Goal: Task Accomplishment & Management: Complete application form

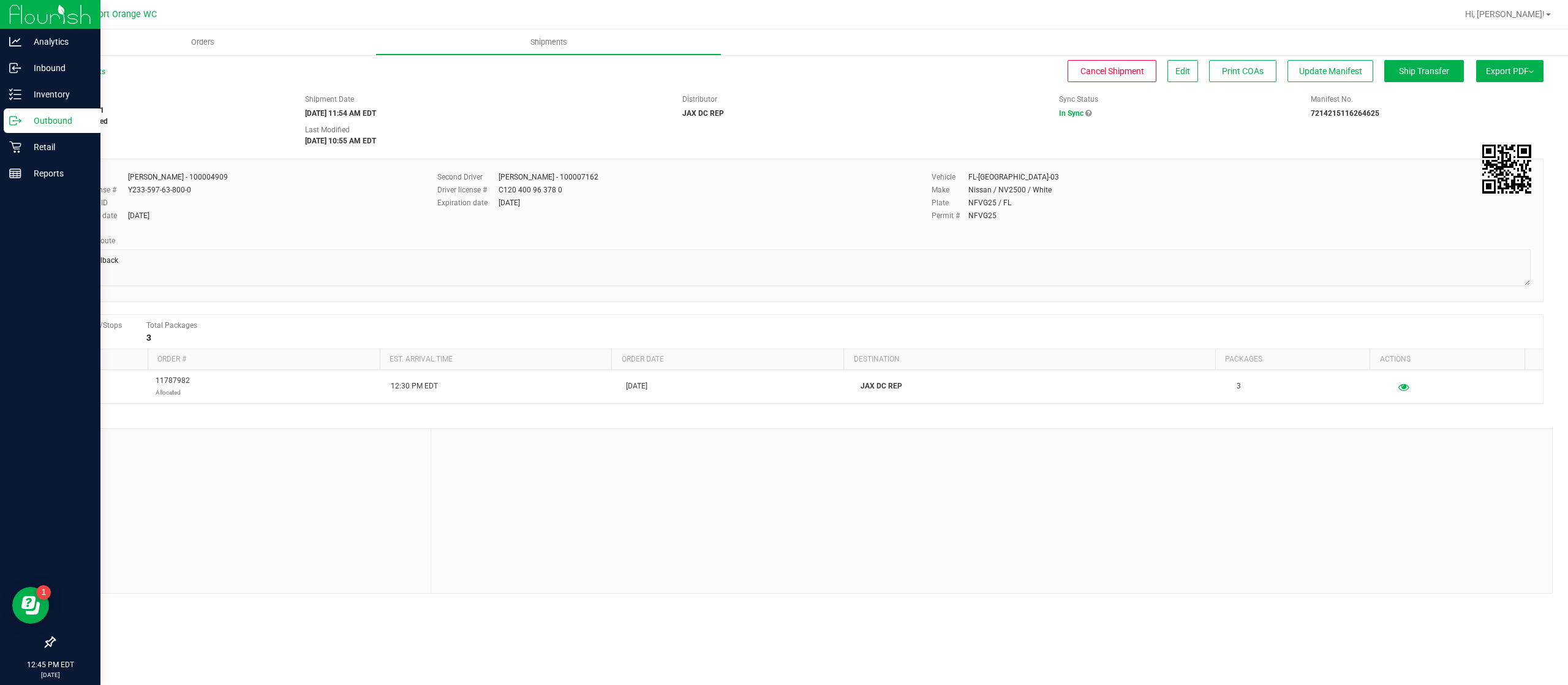
click at [66, 122] on p "Outbound" at bounding box center [58, 121] width 73 height 15
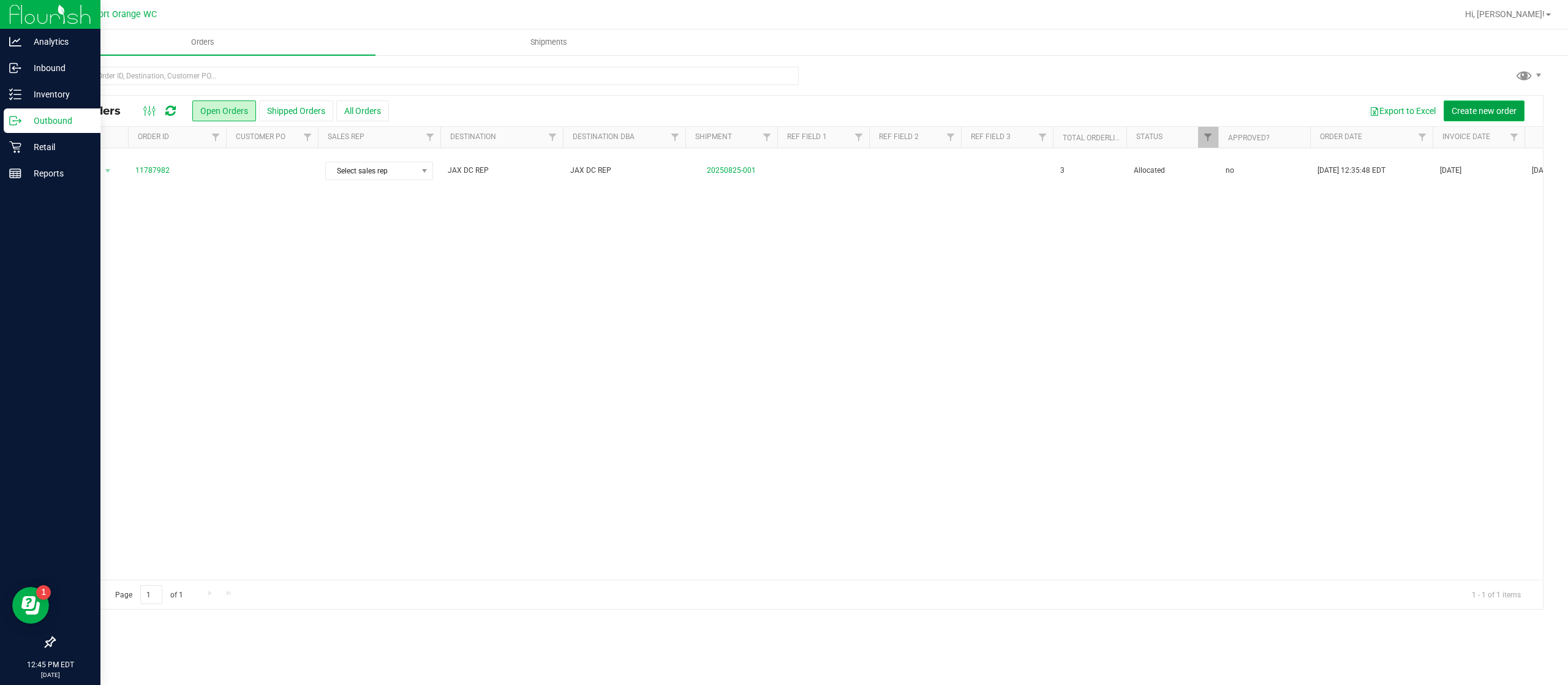
click at [1483, 104] on button "Create new order" at bounding box center [1484, 111] width 81 height 21
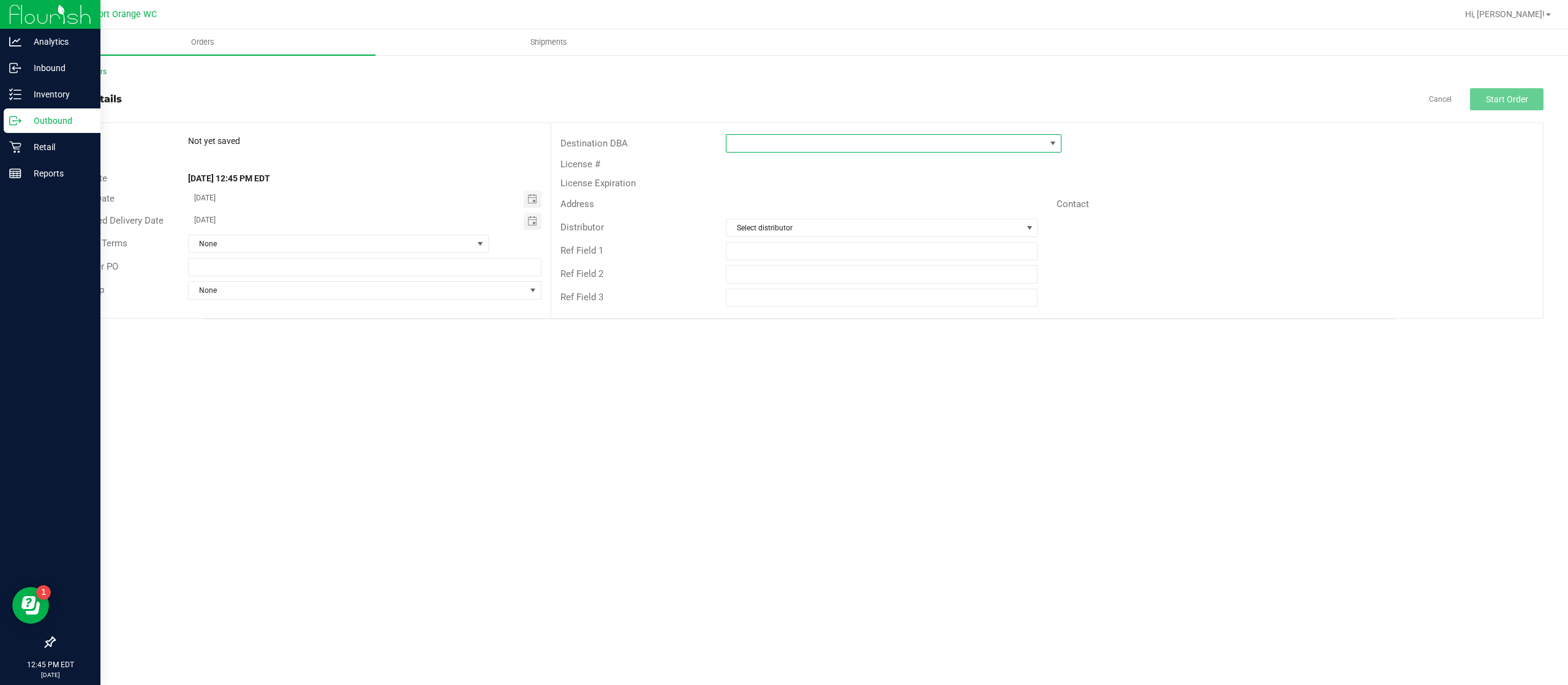
click at [814, 148] on span at bounding box center [886, 143] width 319 height 17
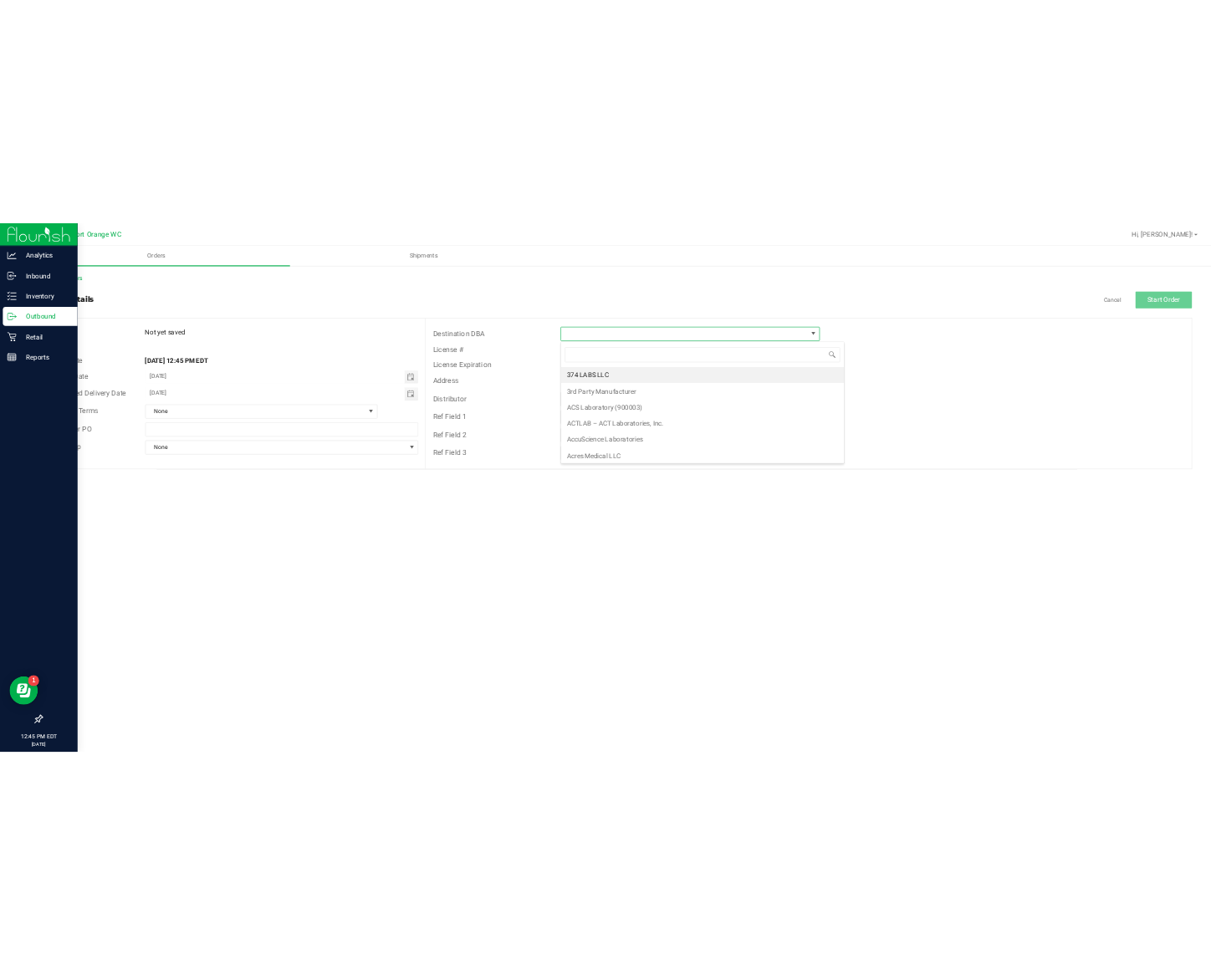
scroll to position [25, 457]
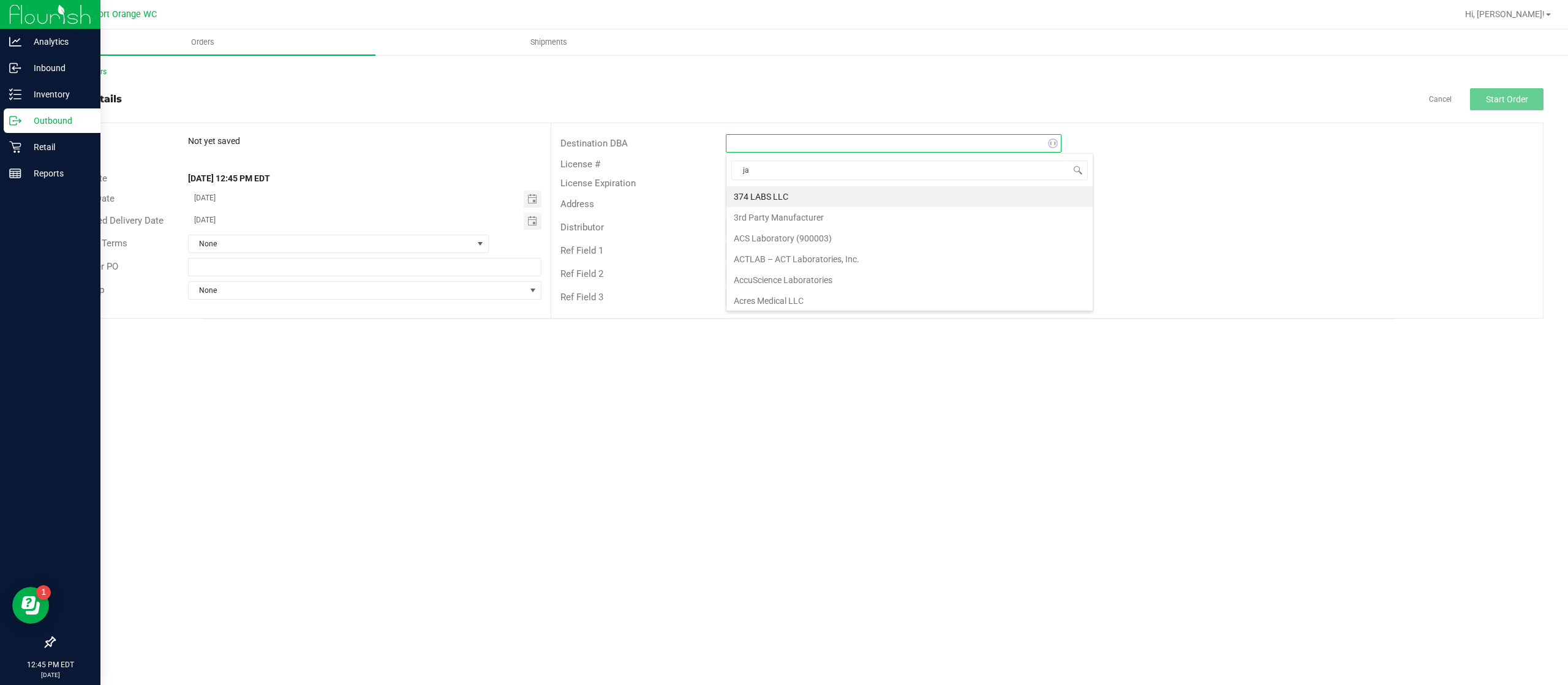
type input "jax"
click at [792, 196] on li "JAX DC REP" at bounding box center [893, 196] width 335 height 21
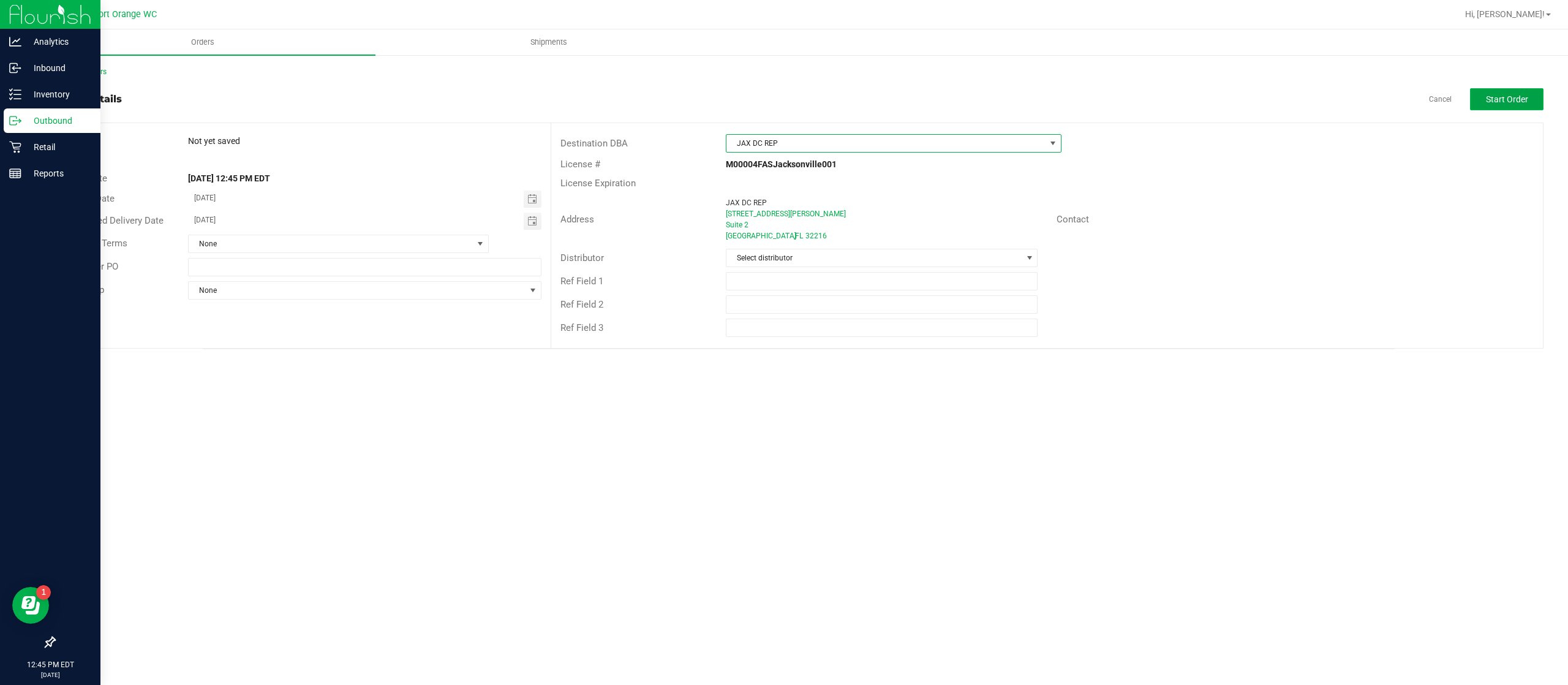
click at [1490, 95] on span "Start Order" at bounding box center [1507, 99] width 42 height 10
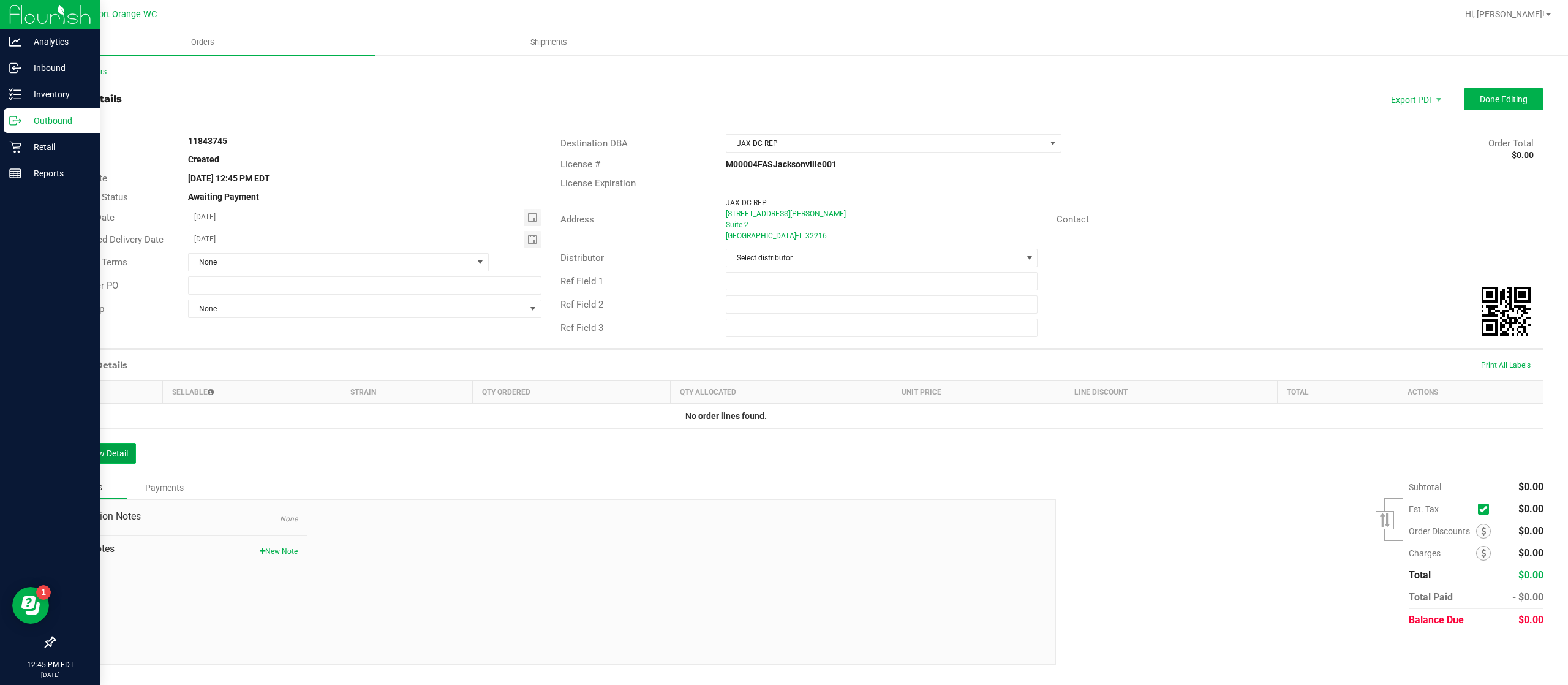
click at [99, 458] on button "Add New Detail" at bounding box center [95, 453] width 82 height 21
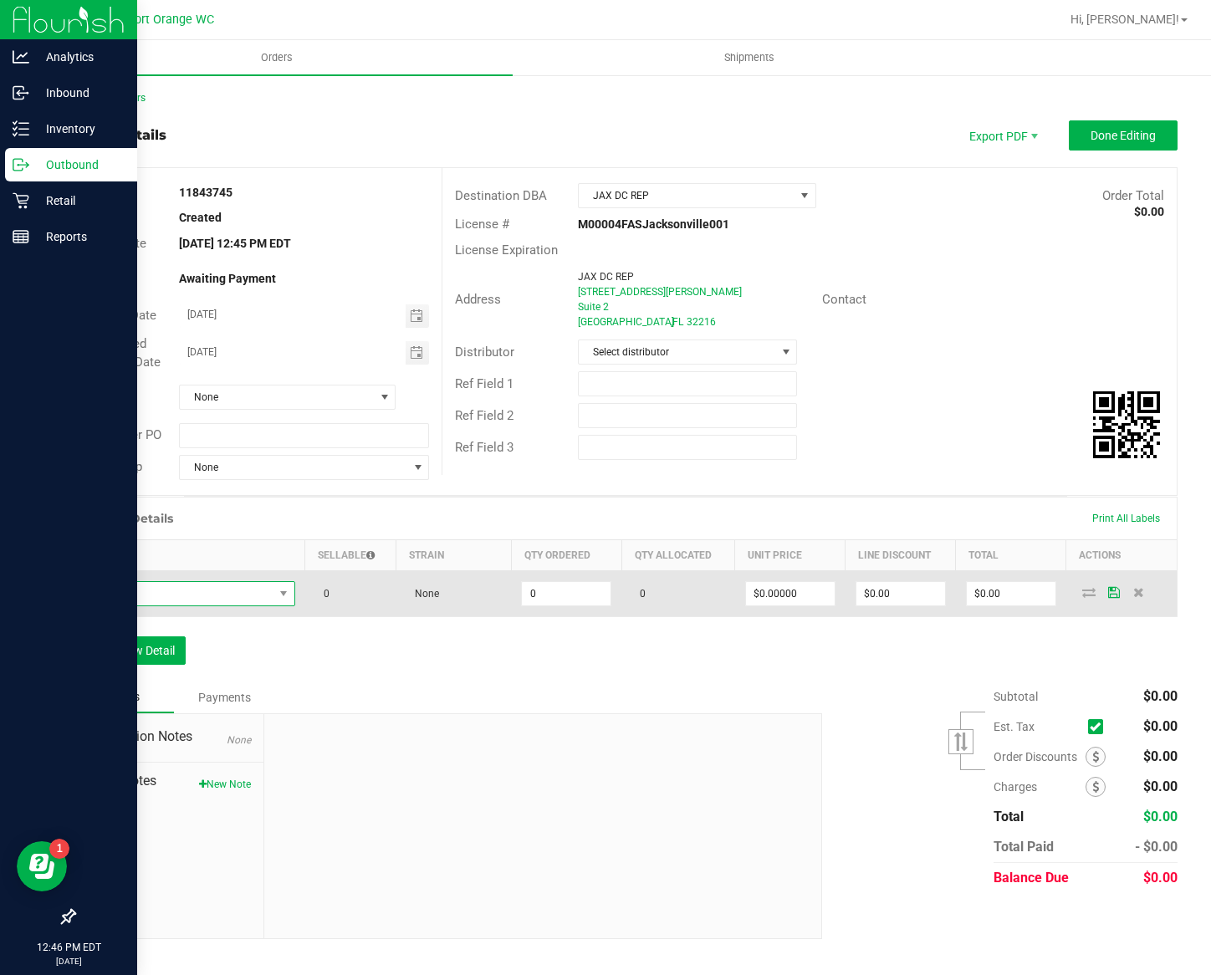
click at [192, 604] on span "NO DATA FOUND" at bounding box center [179, 593] width 187 height 23
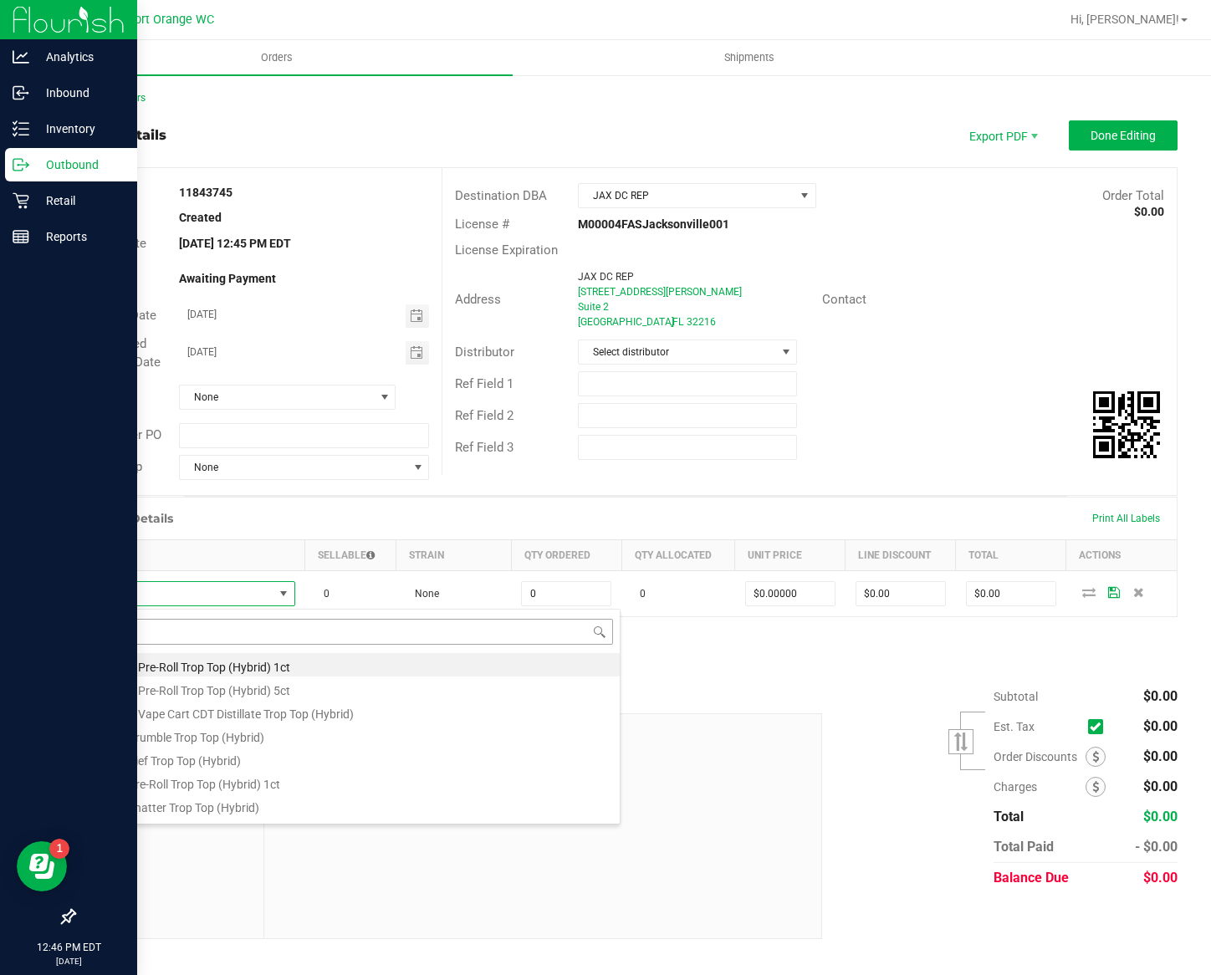
type input "t"
type input "l"
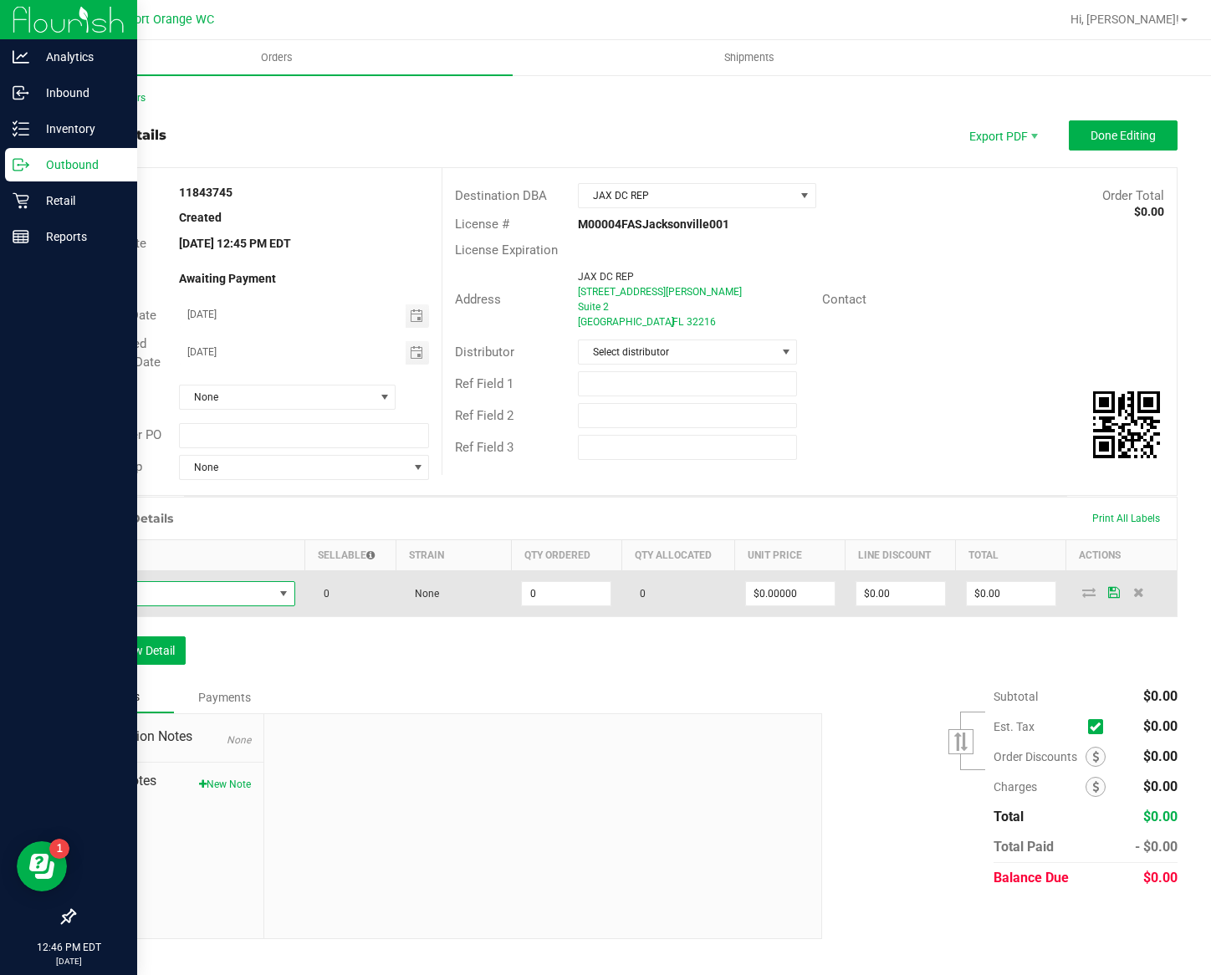
click at [169, 587] on span "NO DATA FOUND" at bounding box center [179, 593] width 187 height 23
click at [262, 595] on span "NO DATA FOUND" at bounding box center [179, 593] width 187 height 23
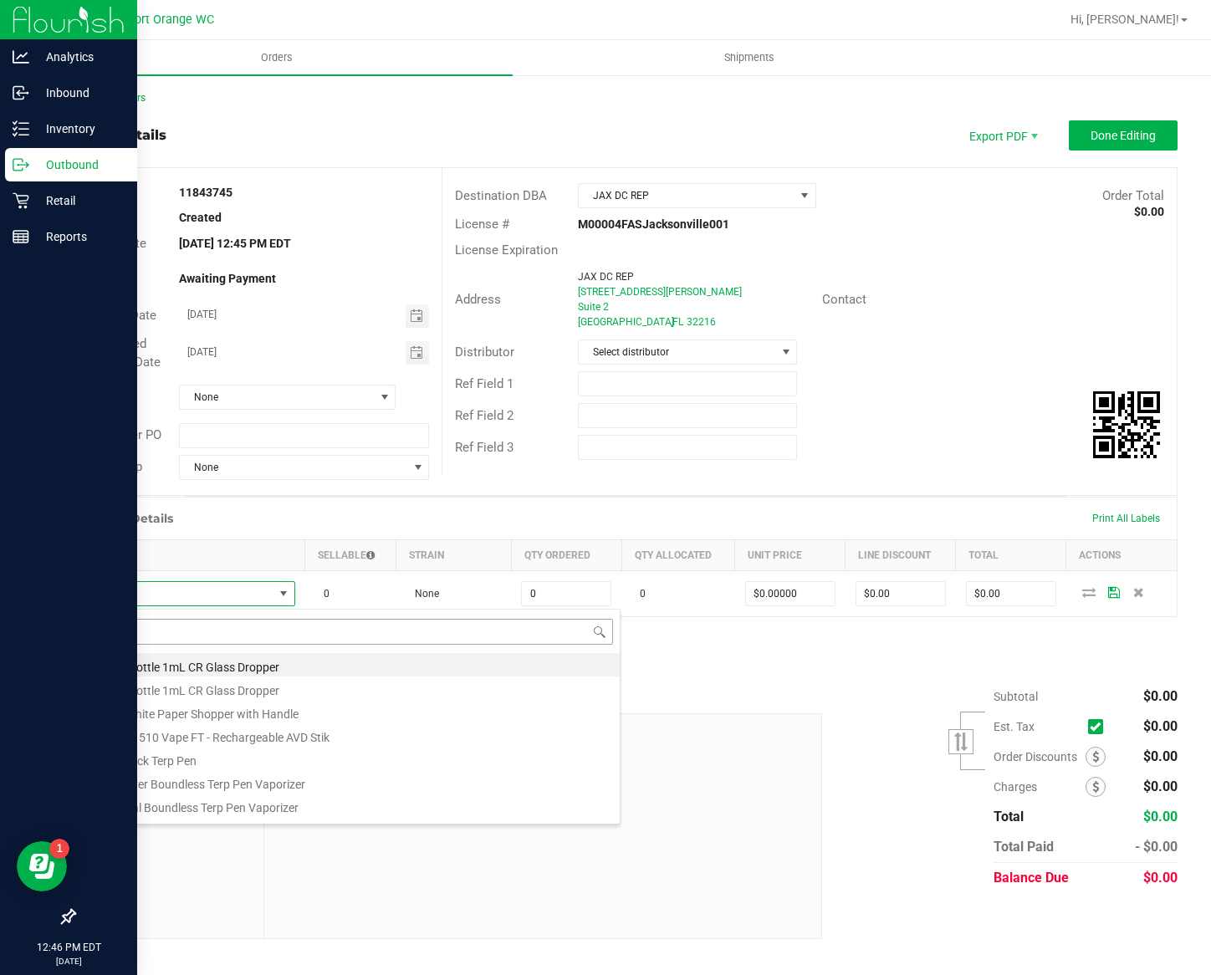
drag, startPoint x: 246, startPoint y: 646, endPoint x: 184, endPoint y: 622, distance: 66.2
type input "FT - LITTLE BUDS - 7G - T16 - HYB"
click at [295, 665] on li "FT 7g Little Buds Trop Top (Hybrid)" at bounding box center [352, 664] width 533 height 23
type input "0 ea"
type input "$60.00000"
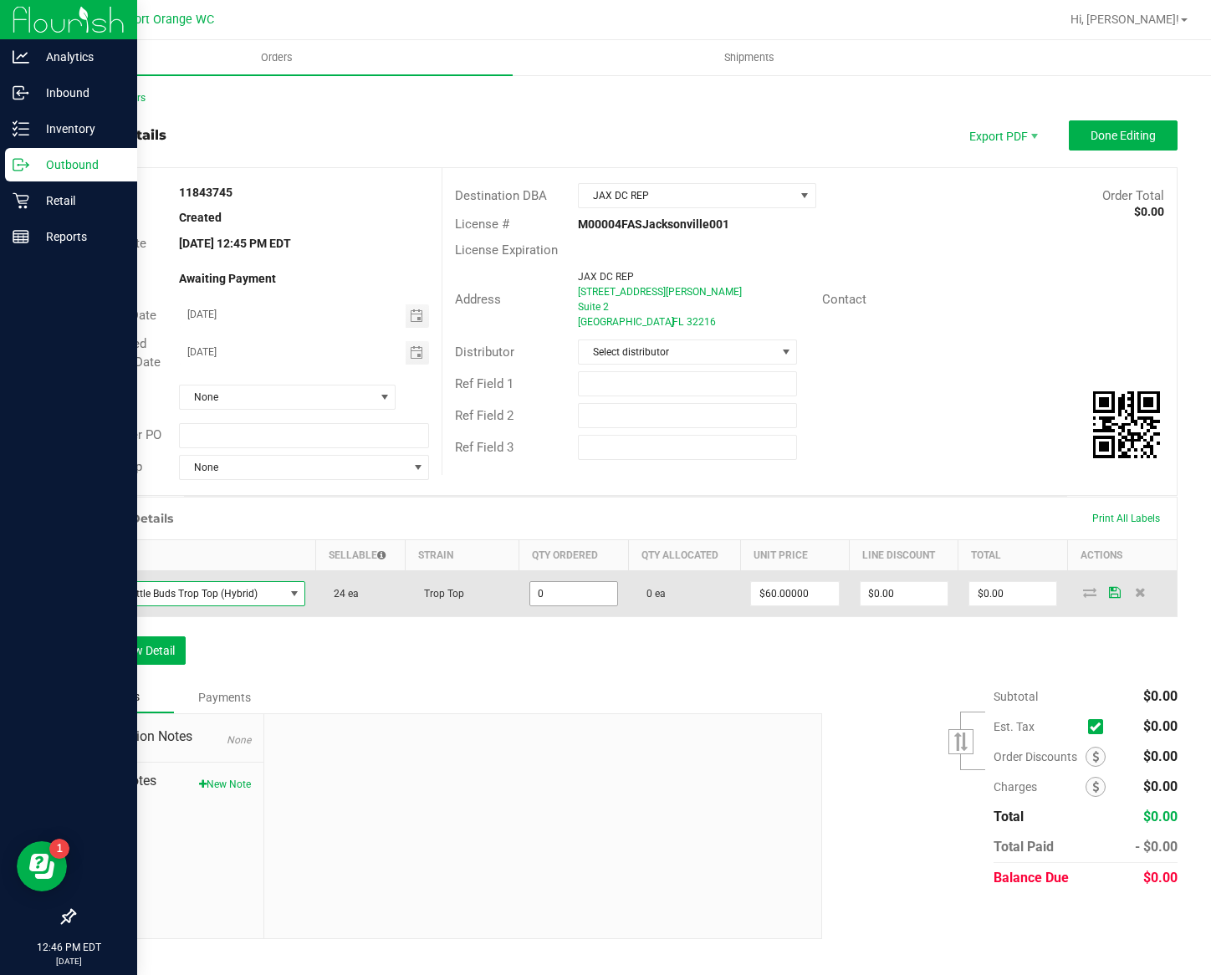
click at [597, 604] on input "0" at bounding box center [573, 593] width 87 height 23
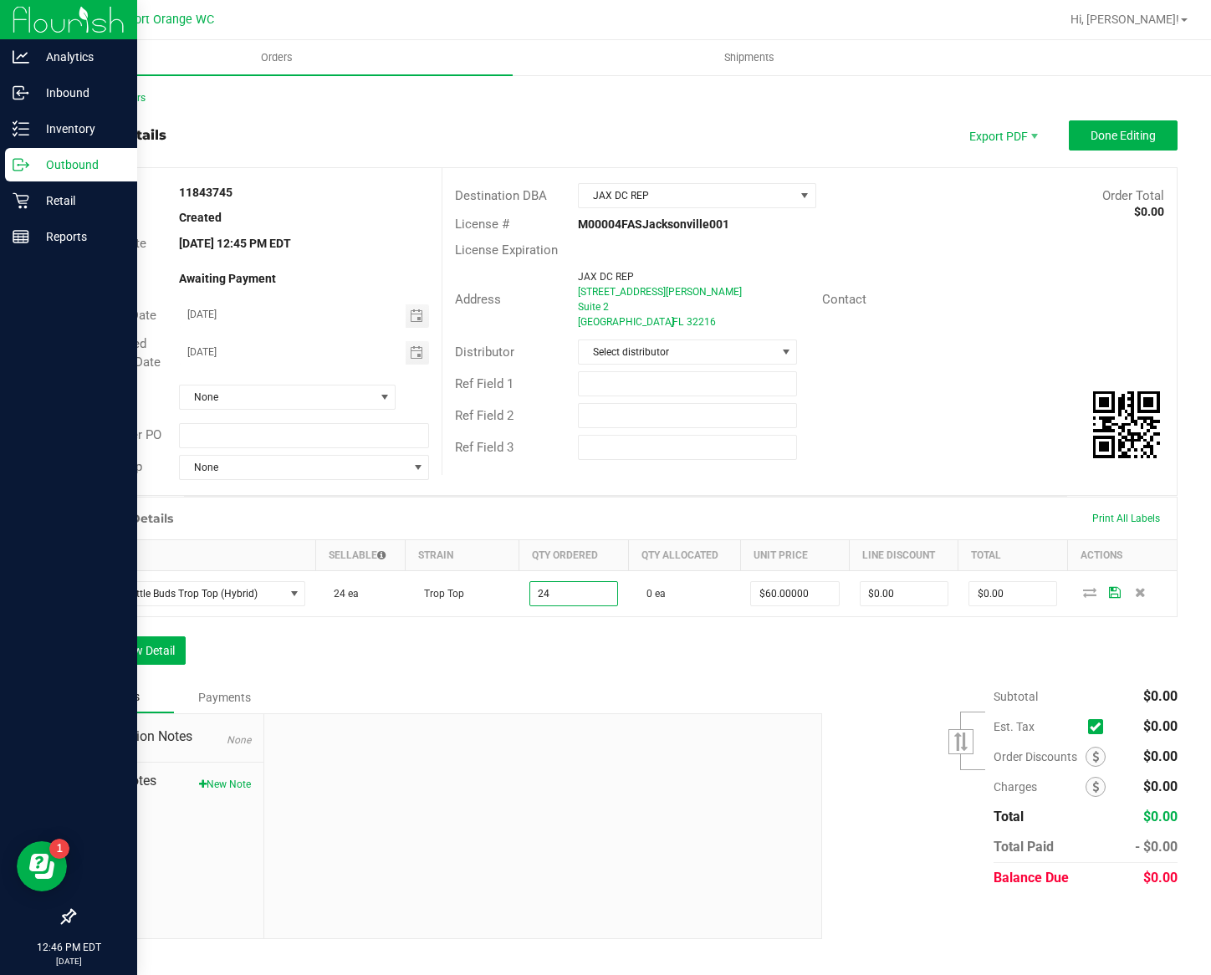
type input "24 ea"
type input "$1,440.00"
click at [610, 677] on div "Order Details Print All Labels Item Sellable Strain Qty Ordered Qty Allocated U…" at bounding box center [626, 589] width 1104 height 185
click at [1080, 602] on td at bounding box center [1121, 593] width 110 height 46
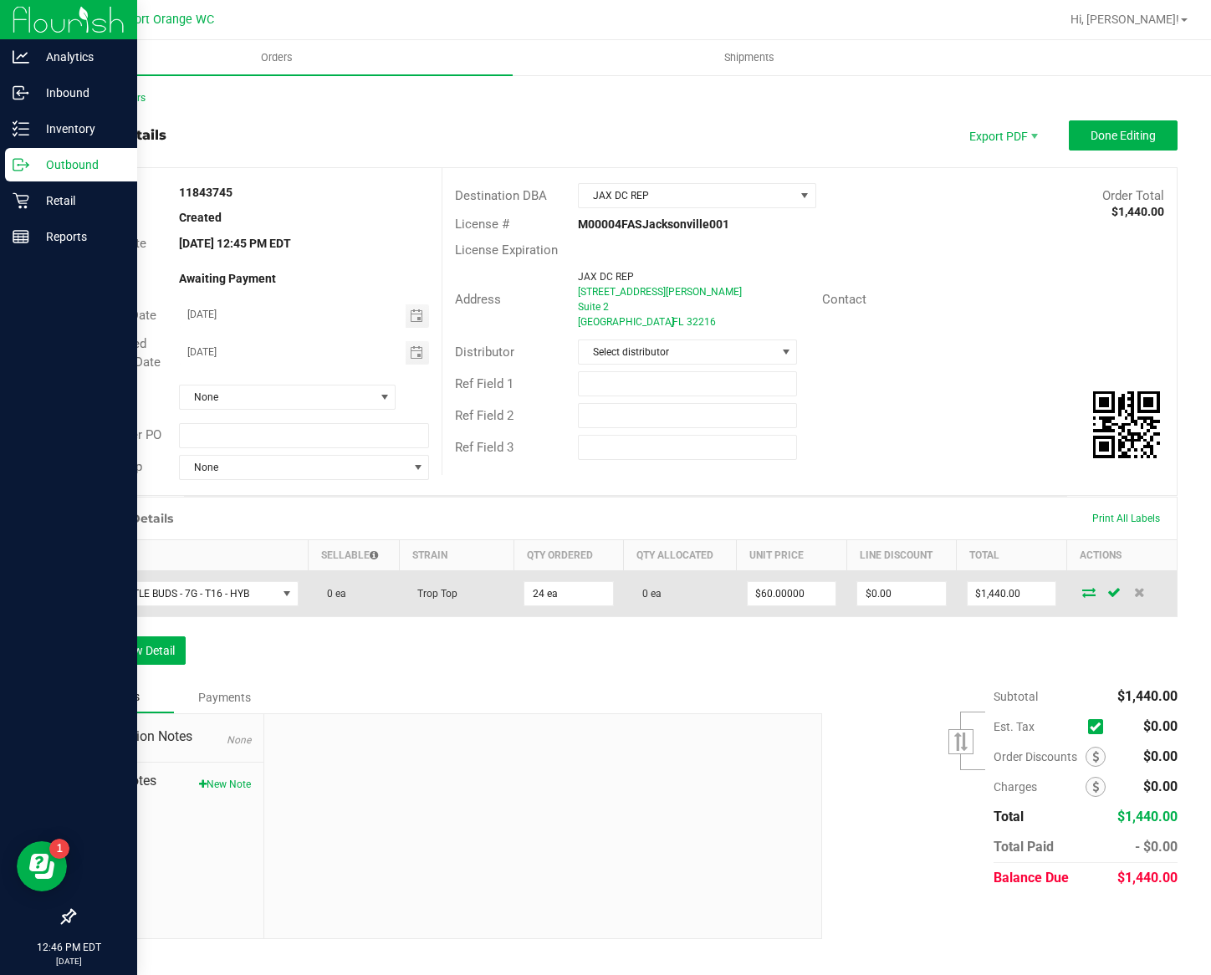
click at [1087, 594] on icon at bounding box center [1088, 592] width 13 height 10
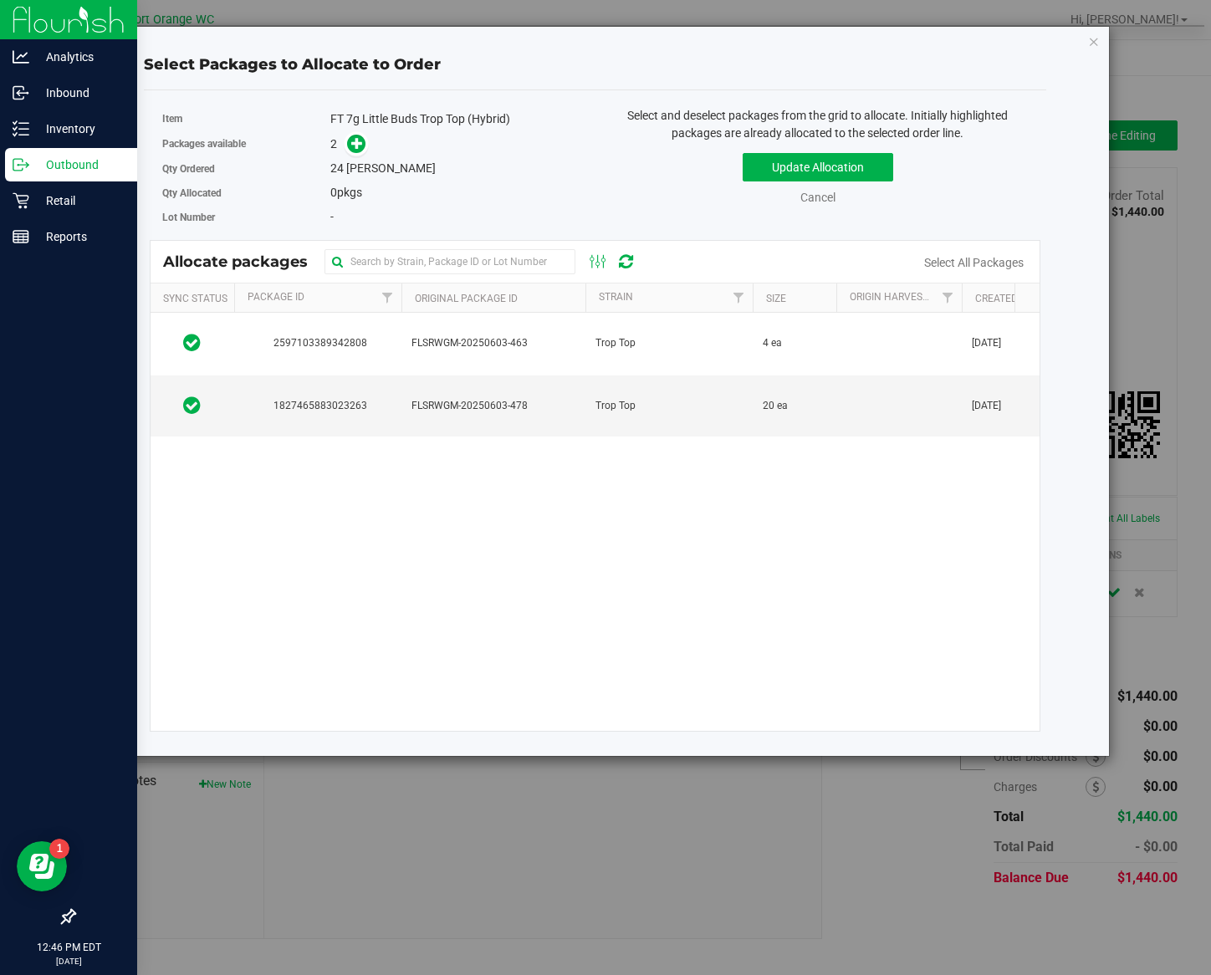
drag, startPoint x: 644, startPoint y: 350, endPoint x: 914, endPoint y: 313, distance: 272.7
click at [644, 348] on td "Trop Top" at bounding box center [668, 344] width 167 height 63
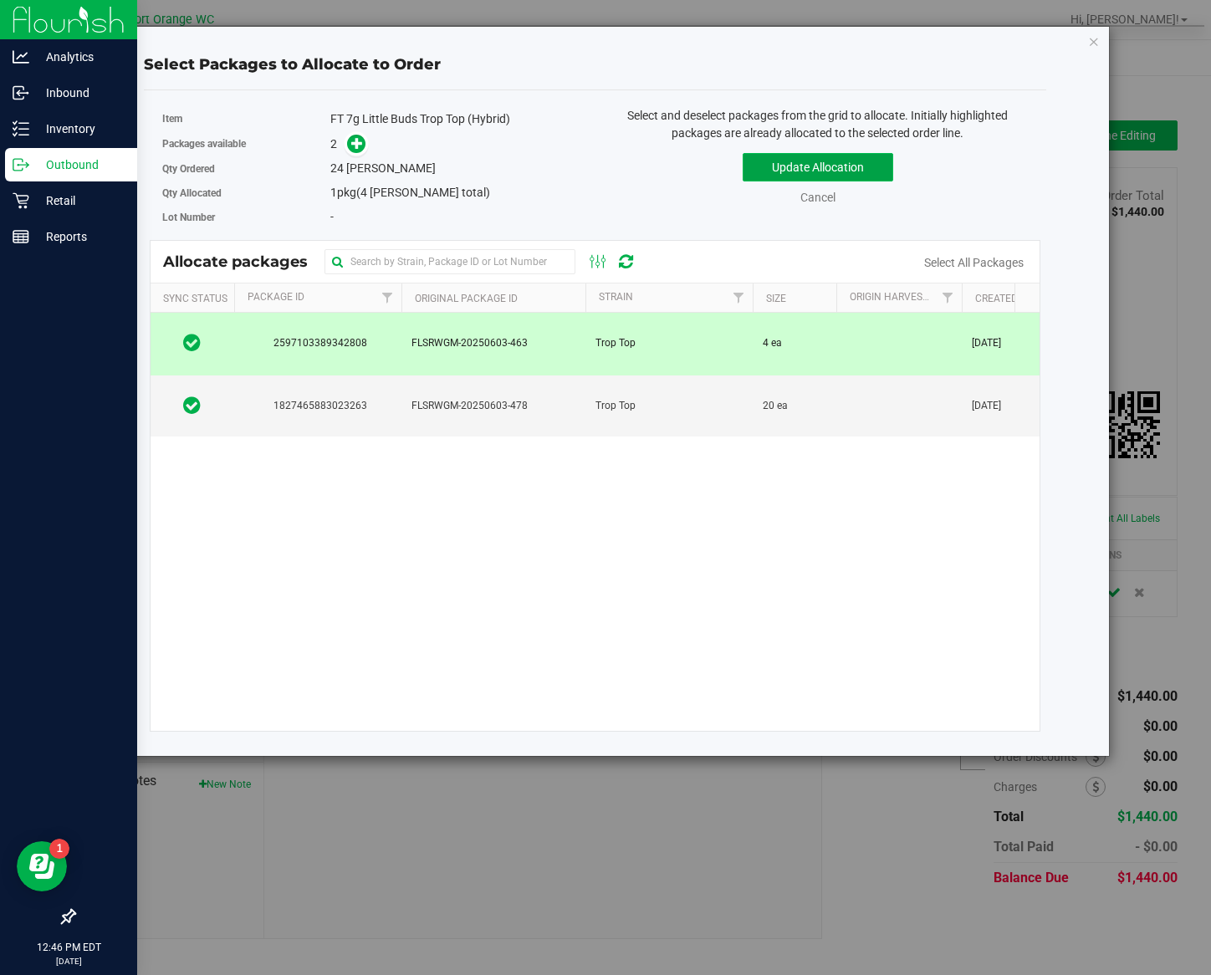
click at [780, 173] on button "Update Allocation" at bounding box center [818, 167] width 151 height 28
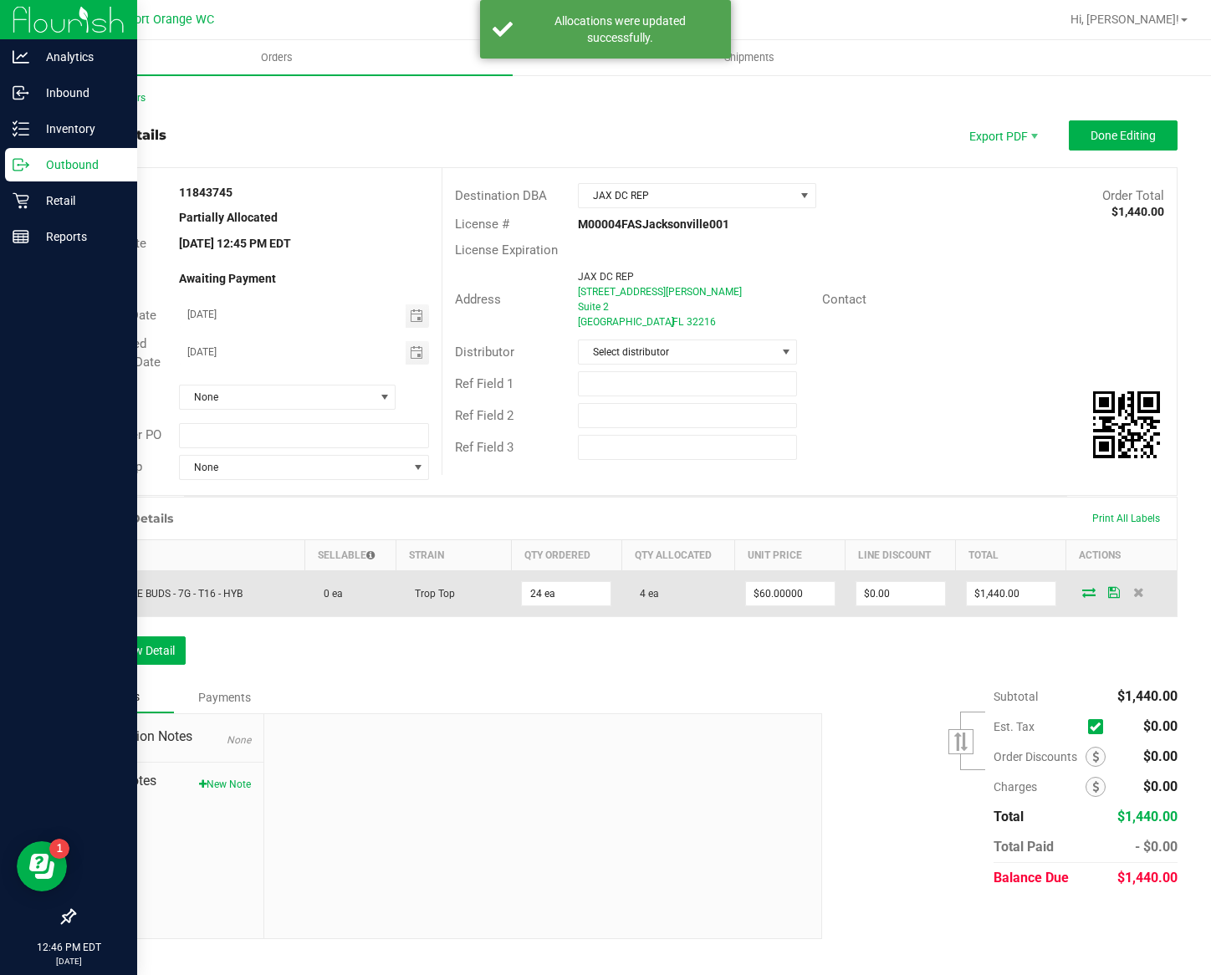
click at [1084, 587] on td at bounding box center [1121, 593] width 110 height 46
click at [1090, 602] on td at bounding box center [1121, 593] width 110 height 46
click at [1085, 597] on icon at bounding box center [1088, 592] width 13 height 10
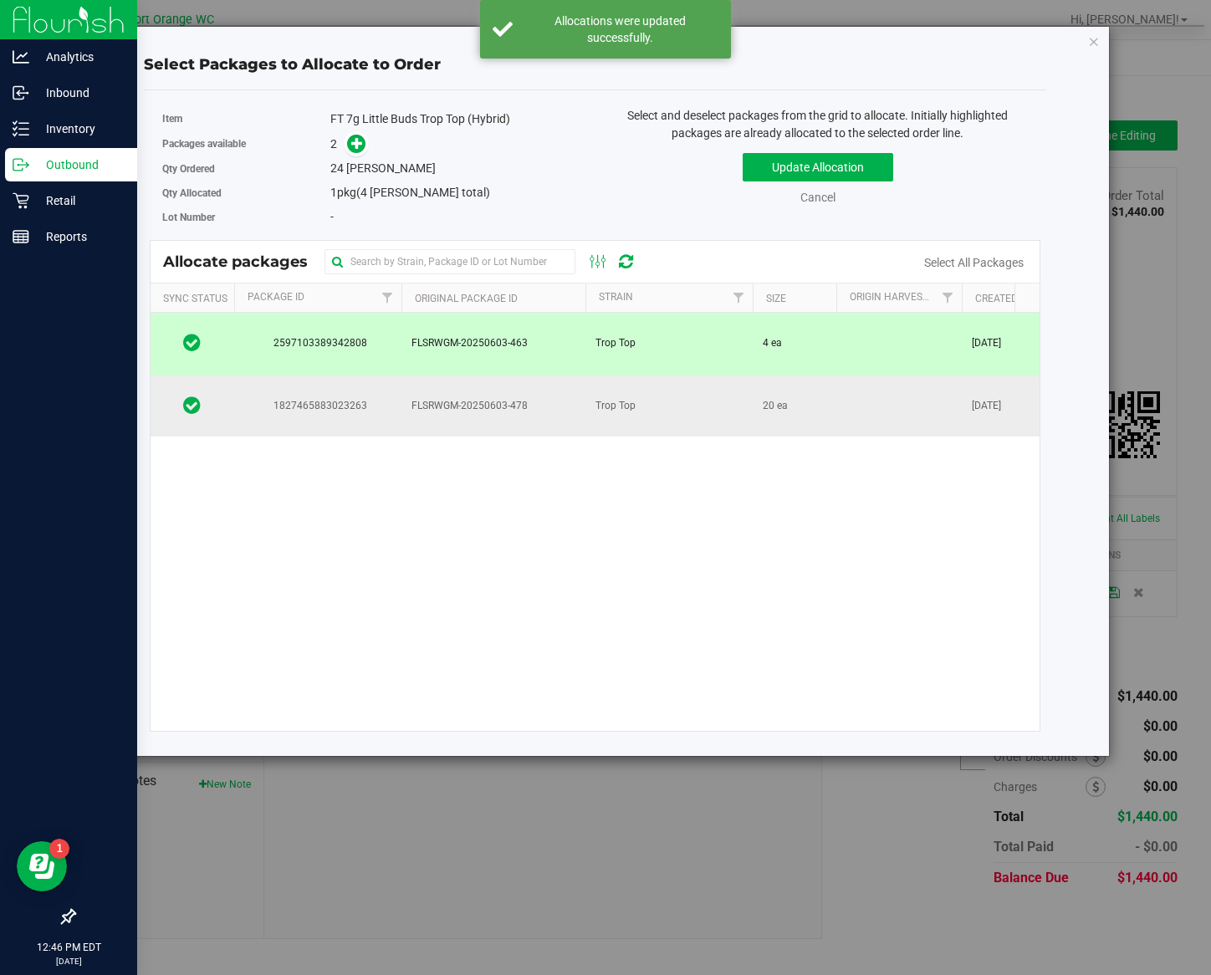
click at [888, 408] on td at bounding box center [898, 406] width 125 height 62
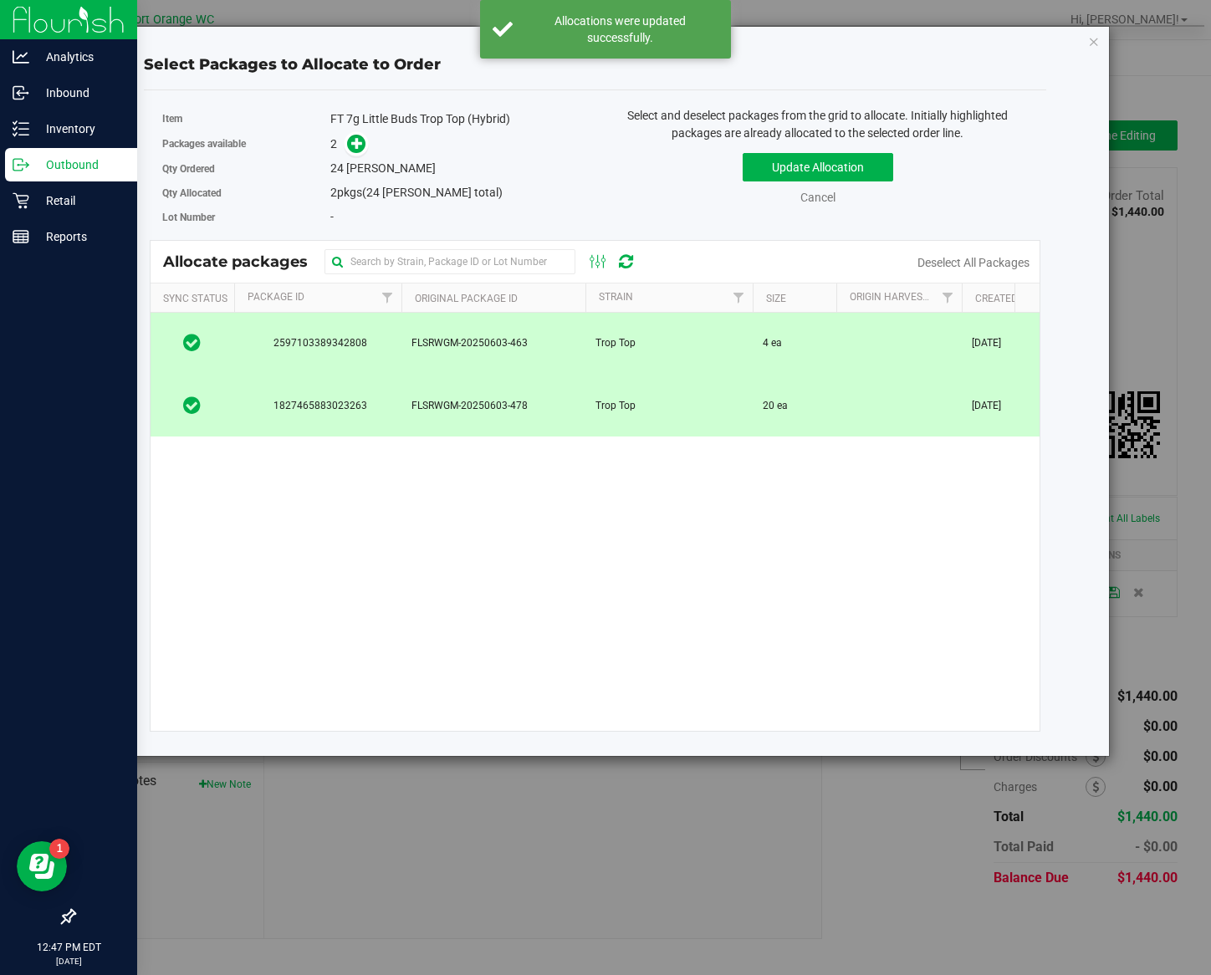
click at [845, 149] on div "Update Allocation Cancel Deselect All Packages" at bounding box center [817, 175] width 421 height 61
click at [824, 187] on div "Update Allocation Cancel Deselect All Packages" at bounding box center [817, 175] width 421 height 61
click at [845, 156] on button "Update Allocation" at bounding box center [818, 167] width 151 height 28
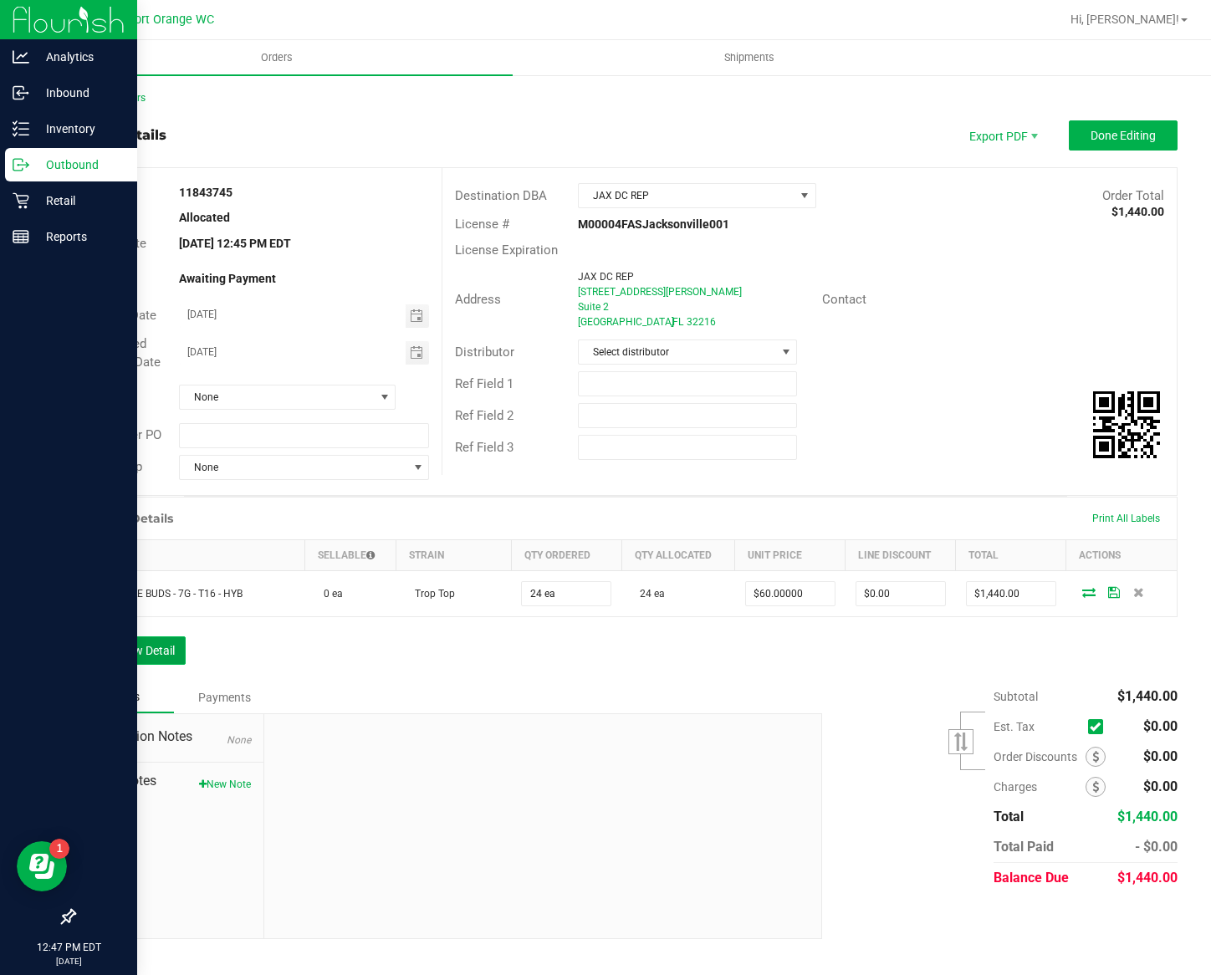
click at [156, 661] on button "Add New Detail" at bounding box center [130, 650] width 112 height 28
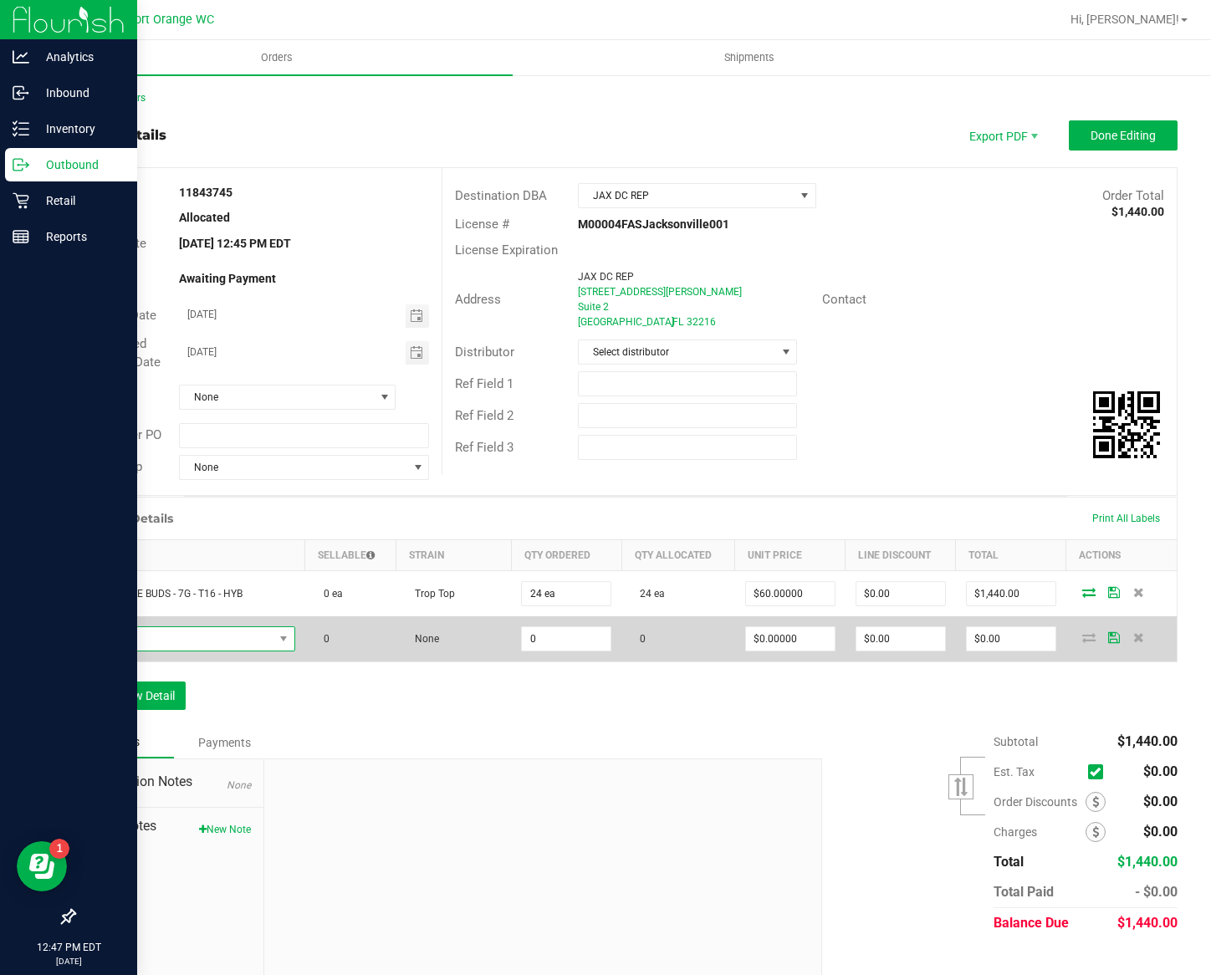
click at [207, 646] on span "NO DATA FOUND" at bounding box center [179, 638] width 187 height 23
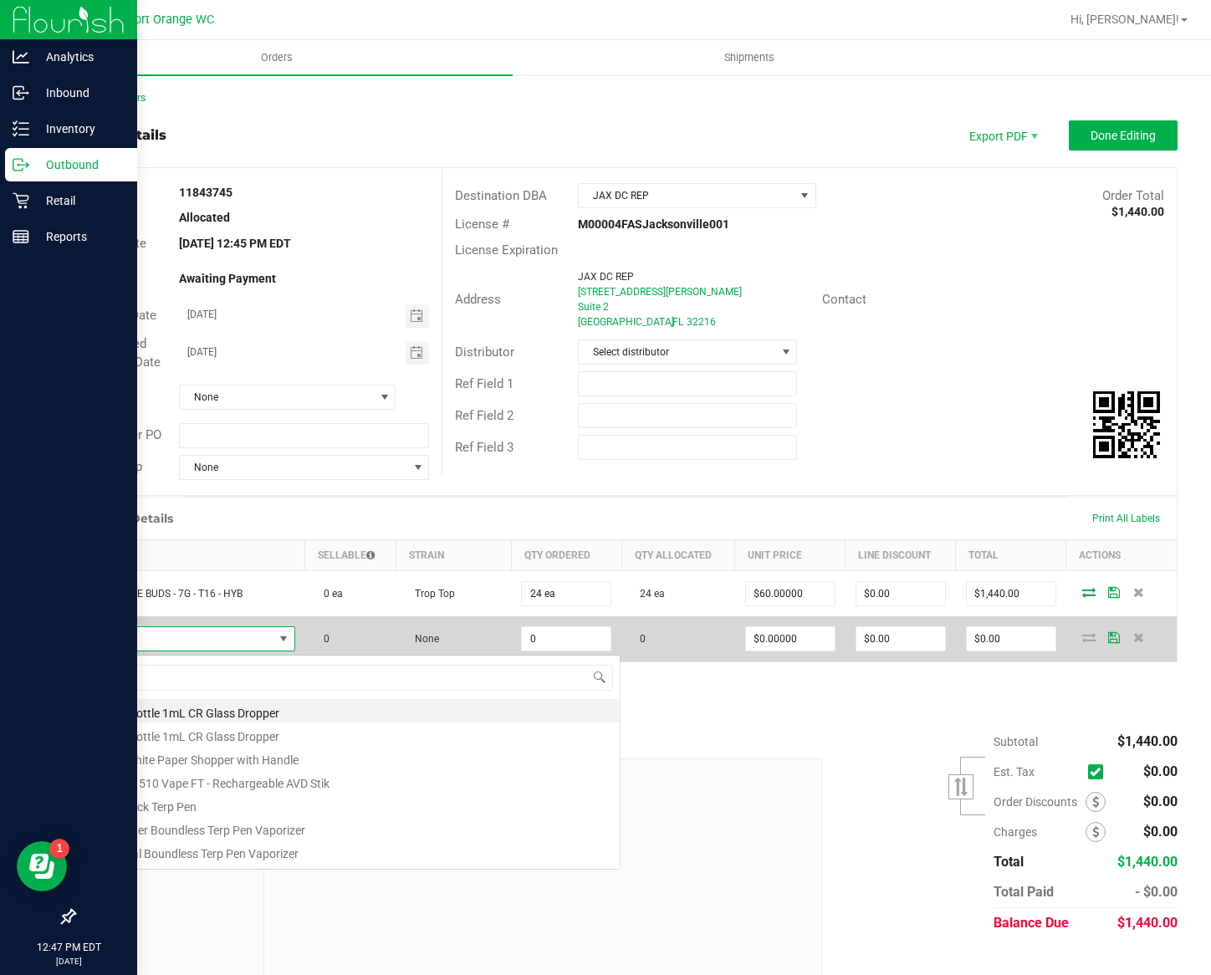
scroll to position [25, 199]
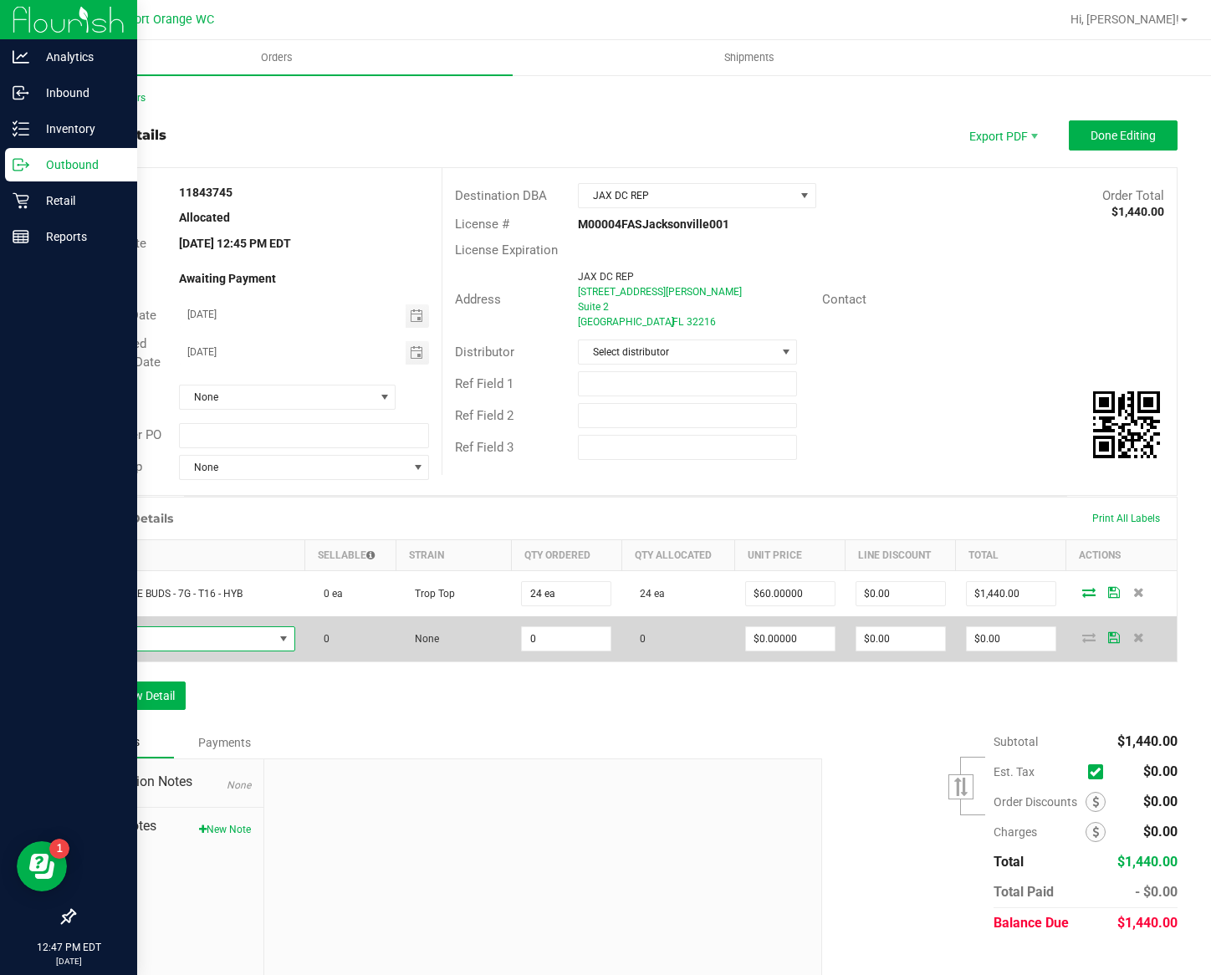
click at [161, 638] on span "NO DATA FOUND" at bounding box center [179, 638] width 187 height 23
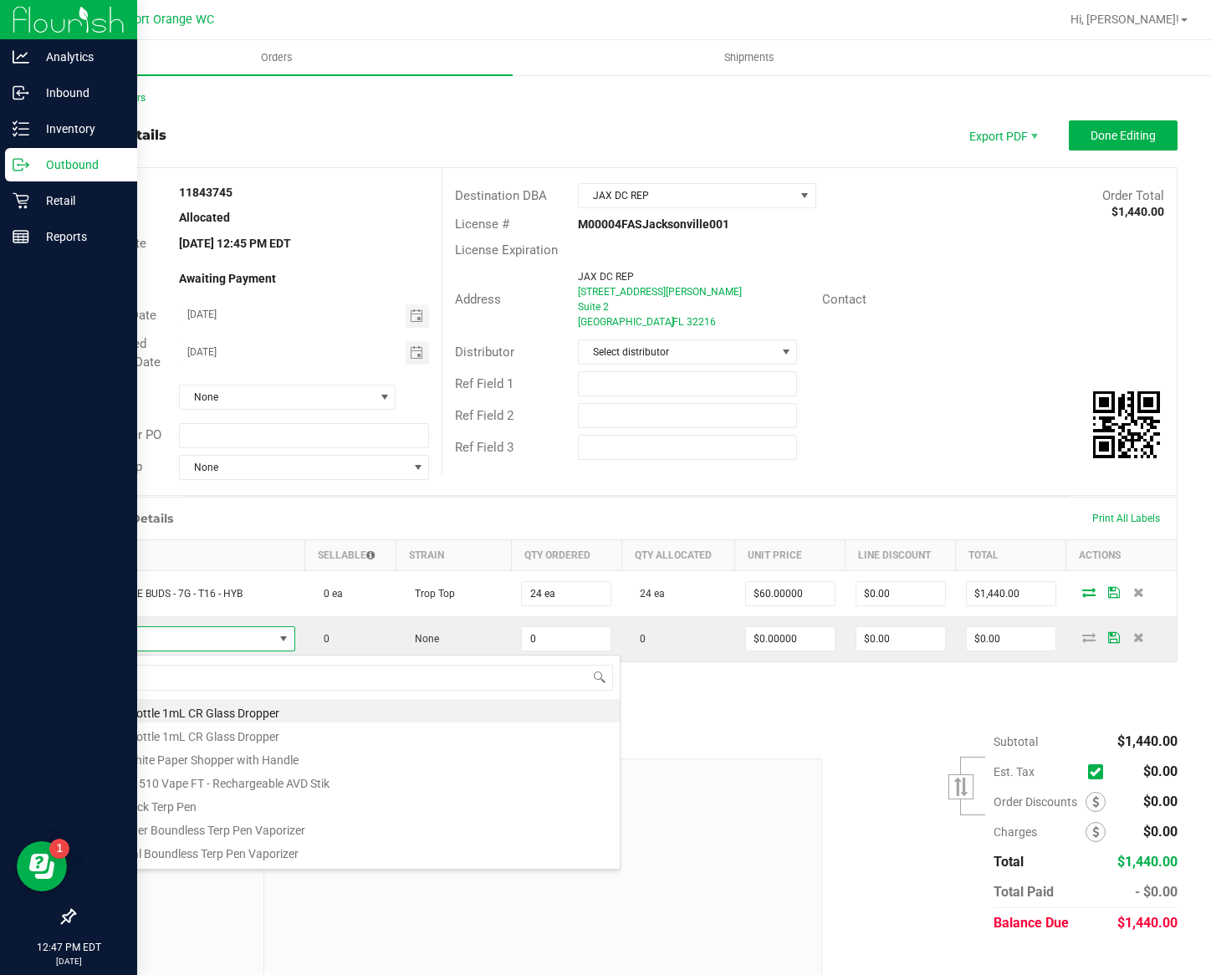
type input "FT - LITTLE BUDS - 7G - ABP - HYB"
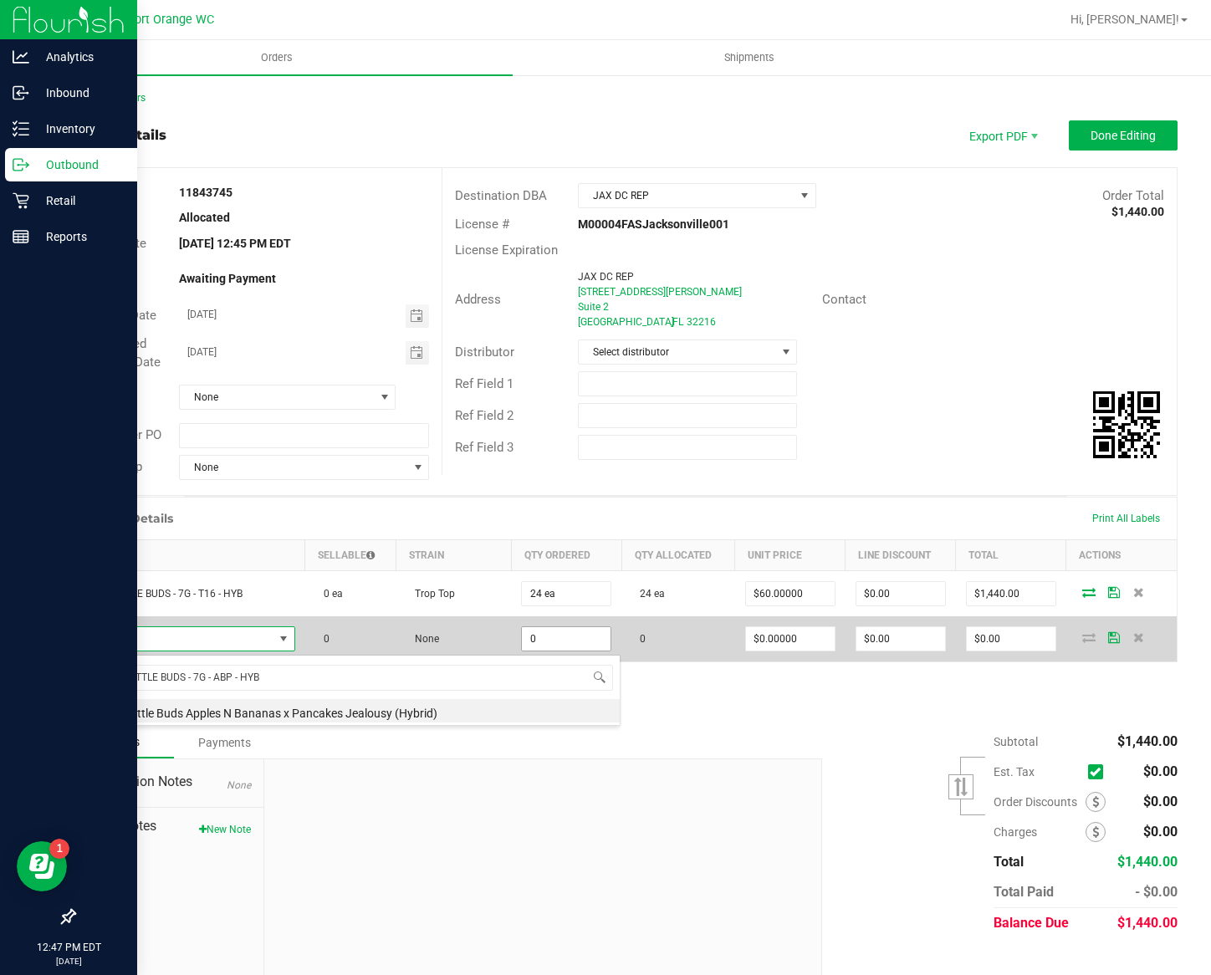
click at [550, 642] on input "0" at bounding box center [566, 638] width 89 height 23
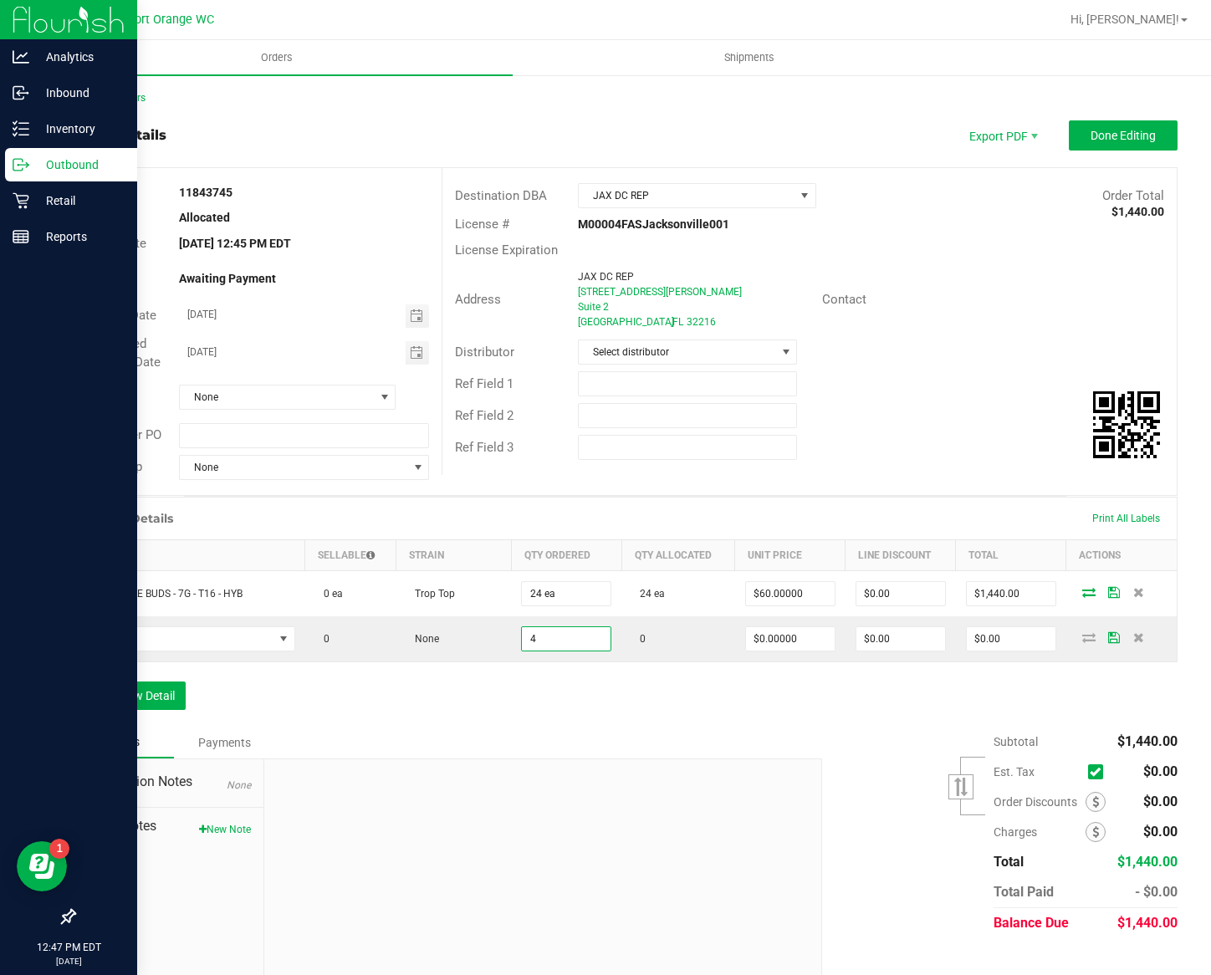
type input "4"
click at [690, 474] on div "Destination DBA JAX DC REP Order Total $1,440.00 License # M00004FASJacksonvill…" at bounding box center [809, 321] width 735 height 307
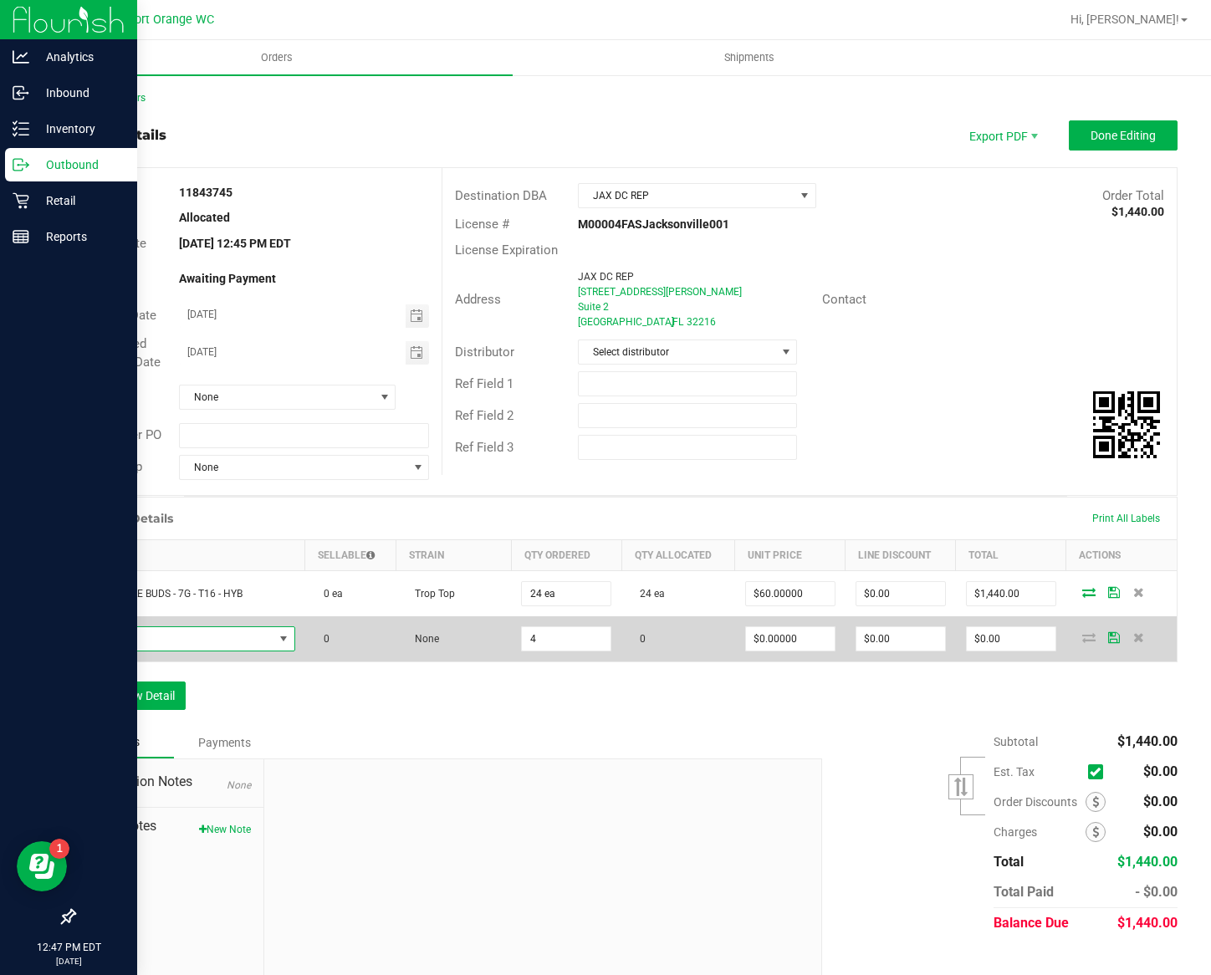
click at [226, 644] on span "NO DATA FOUND" at bounding box center [179, 638] width 187 height 23
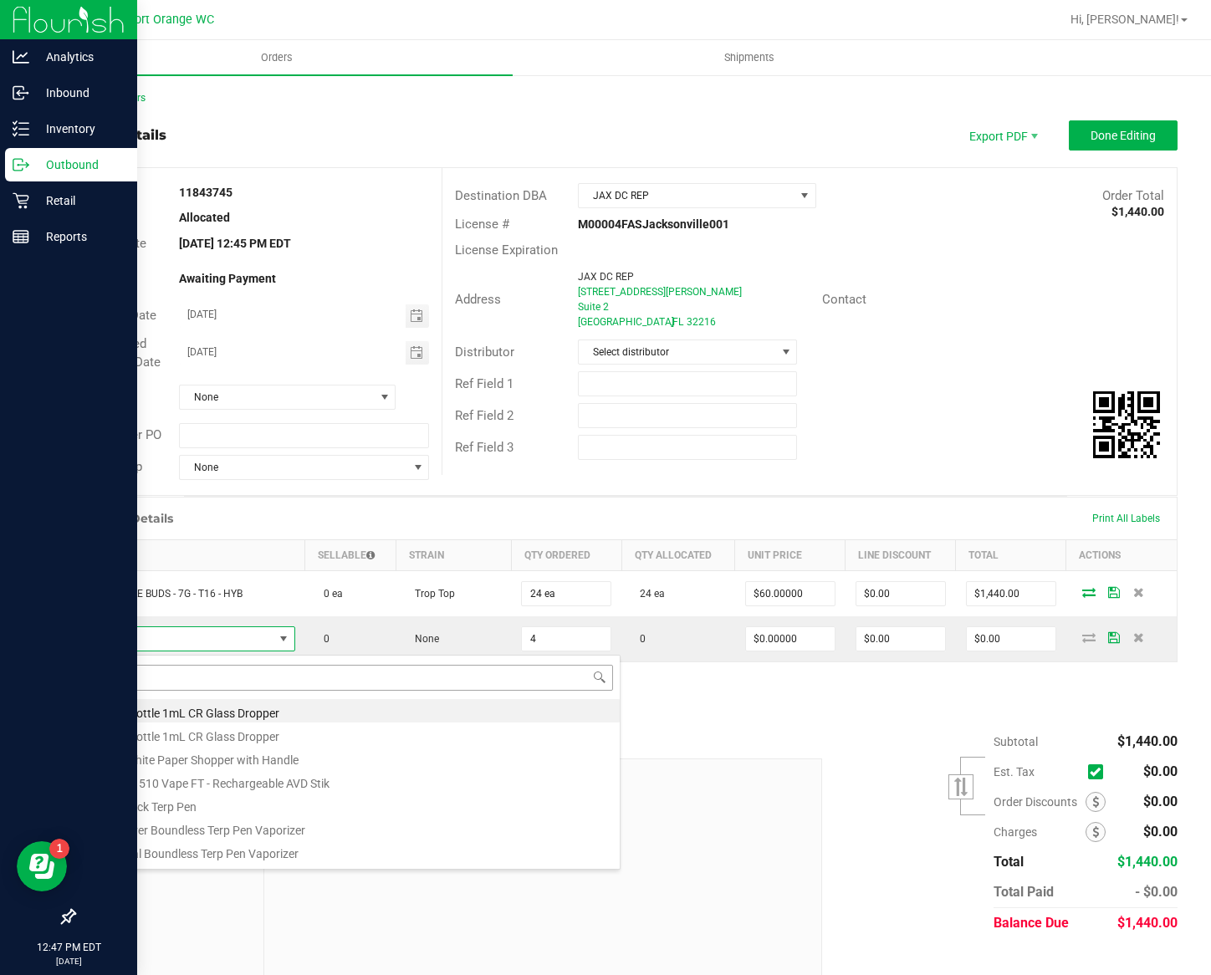
type input "FT - LITTLE BUDS - 7G - ABP - HYB"
click at [262, 706] on li "FT 7g Little Buds Apples N Bananas x Pancakes Jealousy (Hybrid)" at bounding box center [352, 710] width 533 height 23
type input "4 ea"
type input "$60.00000"
type input "$240.00"
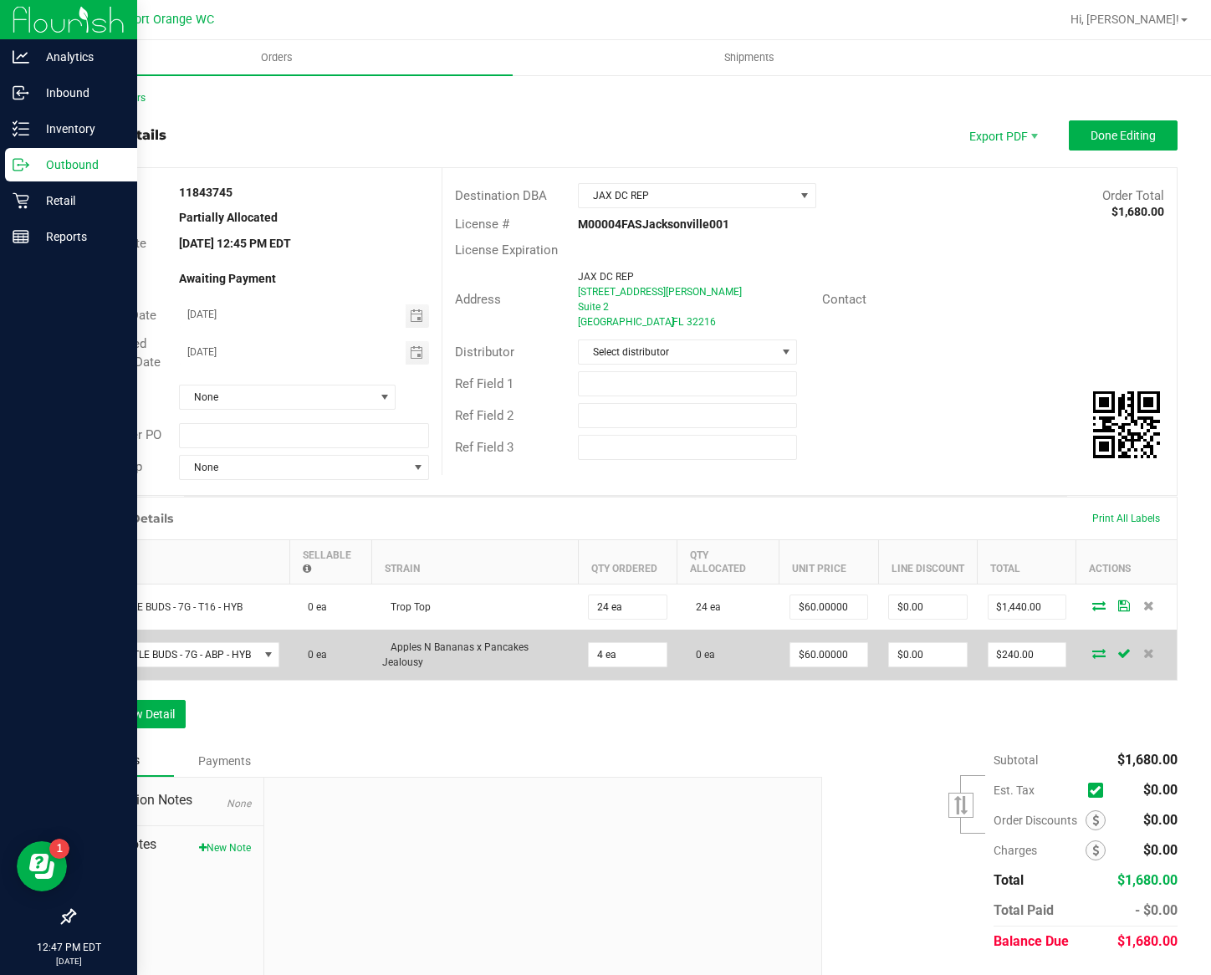
click at [1076, 665] on td at bounding box center [1126, 655] width 100 height 50
click at [1092, 658] on icon at bounding box center [1098, 653] width 13 height 10
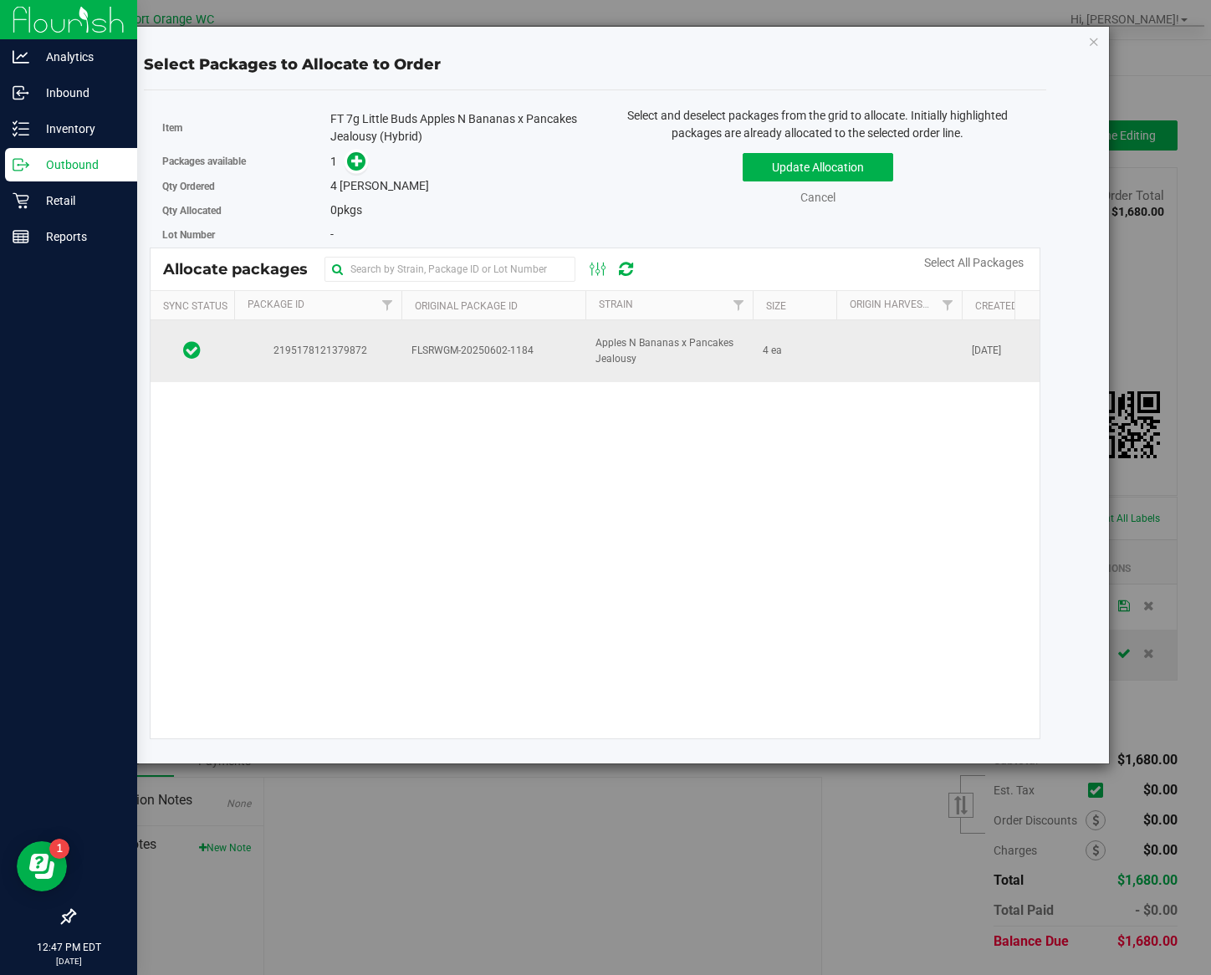
click at [819, 339] on td "4 ea" at bounding box center [795, 351] width 84 height 62
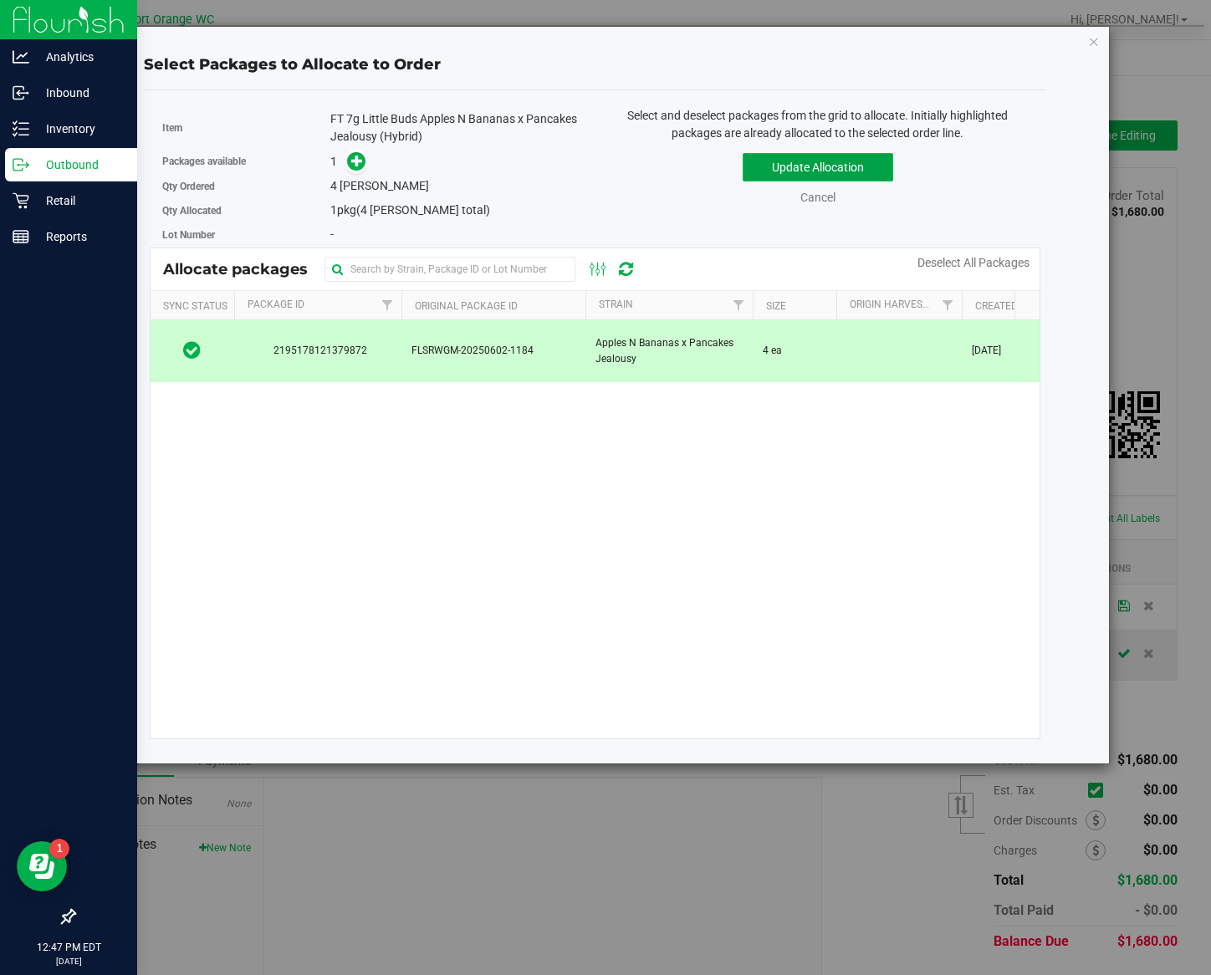
click at [770, 160] on button "Update Allocation" at bounding box center [818, 167] width 151 height 28
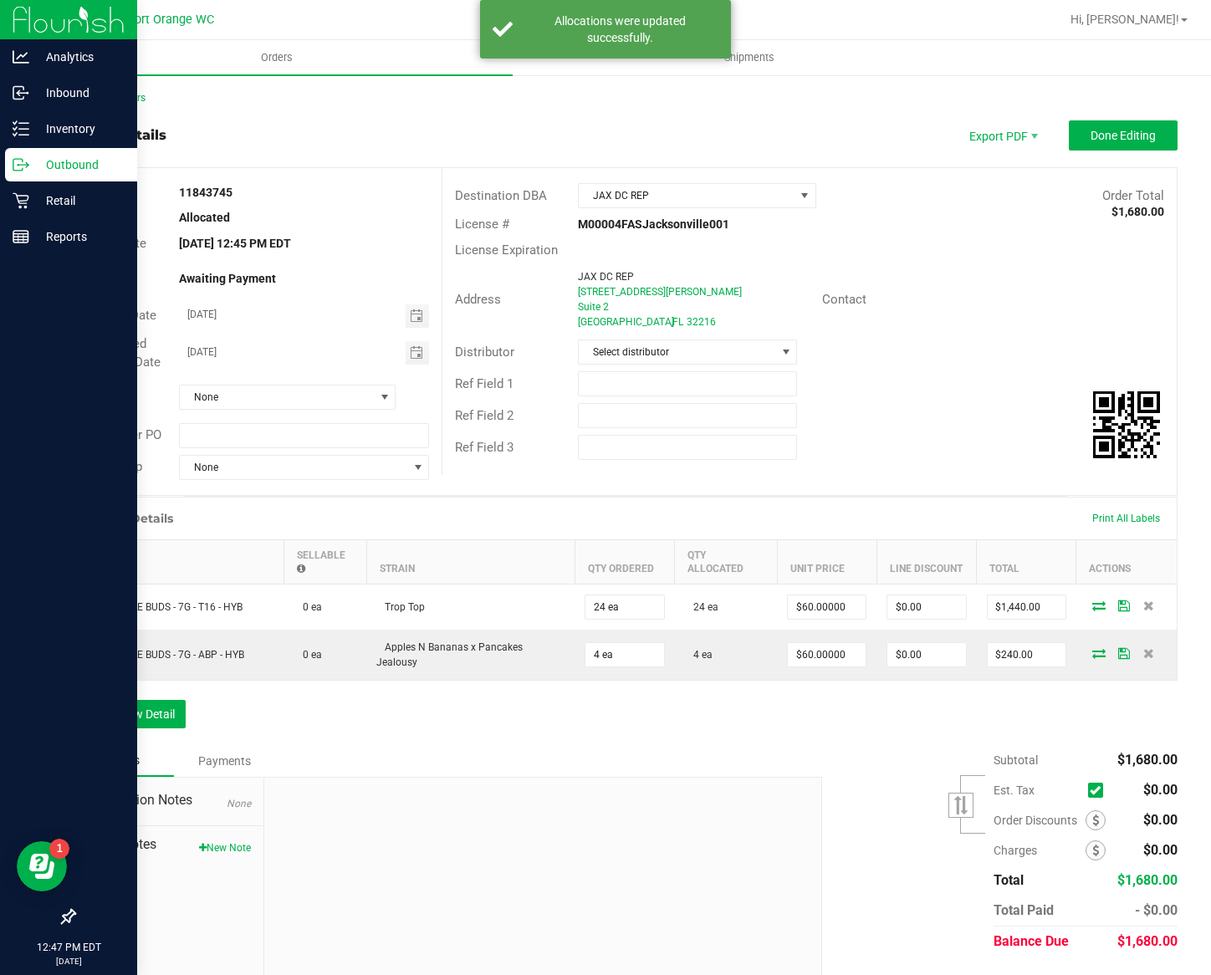
click at [1105, 143] on div "Back to Orders Order details Export PDF Done Editing Order # 11843745 Status Al…" at bounding box center [626, 546] width 1104 height 912
click at [1090, 135] on span "Done Editing" at bounding box center [1122, 135] width 65 height 13
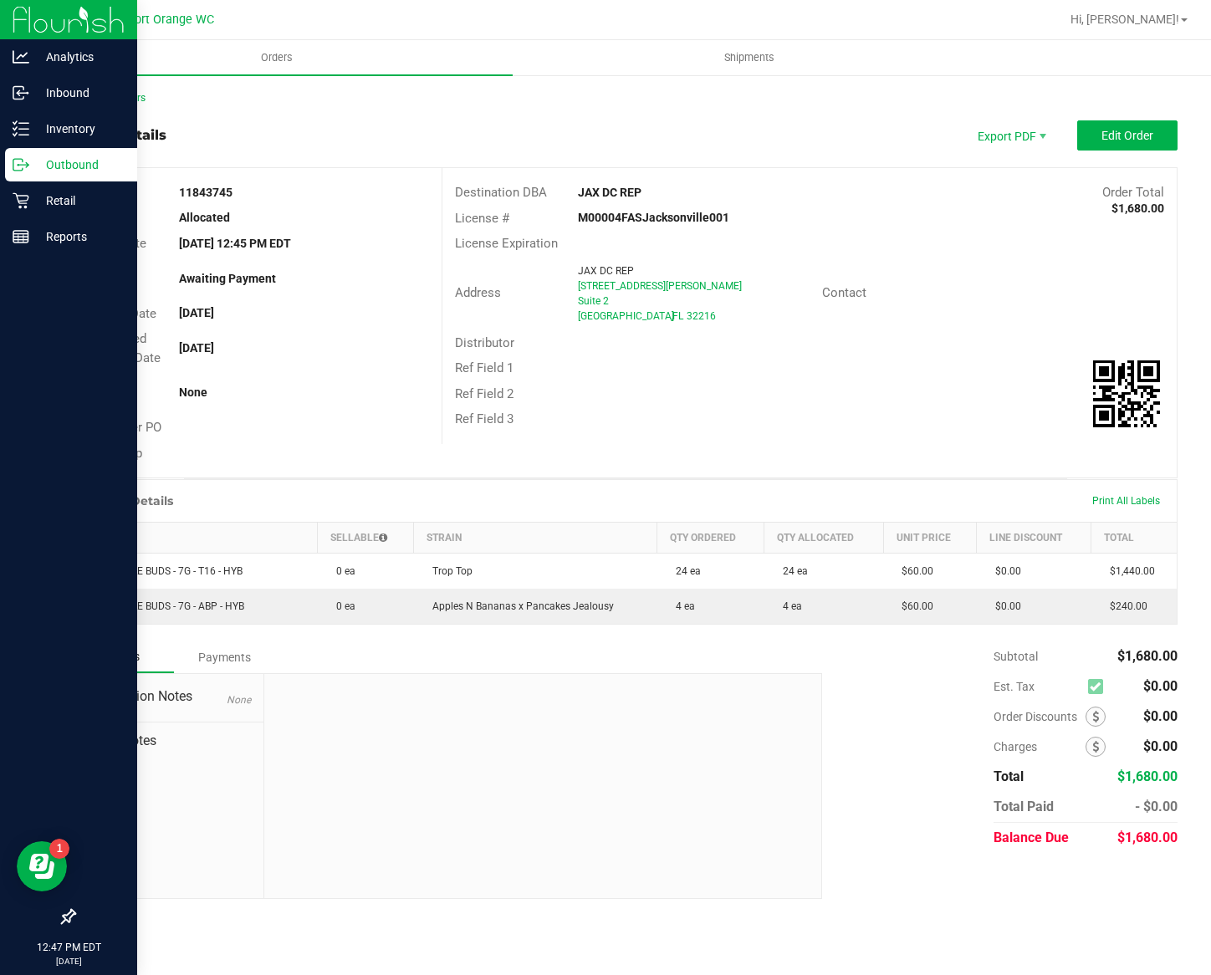
click at [721, 28] on div at bounding box center [679, 19] width 760 height 33
click at [731, 37] on nav "Port Orange WC Hi, [PERSON_NAME]!" at bounding box center [625, 20] width 1171 height 40
click at [739, 47] on uib-tab-heading "Shipments" at bounding box center [748, 57] width 471 height 33
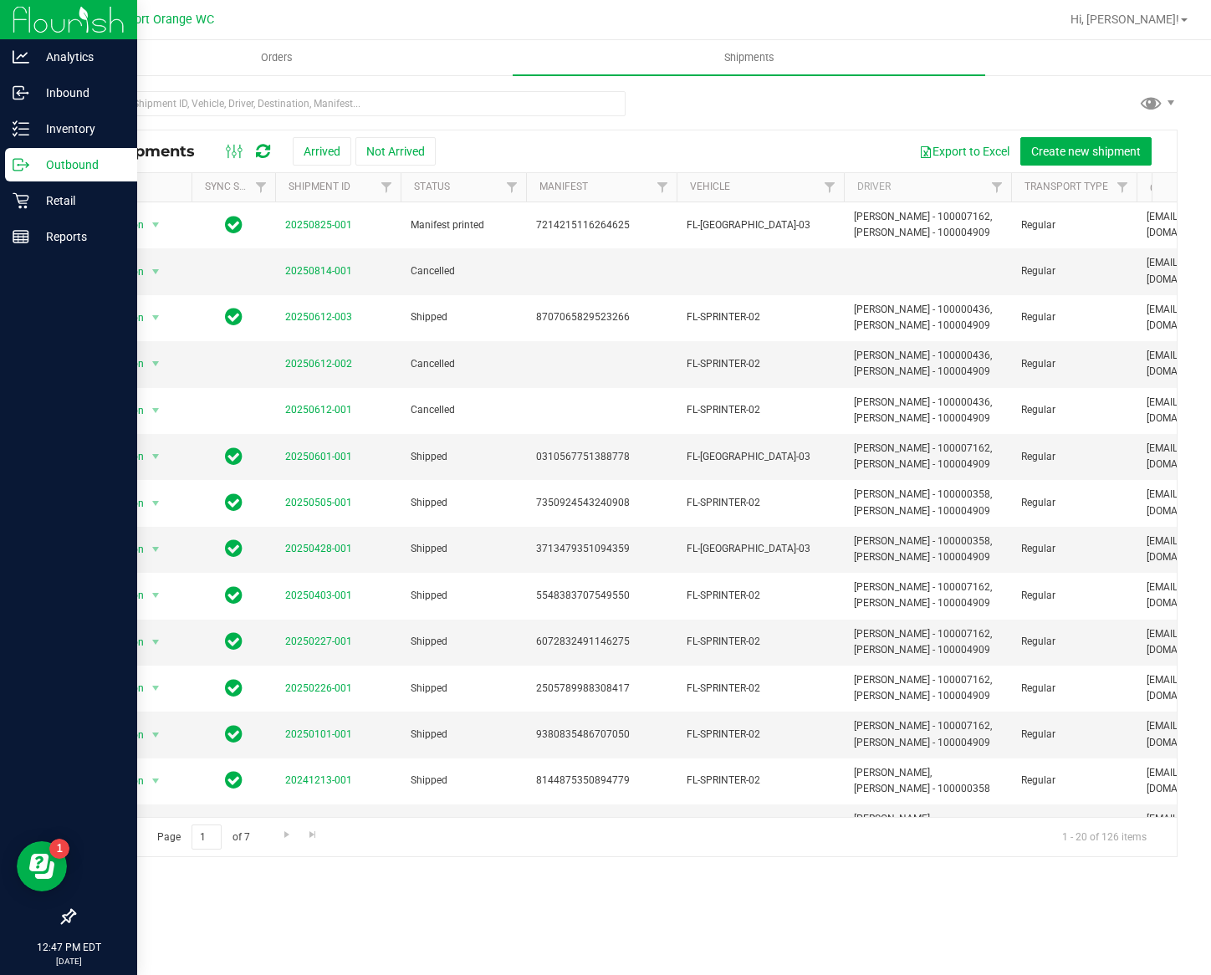
click at [549, 19] on div at bounding box center [679, 19] width 760 height 33
click at [557, 130] on div "All Shipments Arrived Not Arrived Export to Excel Create new shipment Actions S…" at bounding box center [626, 494] width 1104 height 728
click at [1061, 156] on span "Create new shipment" at bounding box center [1086, 151] width 110 height 13
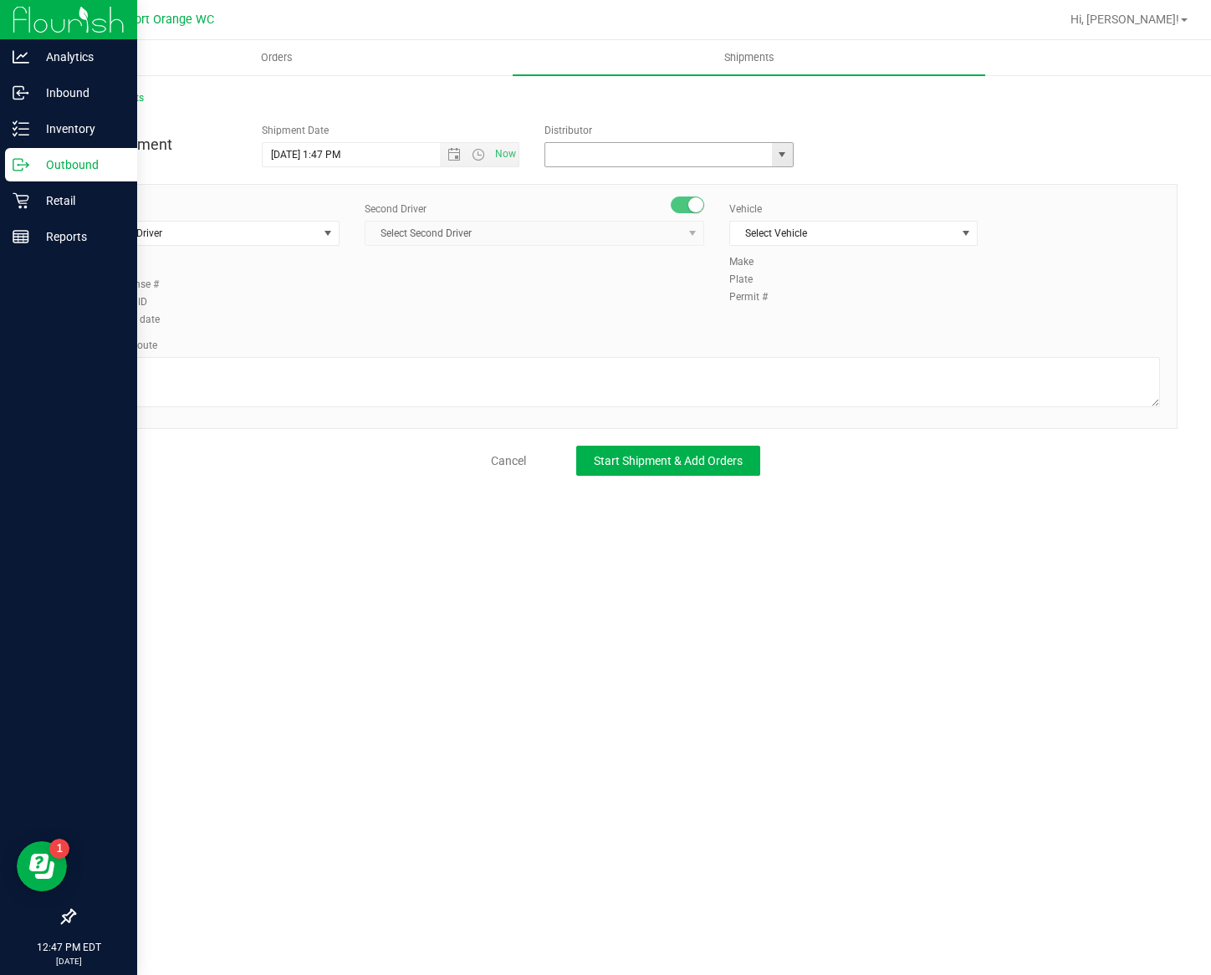
click at [626, 153] on input "text" at bounding box center [655, 154] width 220 height 23
click at [640, 176] on li "JAX DC REP" at bounding box center [669, 183] width 248 height 25
type input "JAX DC REP"
click at [259, 240] on span "Select Driver" at bounding box center [205, 233] width 226 height 23
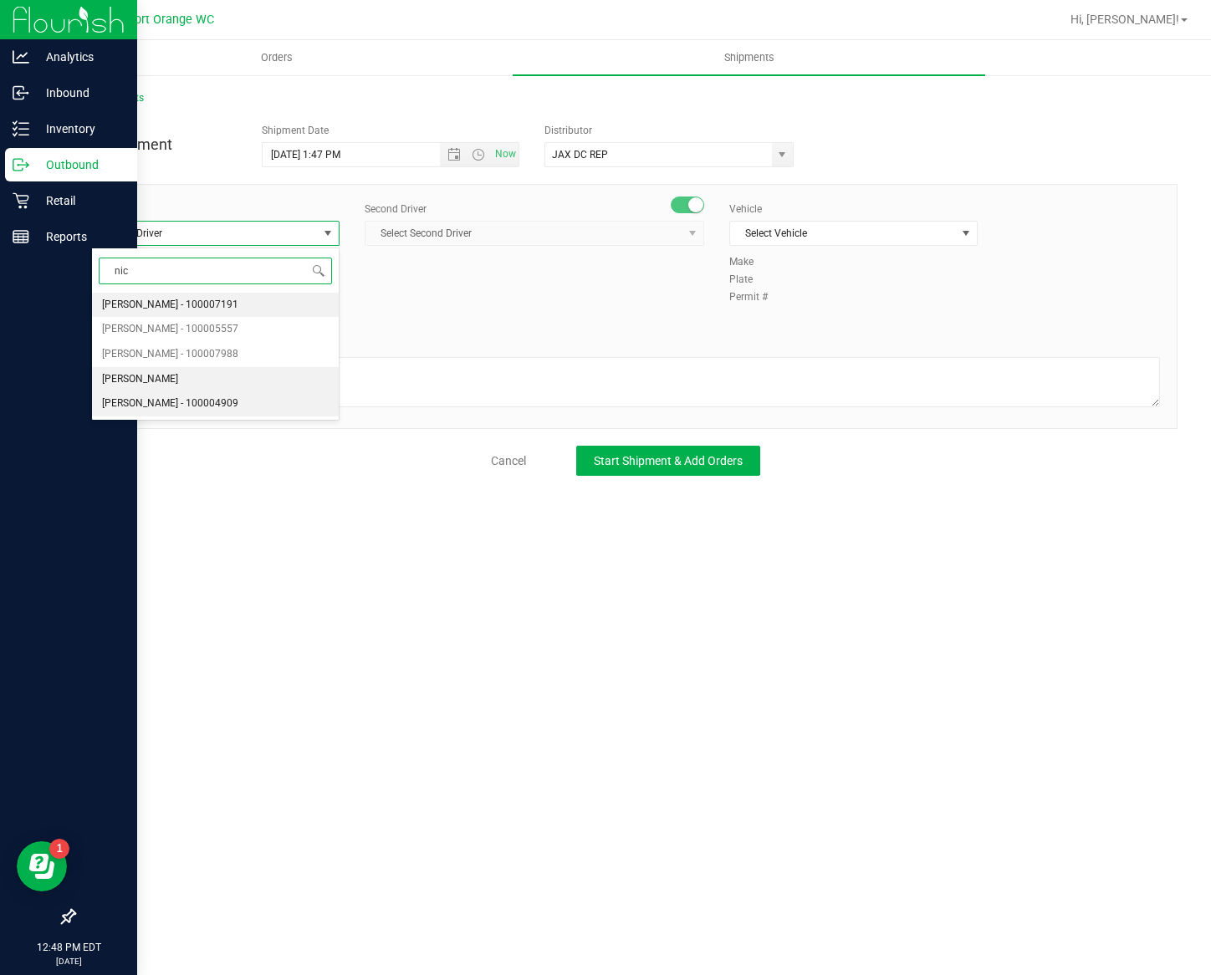
click at [254, 394] on li "[PERSON_NAME] - 100004909" at bounding box center [215, 403] width 247 height 25
type input "nic"
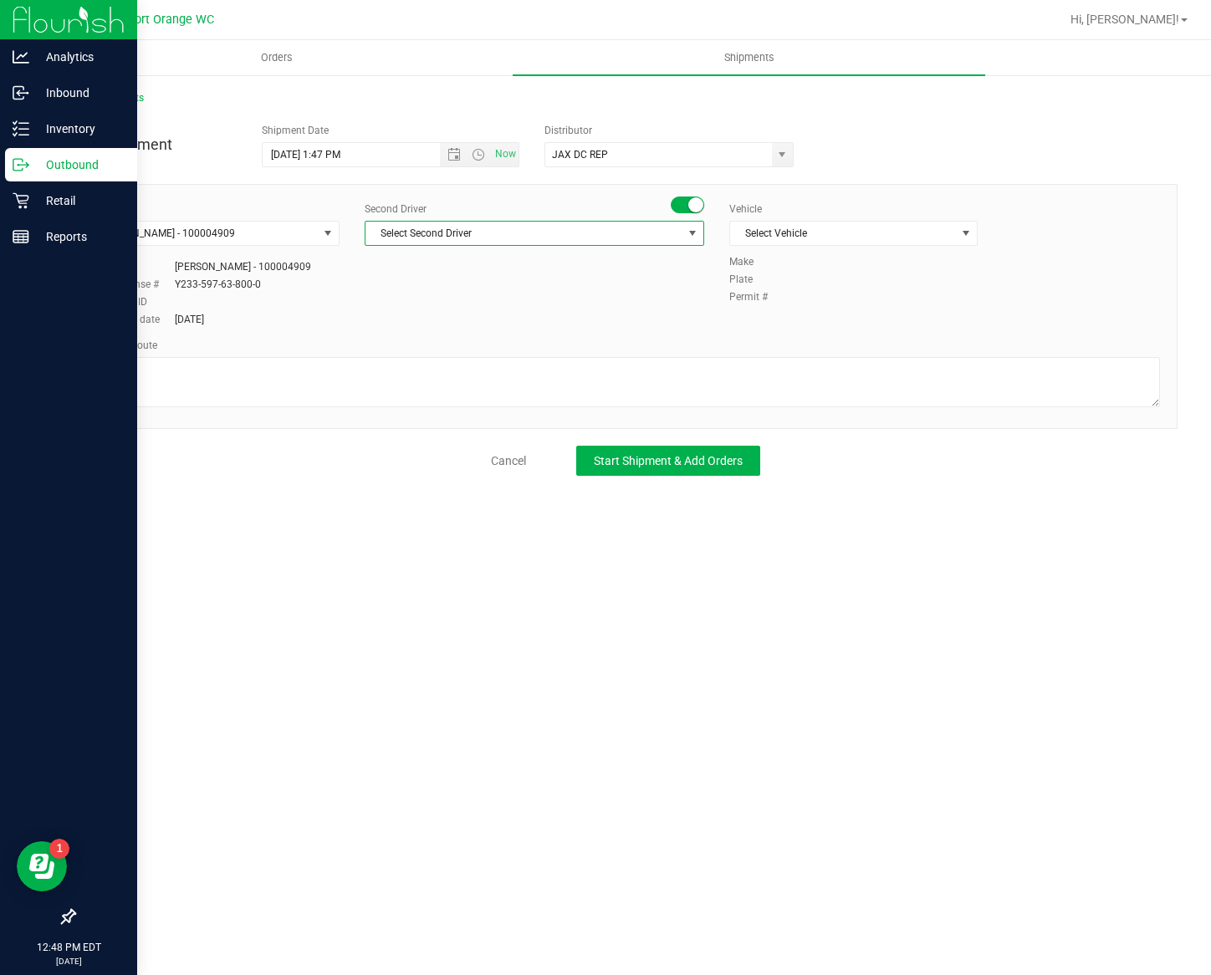
click at [544, 240] on span "Select Second Driver" at bounding box center [523, 233] width 317 height 23
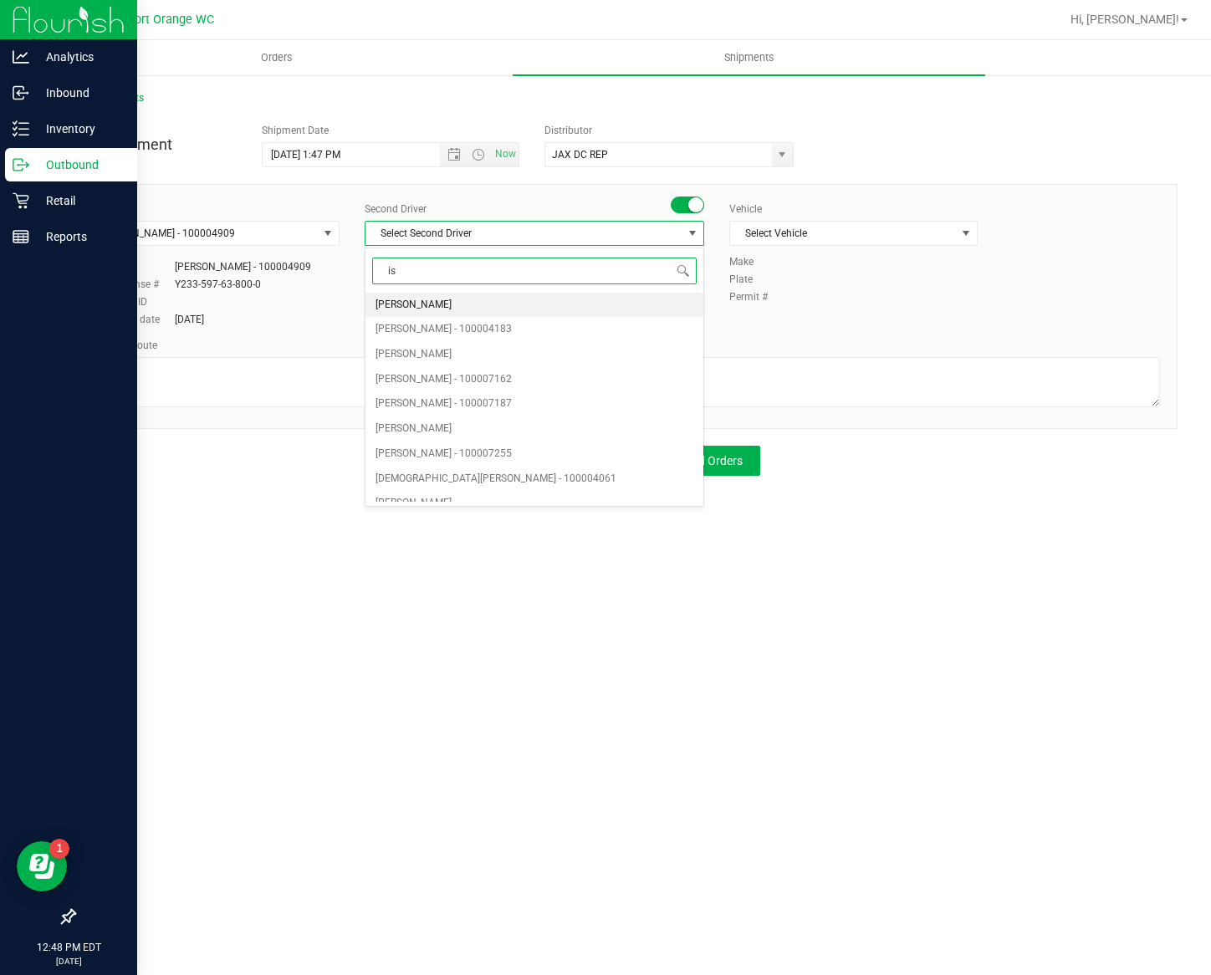
type input "[DEMOGRAPHIC_DATA]"
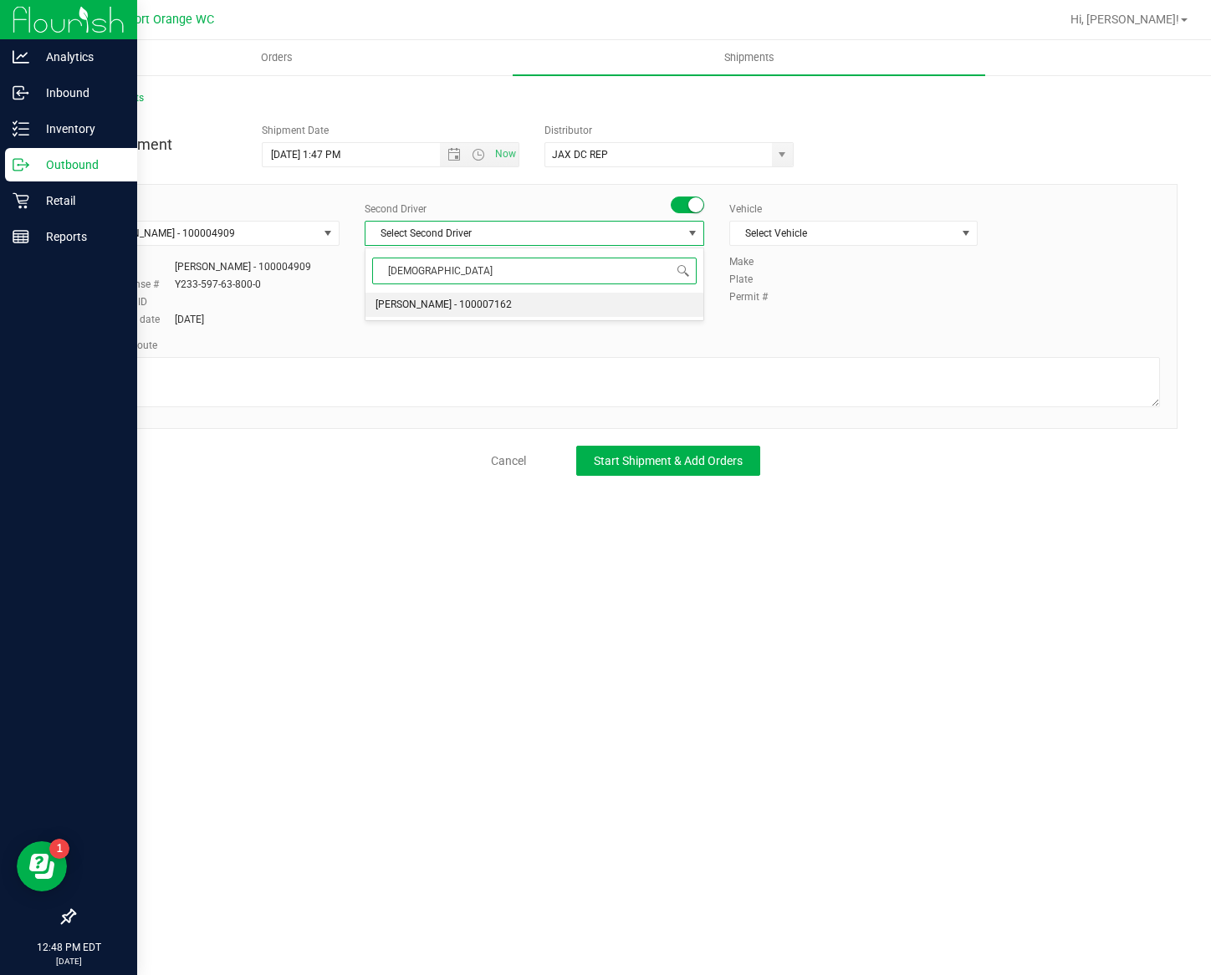
click at [545, 299] on li "[PERSON_NAME] - 100007162" at bounding box center [534, 305] width 338 height 25
click at [818, 224] on span "Select Vehicle" at bounding box center [843, 233] width 226 height 23
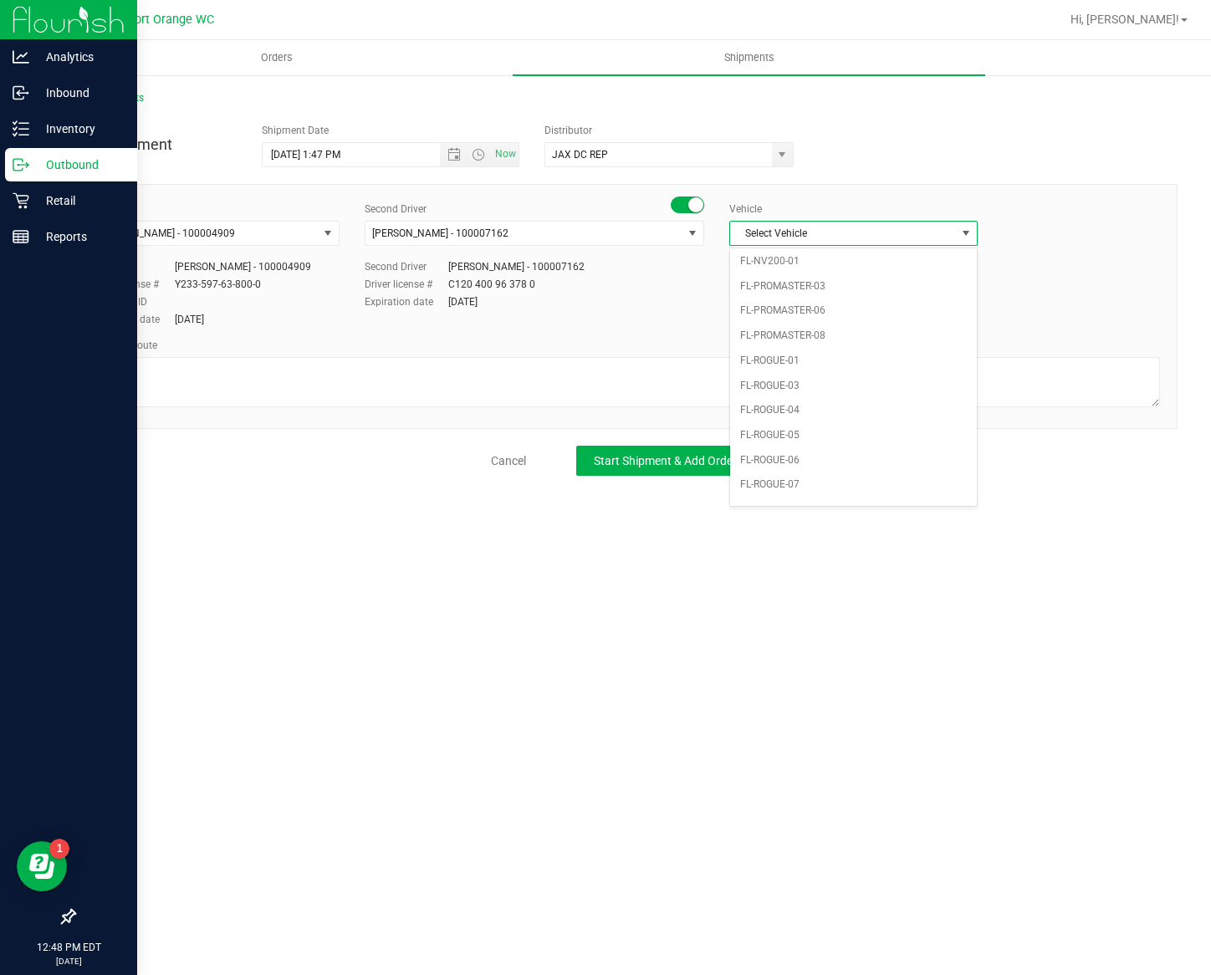
scroll to position [373, 0]
click at [813, 450] on li "FL-[GEOGRAPHIC_DATA]-03" at bounding box center [853, 437] width 247 height 25
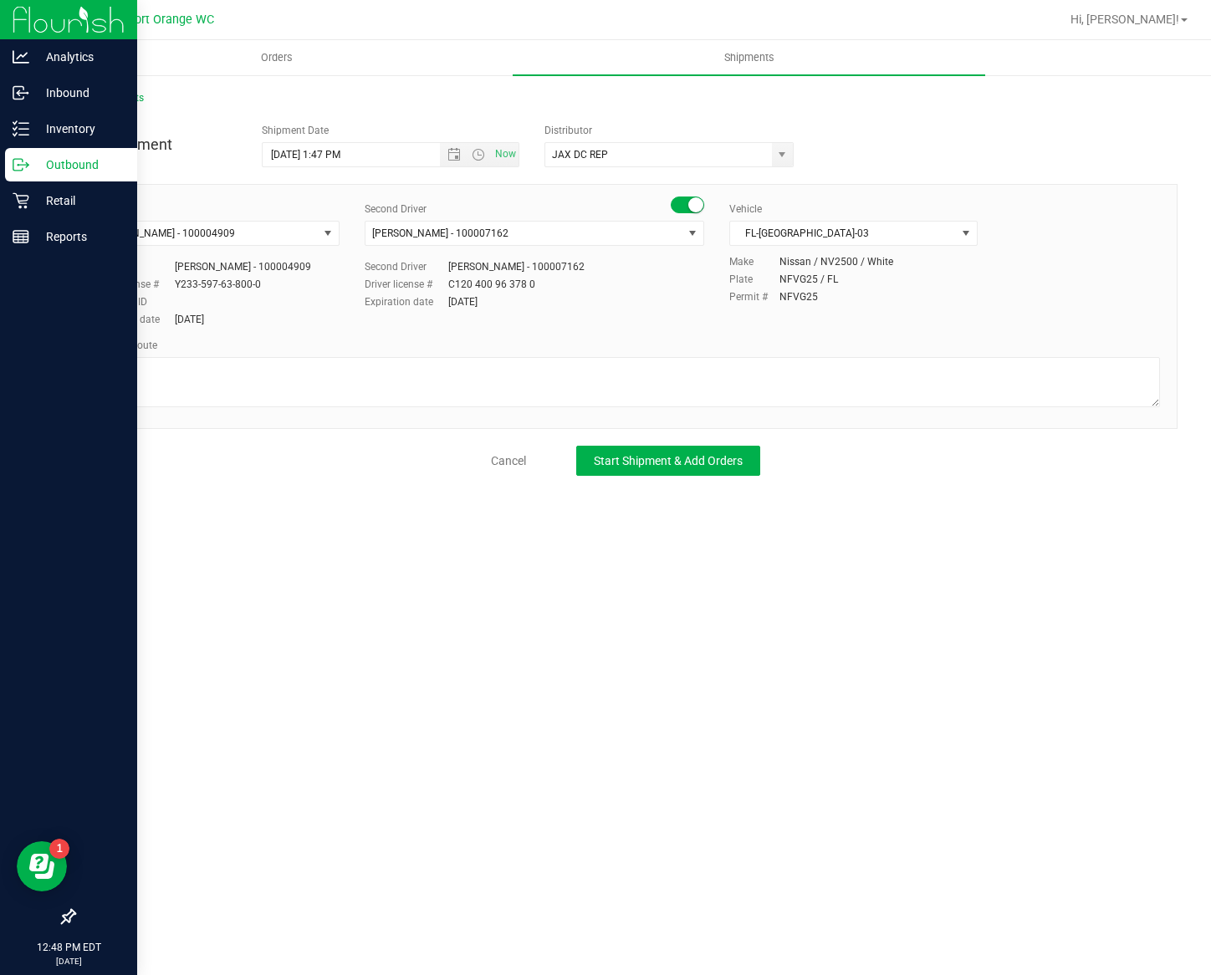
click at [732, 411] on div at bounding box center [625, 384] width 1069 height 54
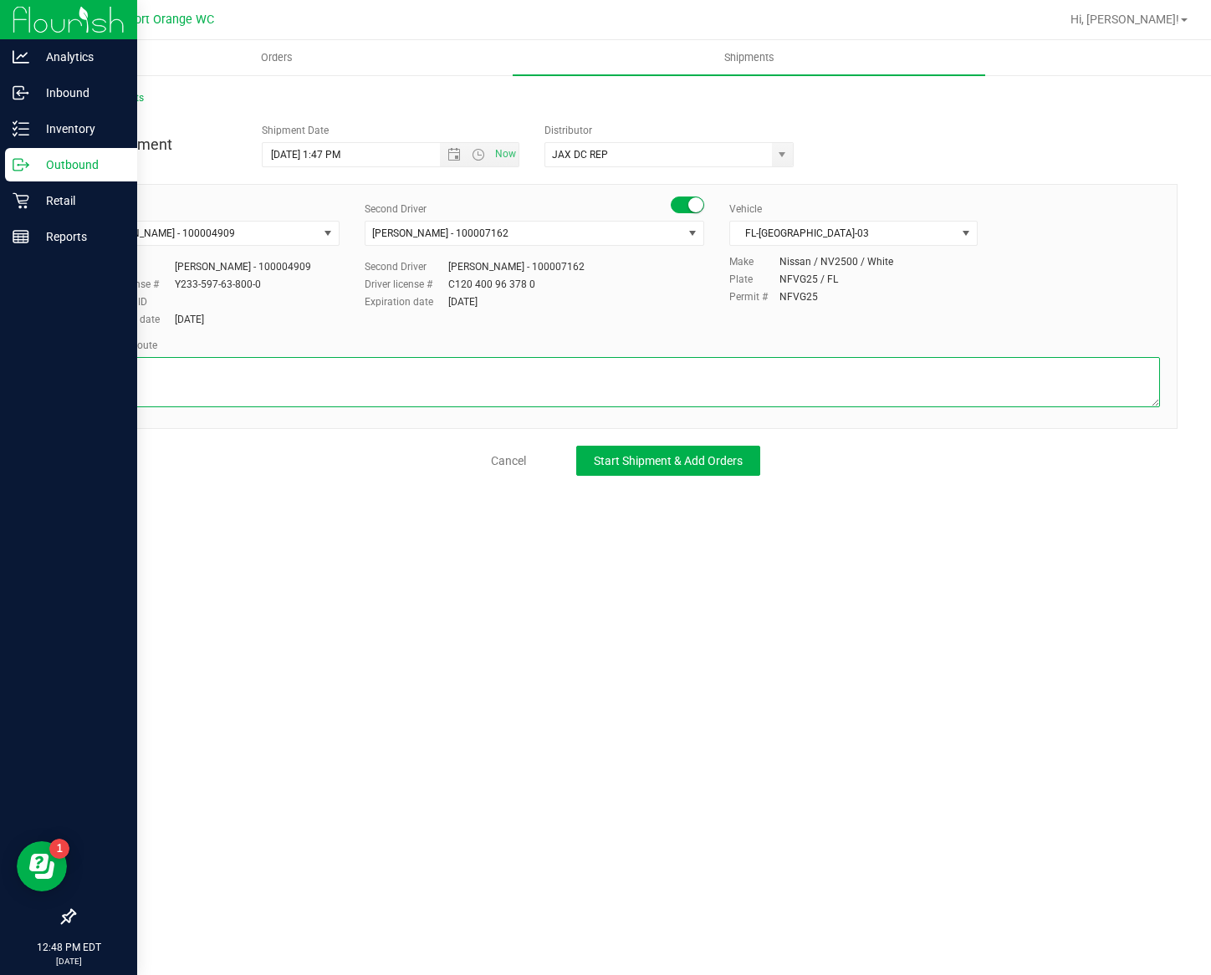
click at [734, 370] on textarea at bounding box center [625, 382] width 1069 height 50
type textarea "Little Bud Pullback"
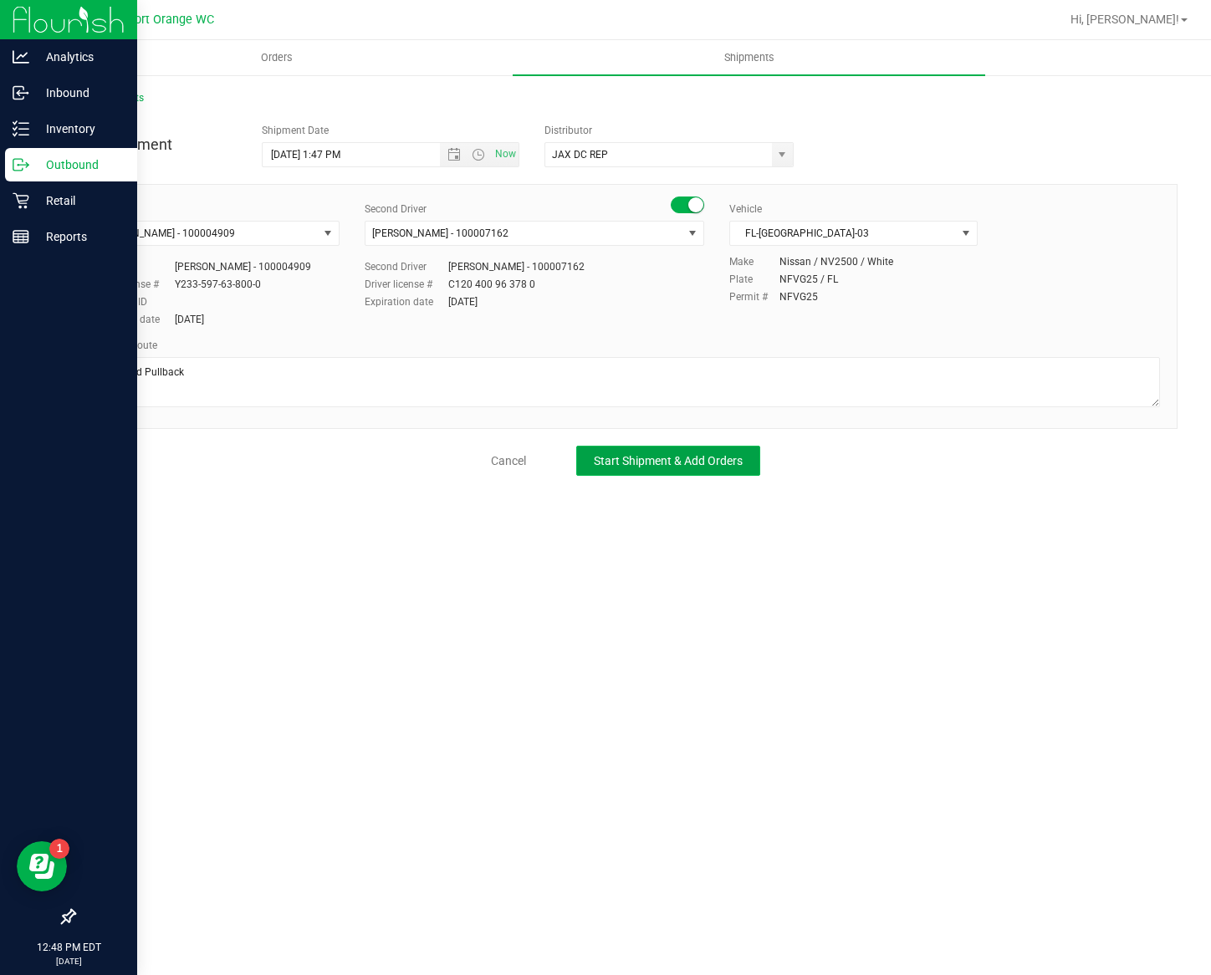
click at [717, 463] on span "Start Shipment & Add Orders" at bounding box center [668, 460] width 149 height 13
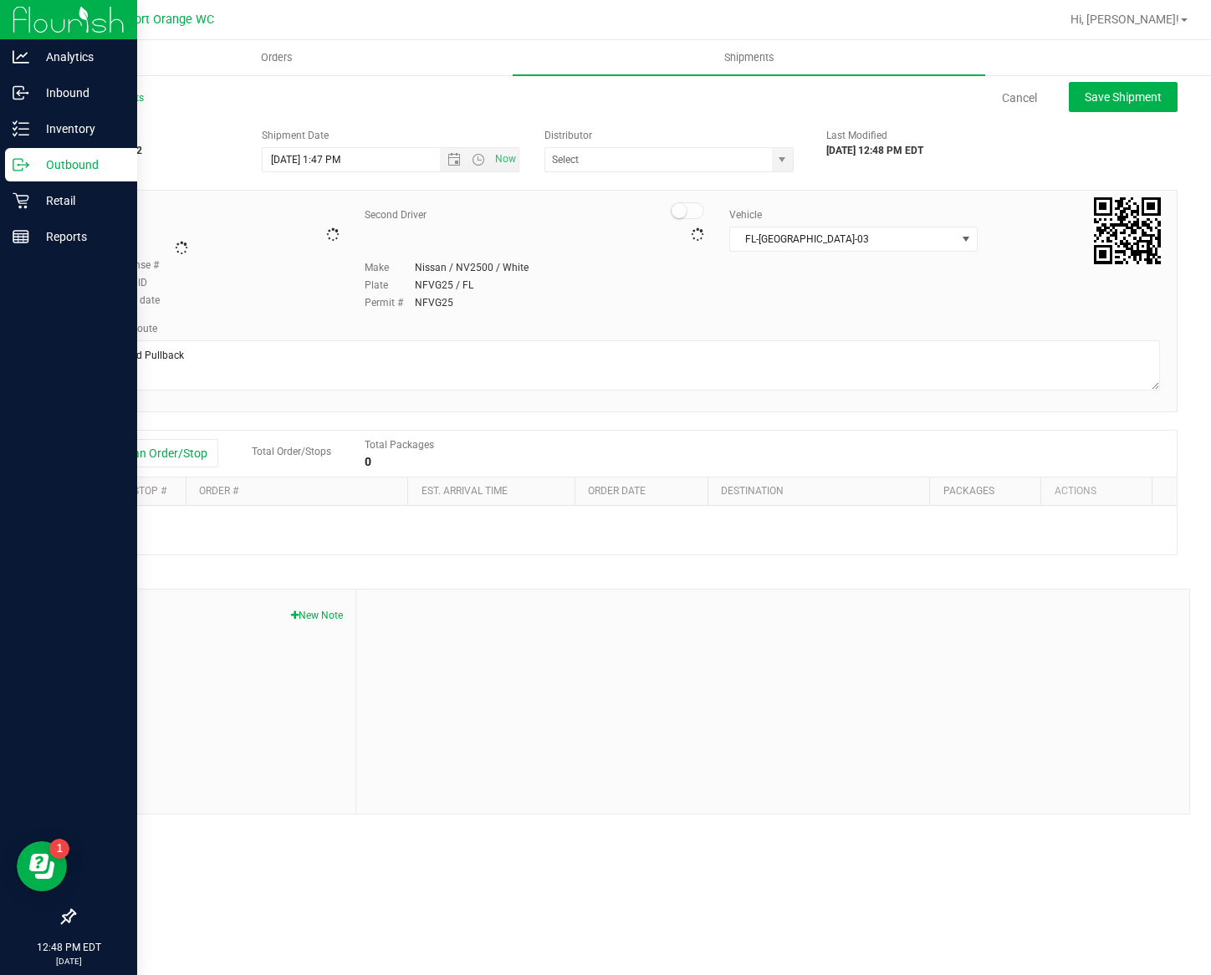
type input "JAX DC REP"
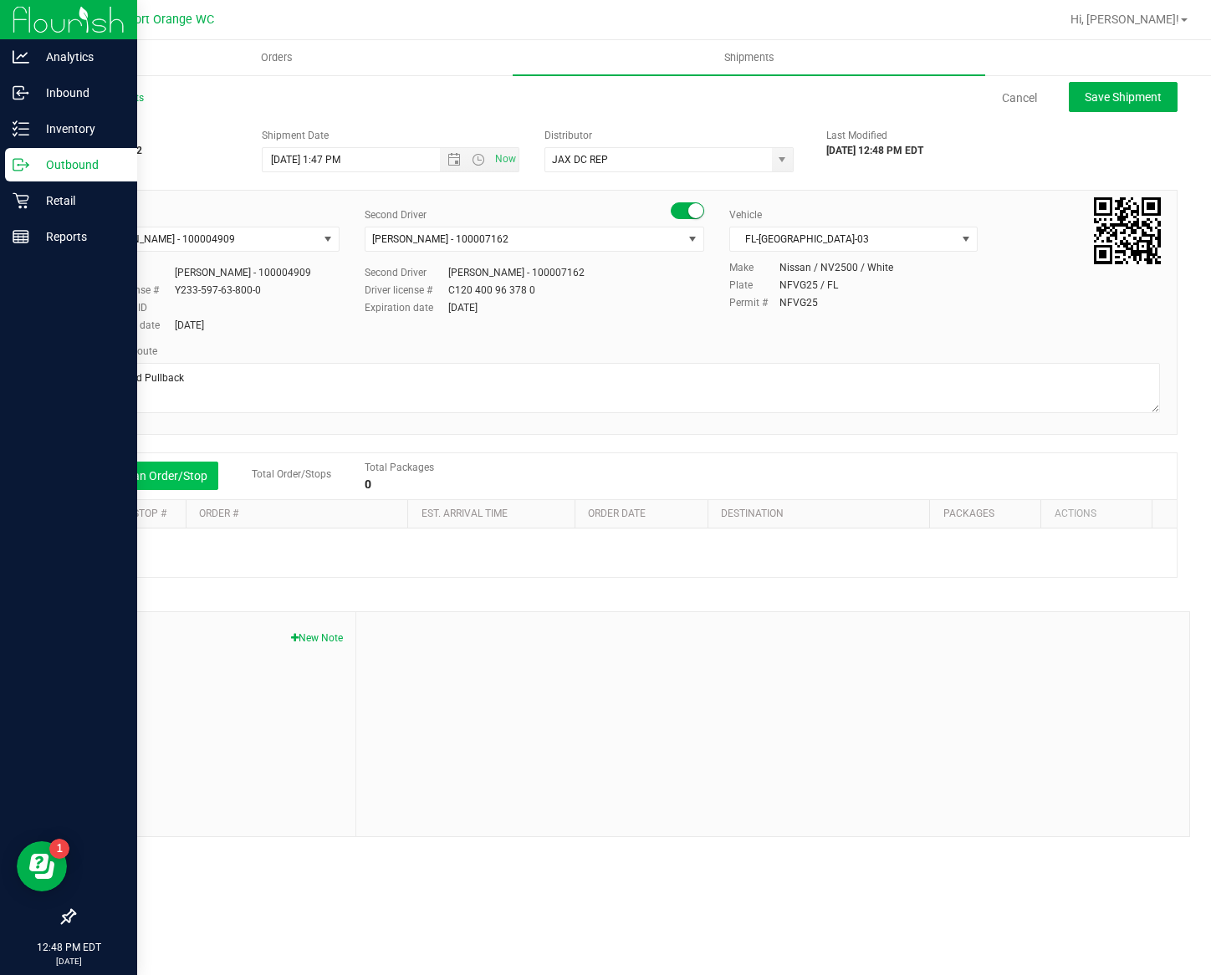
click at [171, 480] on button "Add an Order/Stop" at bounding box center [152, 476] width 131 height 28
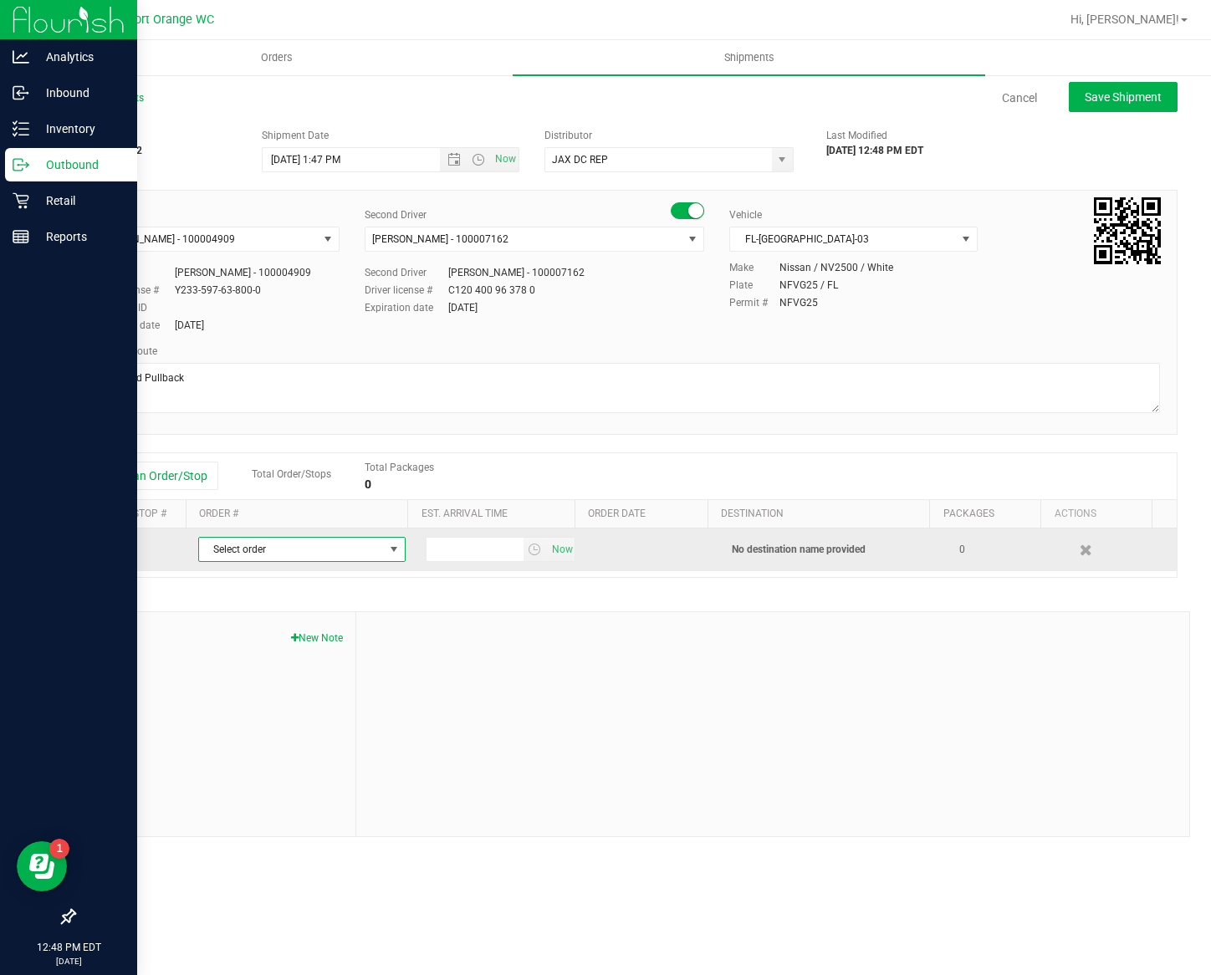
click at [293, 561] on span "Select order" at bounding box center [291, 549] width 185 height 23
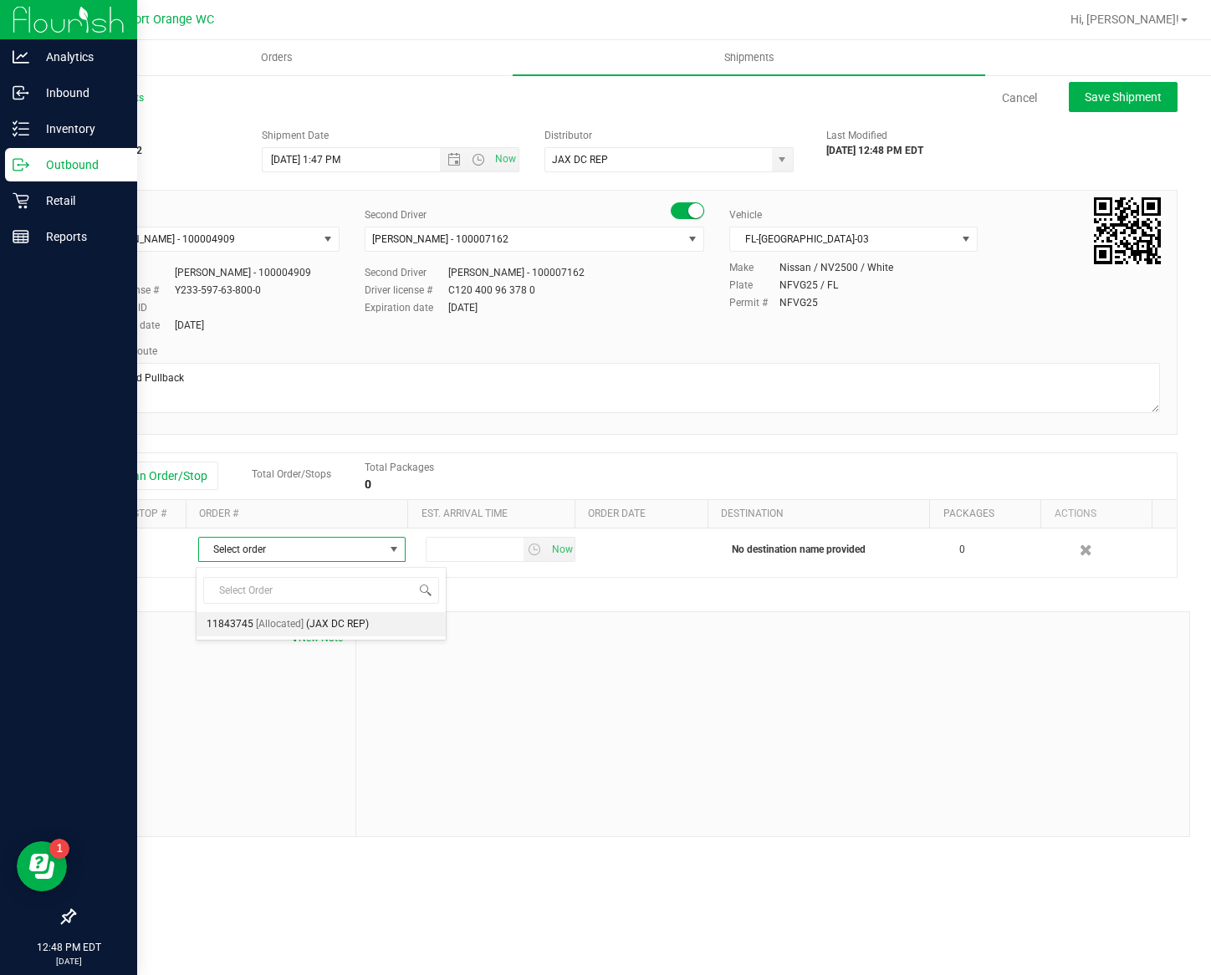
click at [292, 631] on span "[Allocated]" at bounding box center [280, 625] width 48 height 22
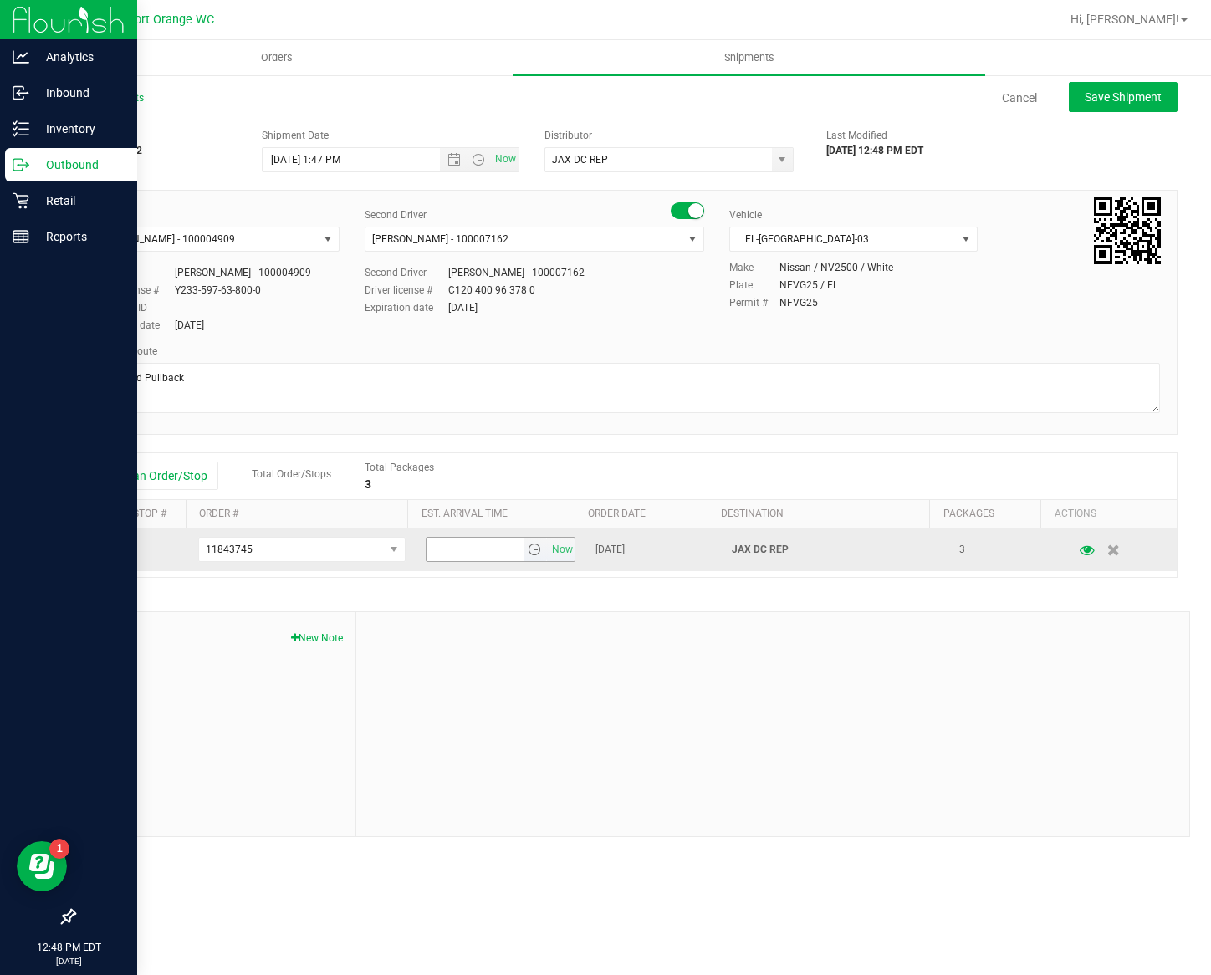
click at [528, 554] on span "select" at bounding box center [534, 549] width 13 height 13
click at [548, 560] on span "Now" at bounding box center [562, 550] width 28 height 24
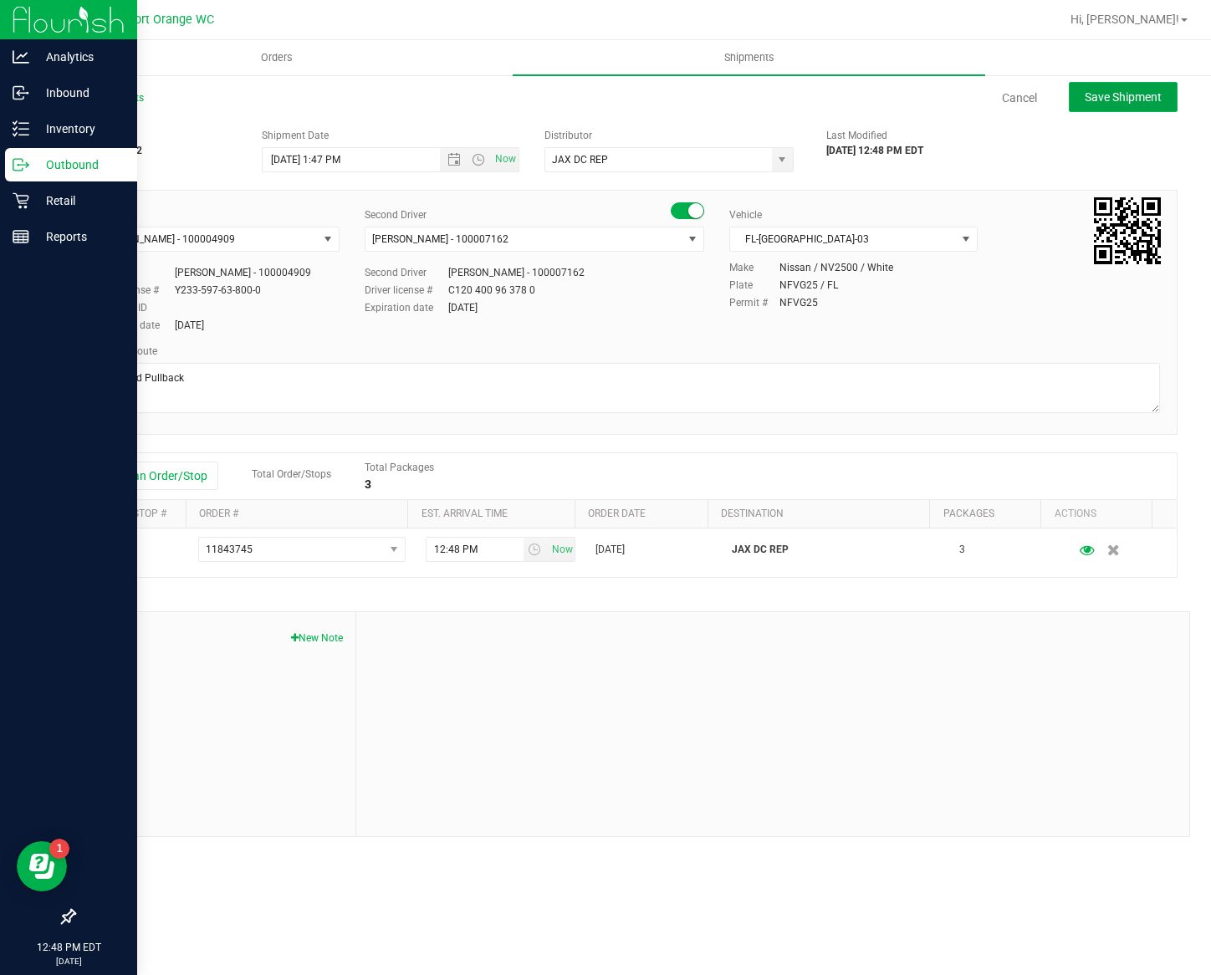
click at [1111, 90] on span "Save Shipment" at bounding box center [1123, 96] width 77 height 13
type input "[DATE] 5:47 PM"
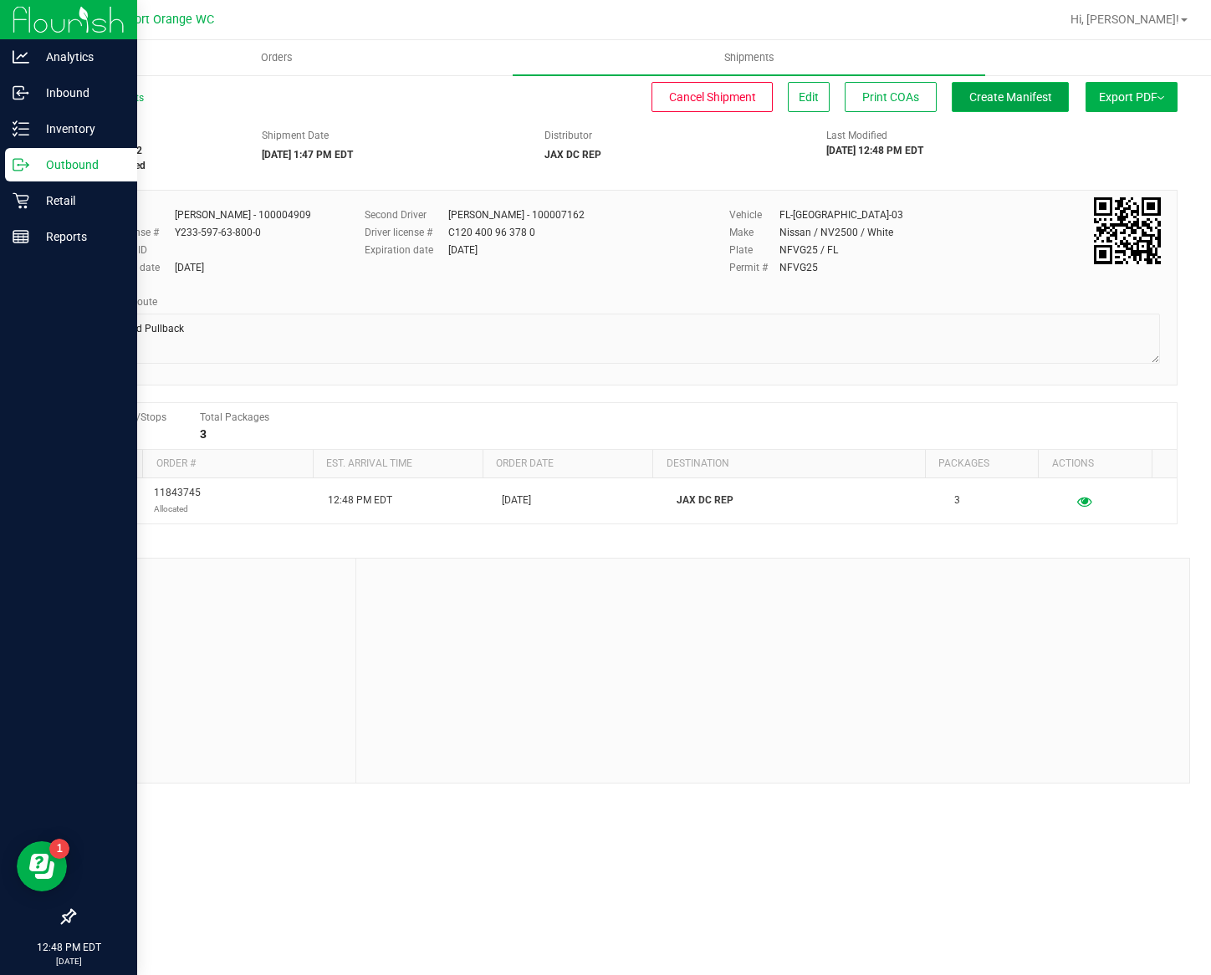
click at [1011, 99] on span "Create Manifest" at bounding box center [1010, 96] width 83 height 13
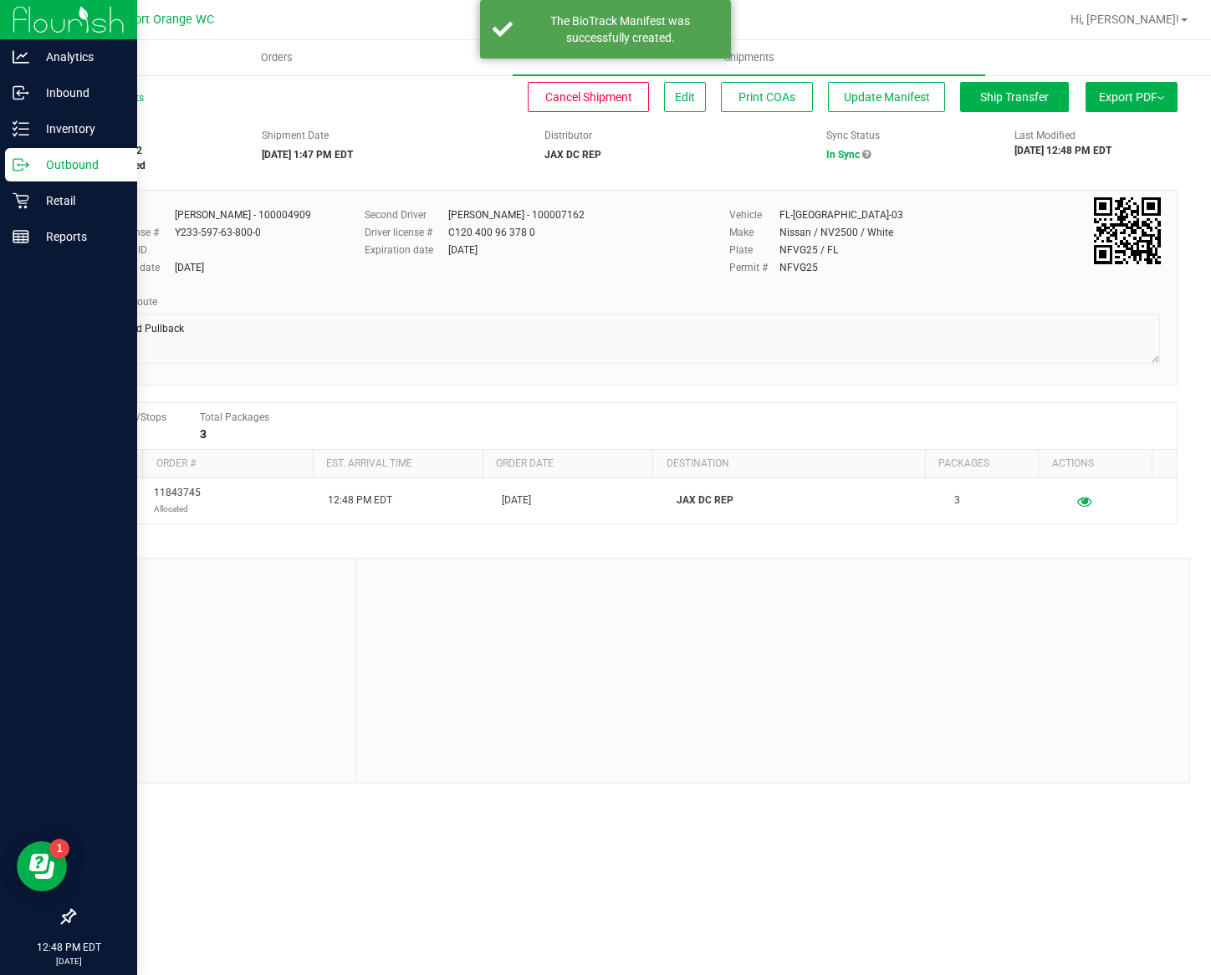
click at [1105, 86] on button "Export PDF" at bounding box center [1131, 97] width 92 height 30
click at [1105, 146] on li "Manifest by Lot" at bounding box center [1126, 158] width 169 height 25
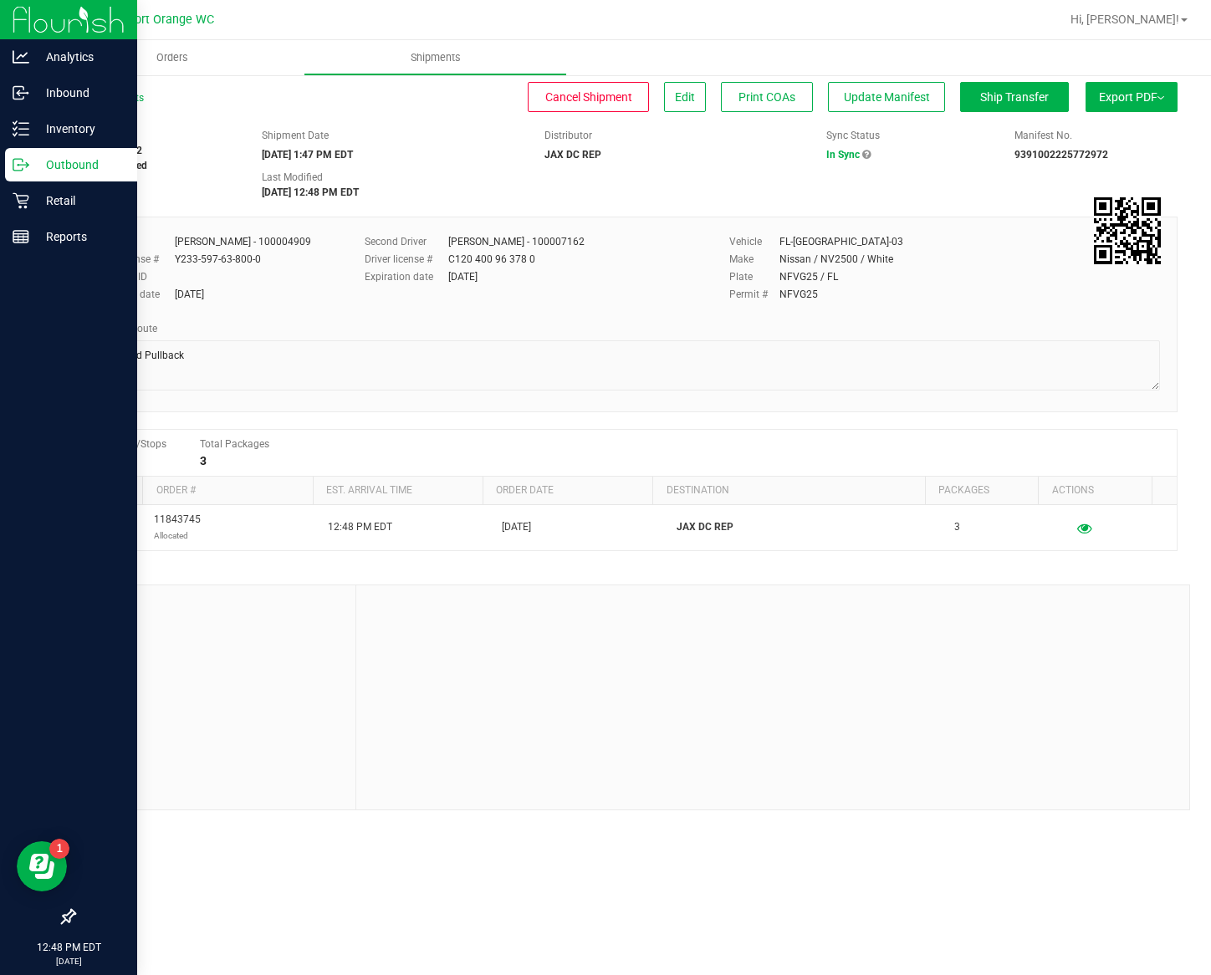
click at [1127, 96] on button "Export PDF" at bounding box center [1131, 97] width 92 height 30
click at [1139, 137] on span "Manifest by Package ID" at bounding box center [1107, 134] width 106 height 12
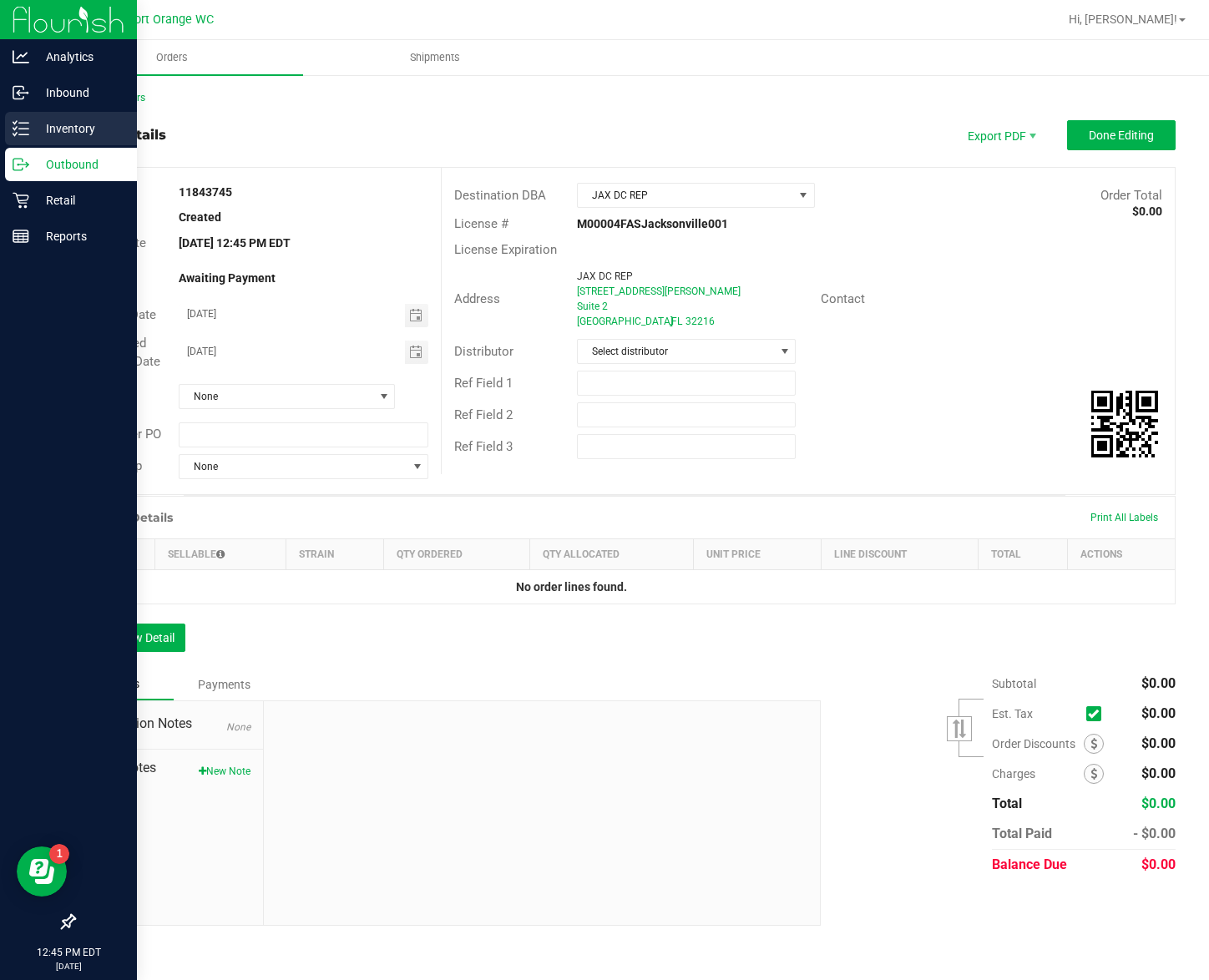
click at [29, 120] on p "Inventory" at bounding box center [79, 129] width 100 height 20
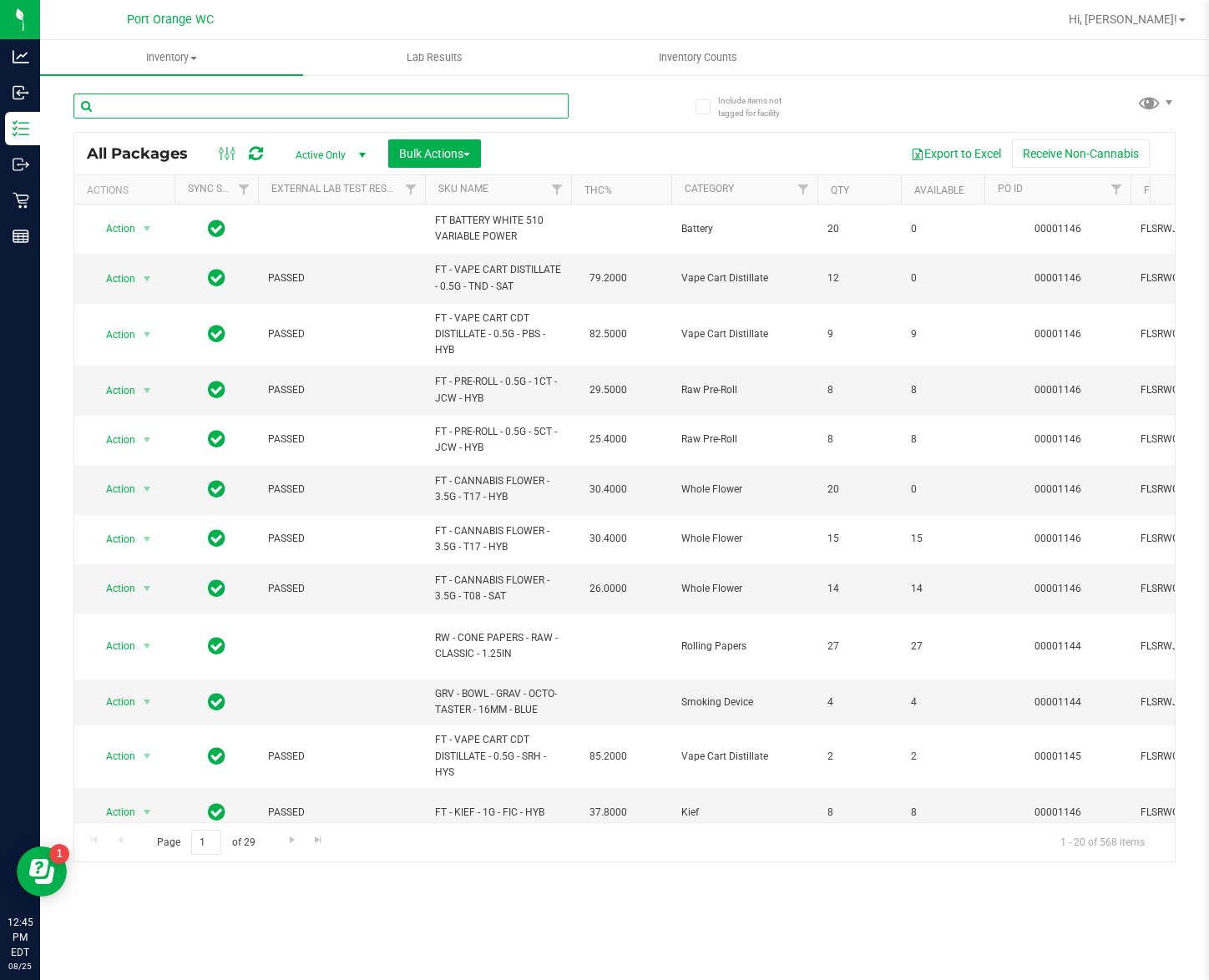
click at [182, 112] on input "text" at bounding box center [321, 106] width 495 height 25
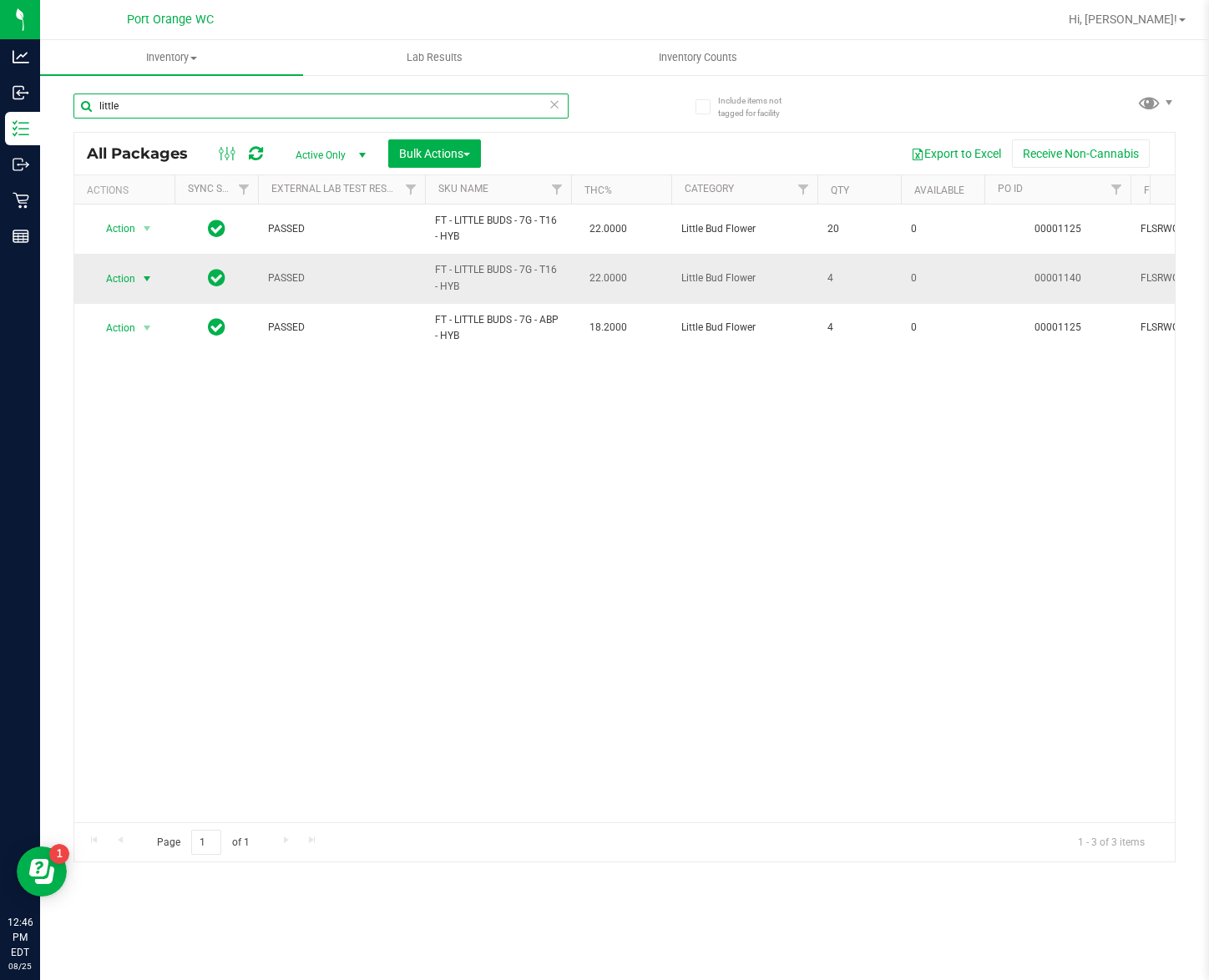
type input "little"
click at [129, 280] on span "Action" at bounding box center [113, 278] width 45 height 23
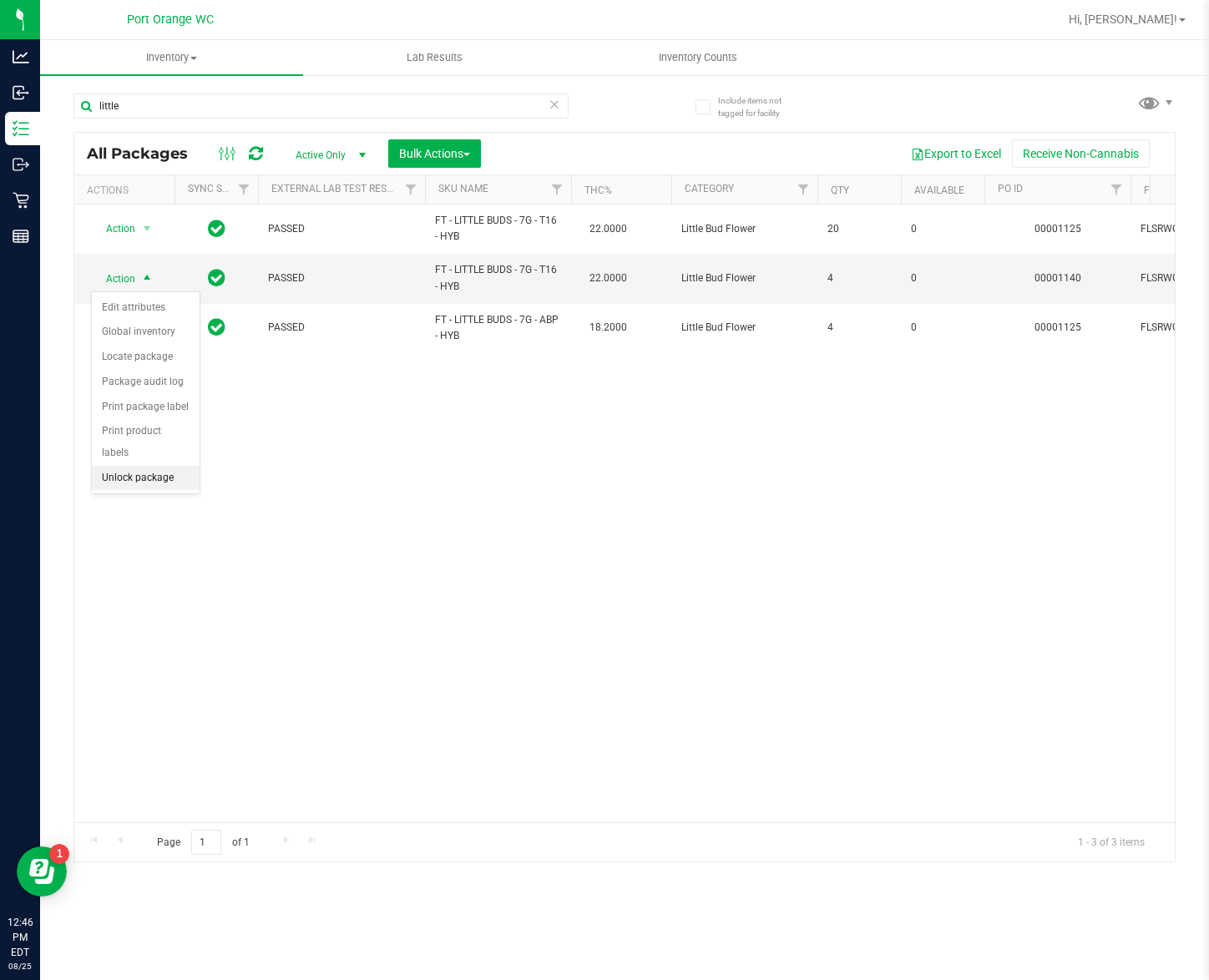
click at [149, 477] on li "Unlock package" at bounding box center [146, 478] width 108 height 25
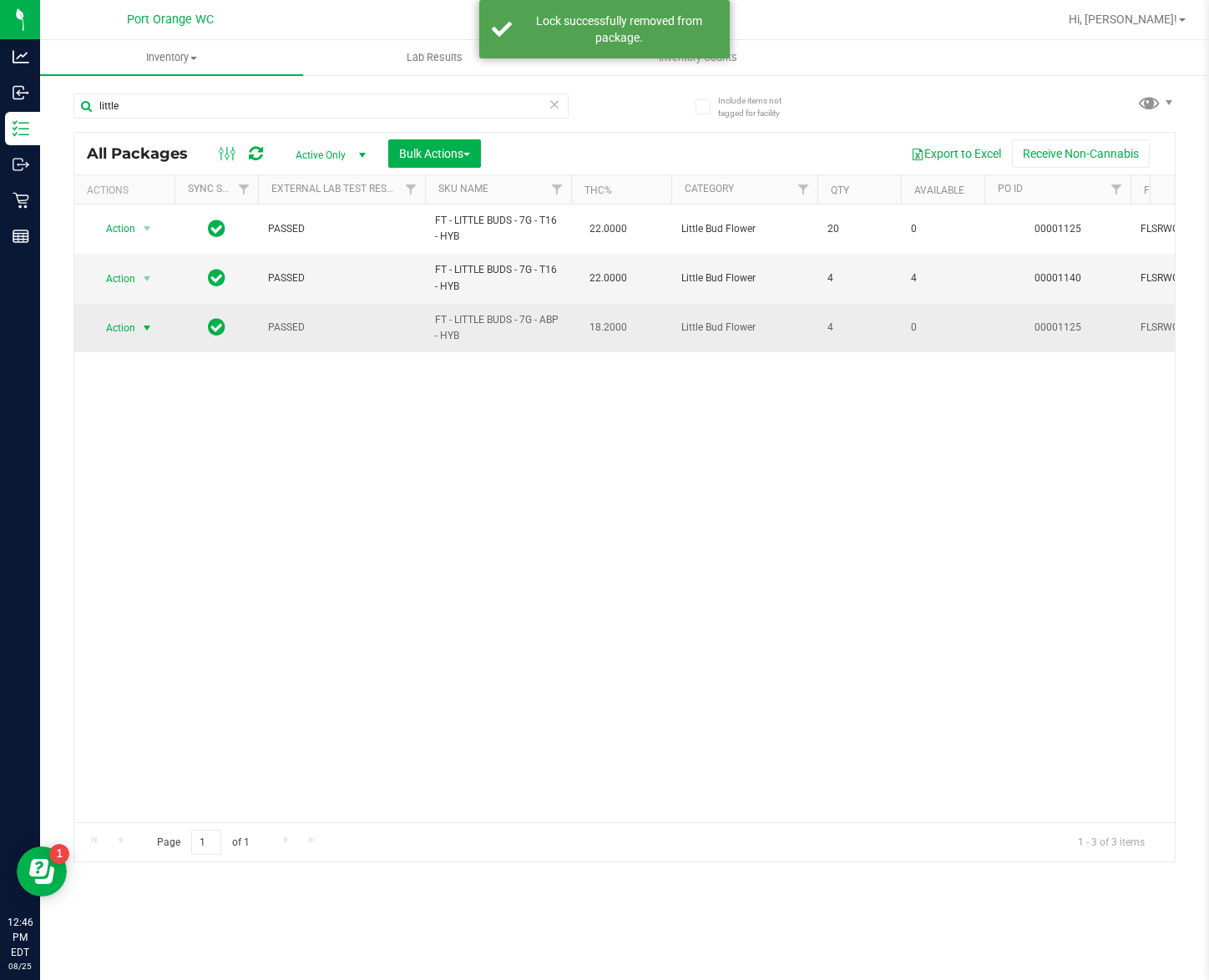
click at [122, 326] on span "Action" at bounding box center [113, 327] width 45 height 23
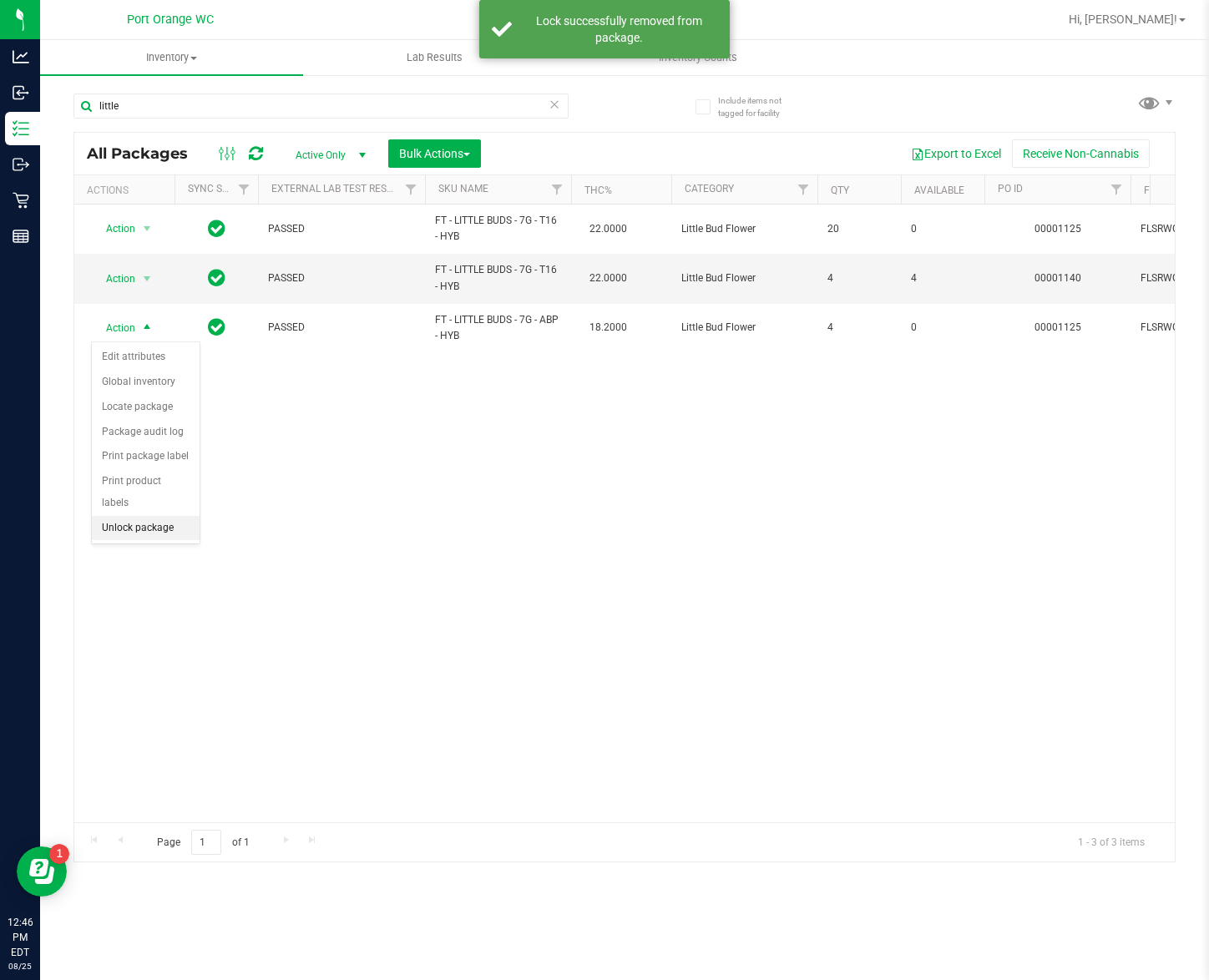
click at [162, 529] on li "Unlock package" at bounding box center [146, 528] width 108 height 25
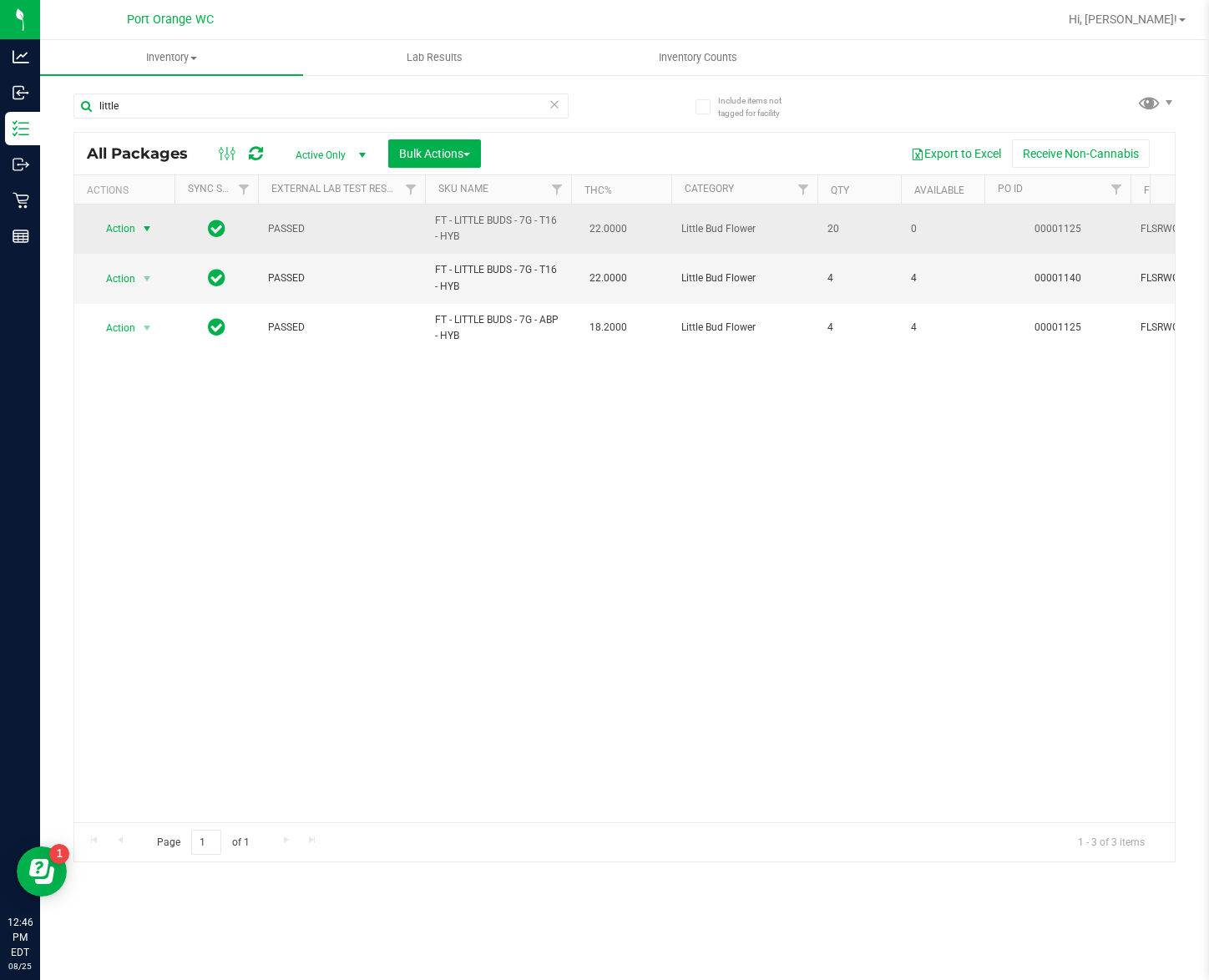
click at [102, 227] on span "Action" at bounding box center [113, 228] width 45 height 23
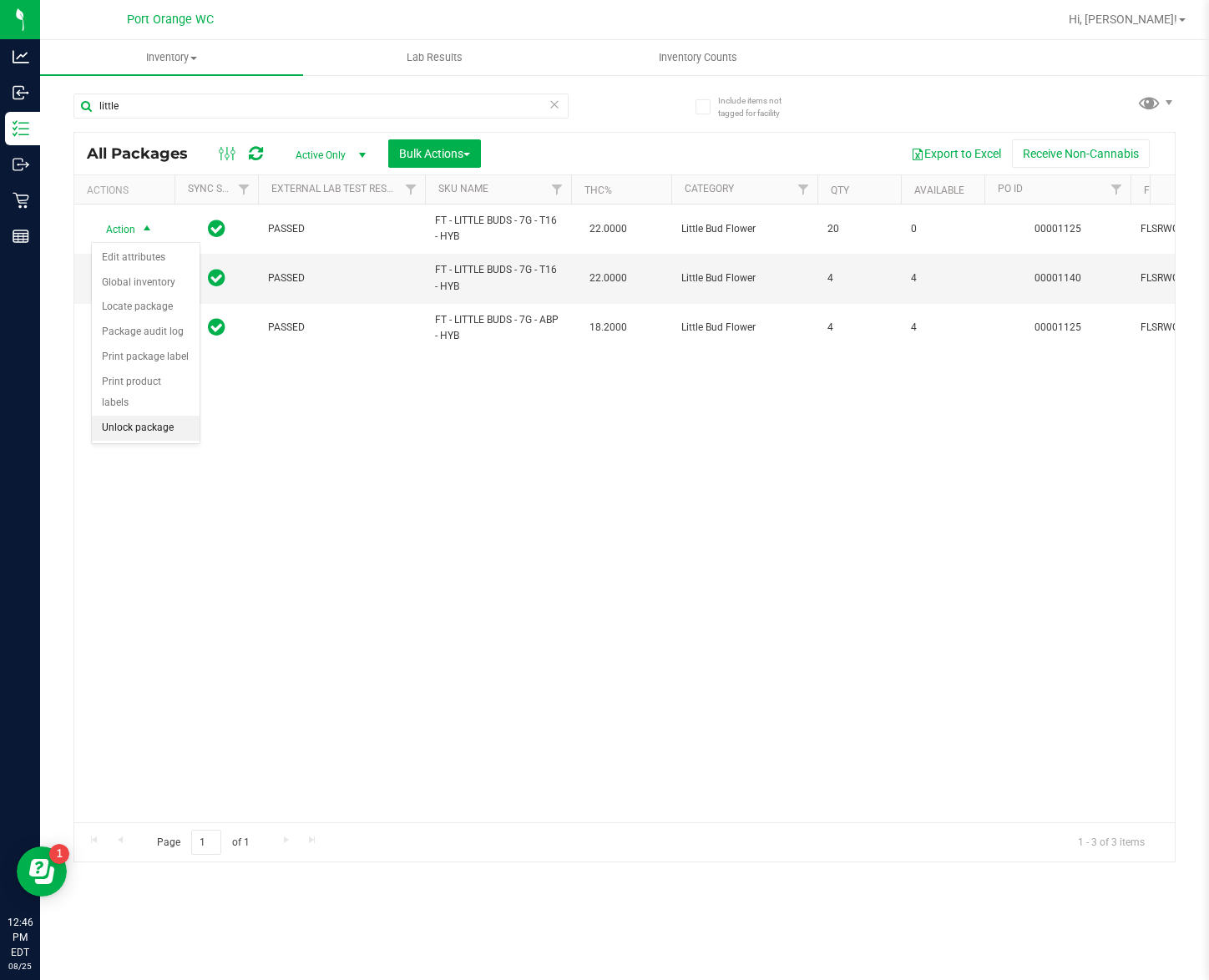
click at [145, 430] on li "Unlock package" at bounding box center [146, 427] width 108 height 25
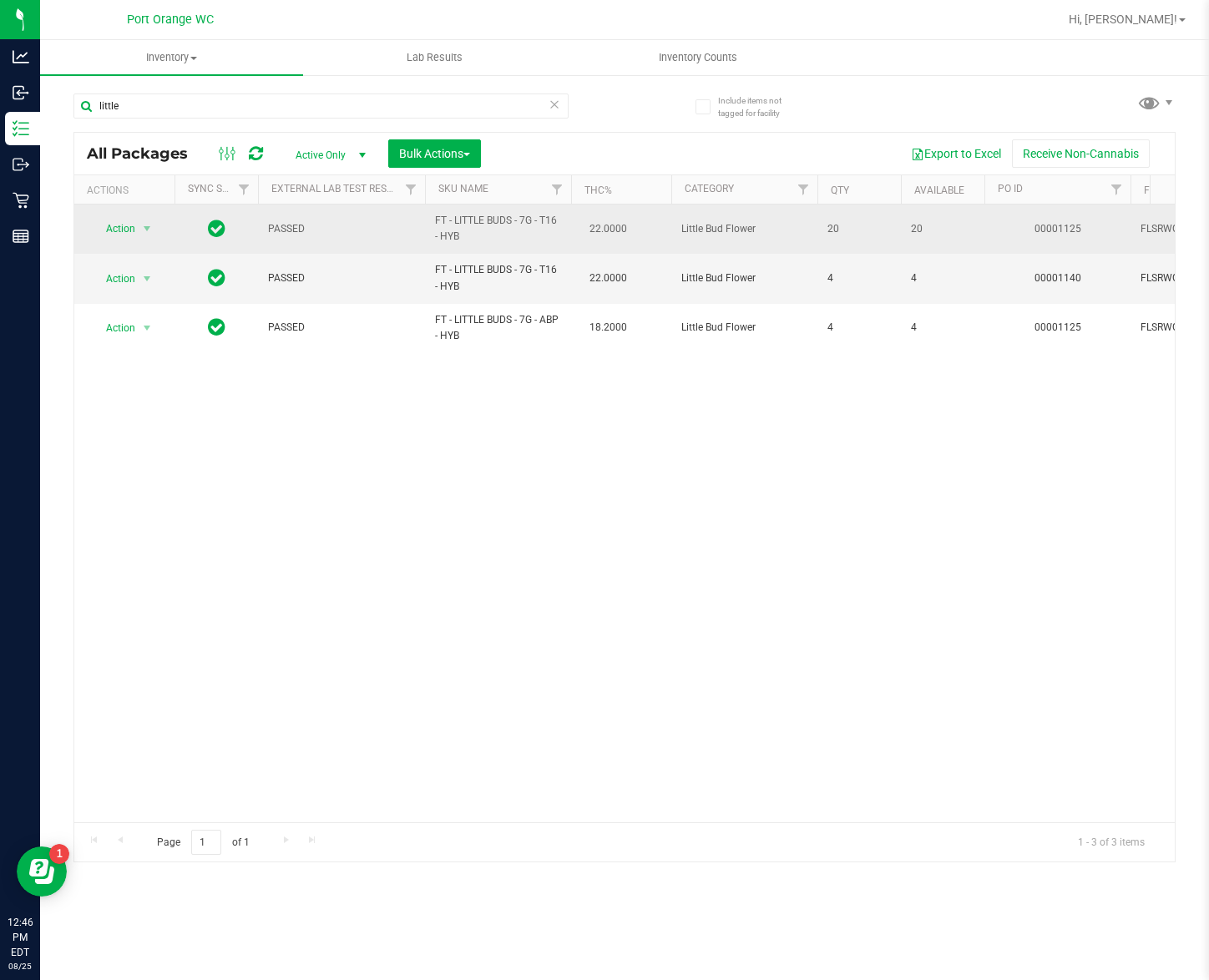
click at [438, 214] on span "FT - LITTLE BUDS - 7G - T16 - HYB" at bounding box center [498, 229] width 126 height 32
click at [439, 214] on span "FT - LITTLE BUDS - 7G - T16 - HYB" at bounding box center [498, 229] width 126 height 32
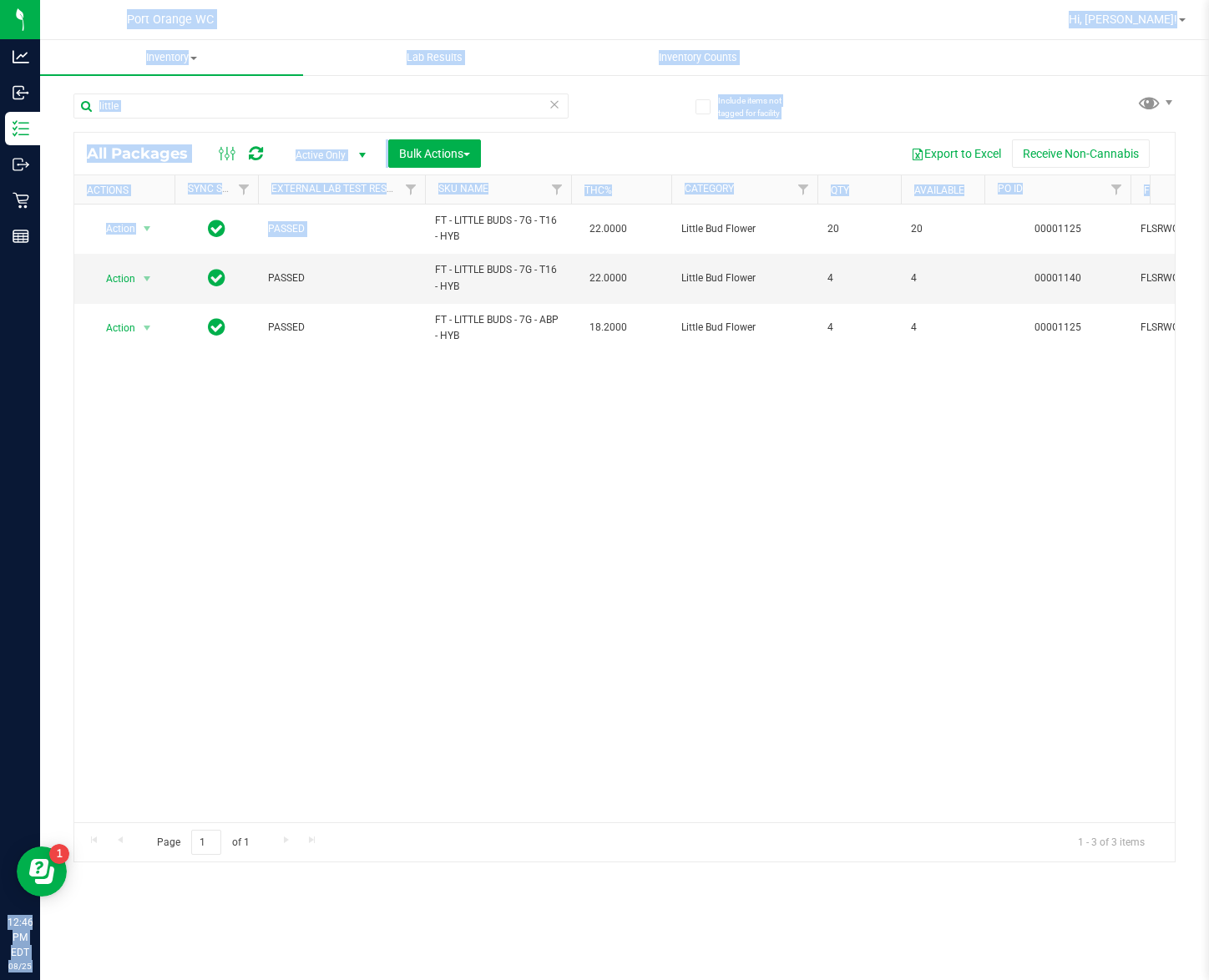
drag, startPoint x: 451, startPoint y: 211, endPoint x: -697, endPoint y: 490, distance: 1181.4
click at [0, 490] on html "Analytics Inbound Inventory Outbound Retail Reports 12:46 PM EDT 08/25/2025 08/…" at bounding box center [604, 490] width 1209 height 980
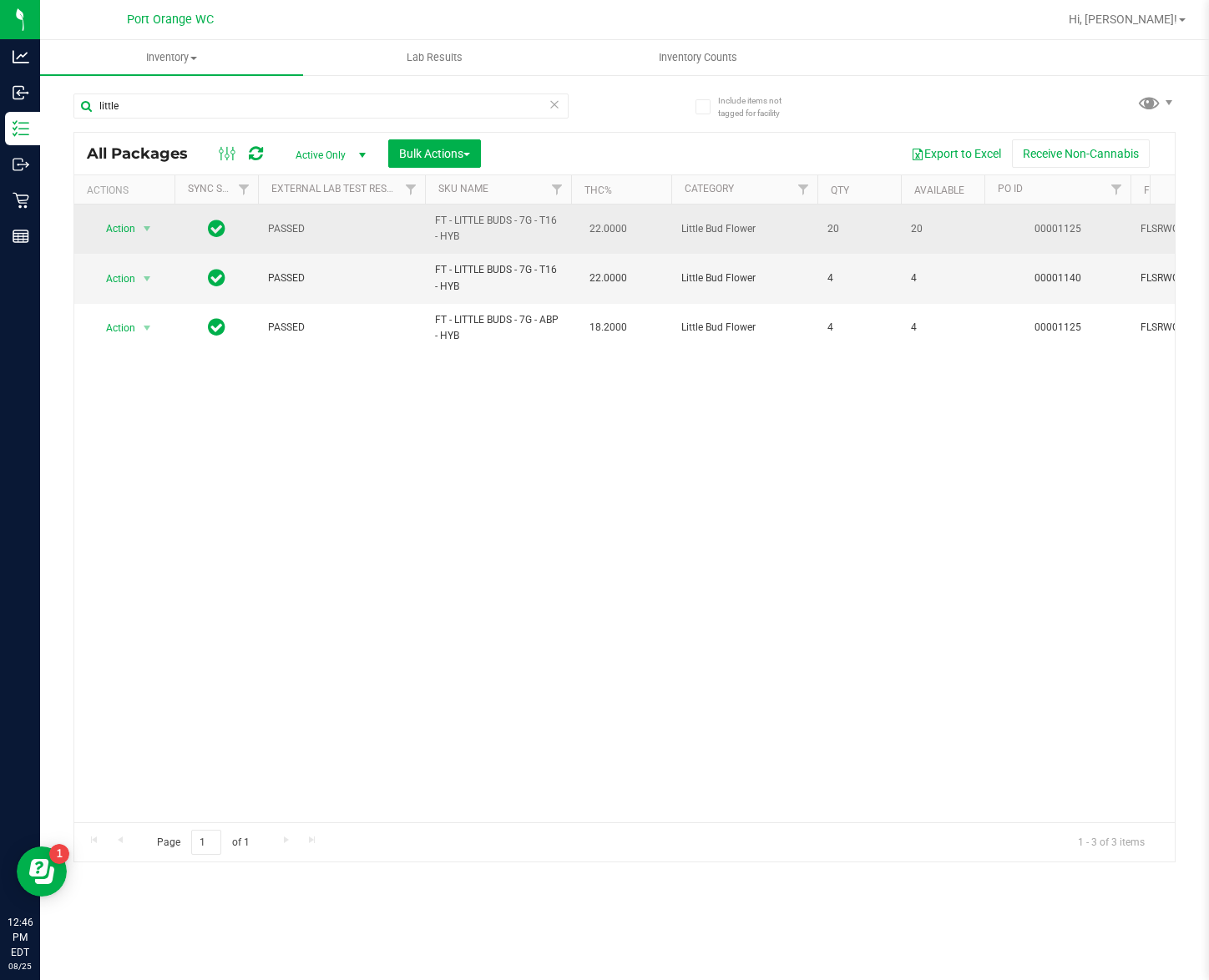
click at [486, 229] on span "FT - LITTLE BUDS - 7G - T16 - HYB" at bounding box center [498, 229] width 126 height 32
copy td "FT - LITTLE BUDS - 7G - T16 - HYB"
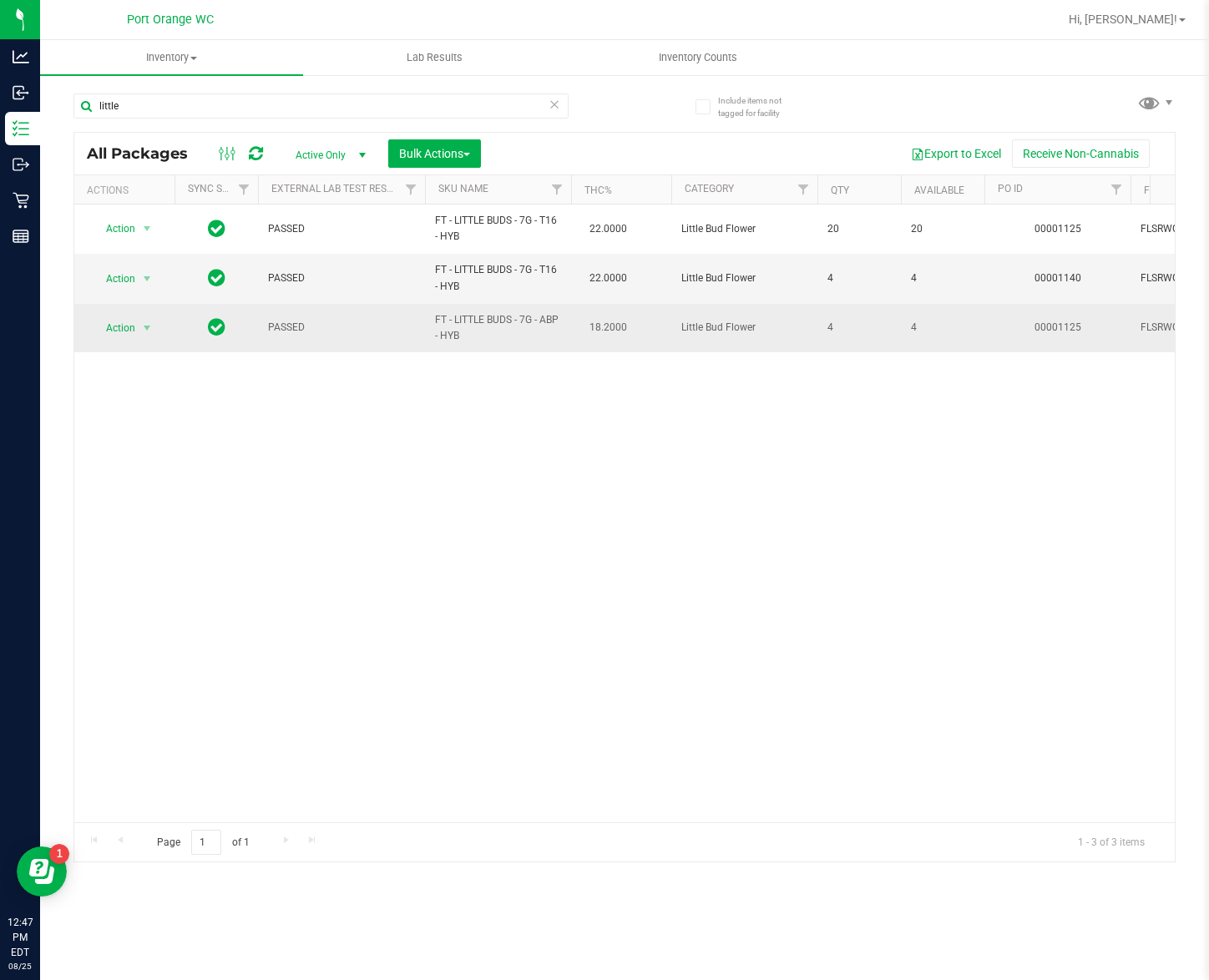
click at [437, 326] on span "FT - LITTLE BUDS - 7G - ABP - HYB" at bounding box center [498, 328] width 126 height 32
copy td "FT - LITTLE BUDS - 7G - ABP - HYB"
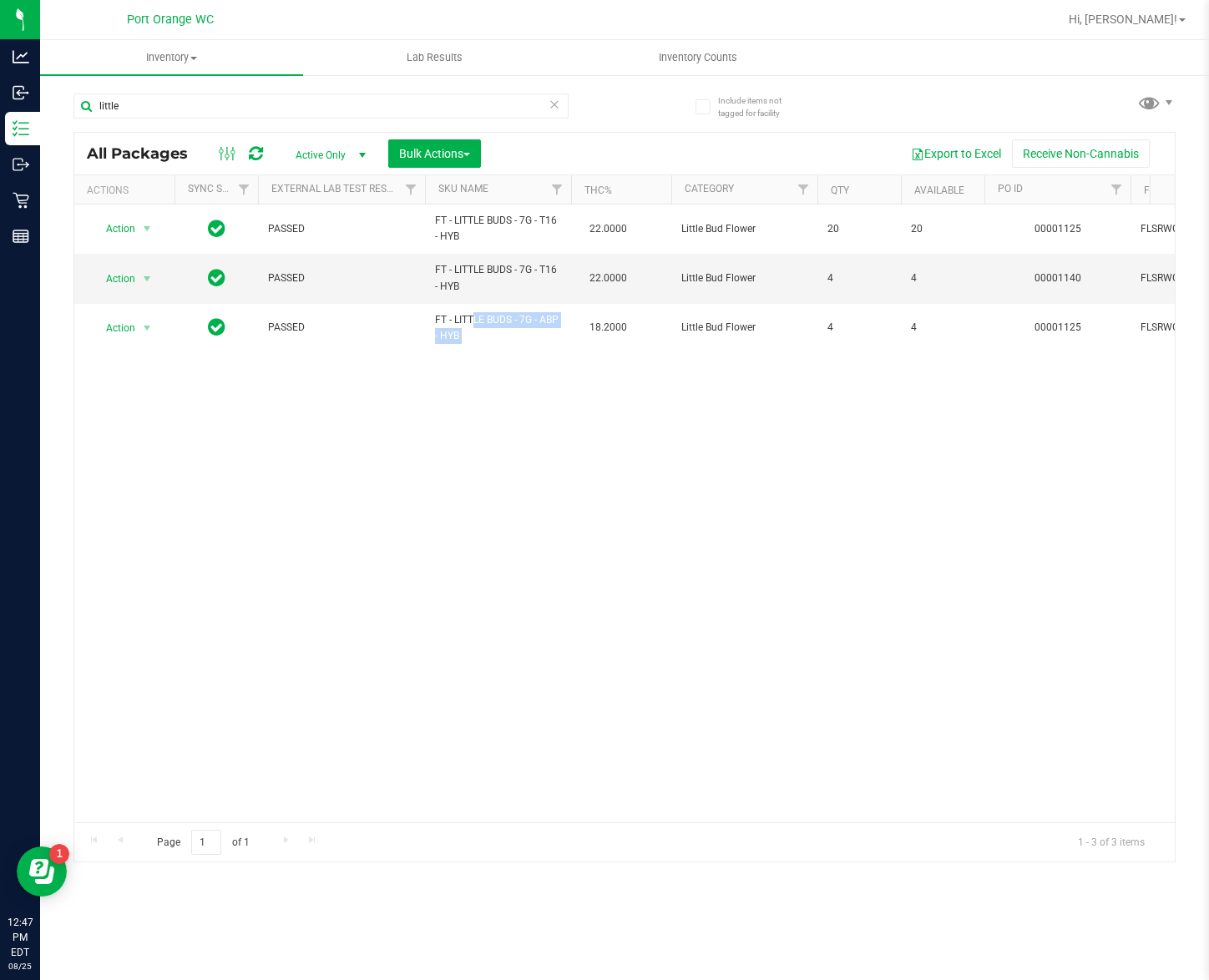
click at [359, 651] on div "Action Action Adjust qty Create package Edit attributes Global inventory Locate…" at bounding box center [624, 513] width 1100 height 618
click at [448, 100] on input "little" at bounding box center [321, 106] width 495 height 25
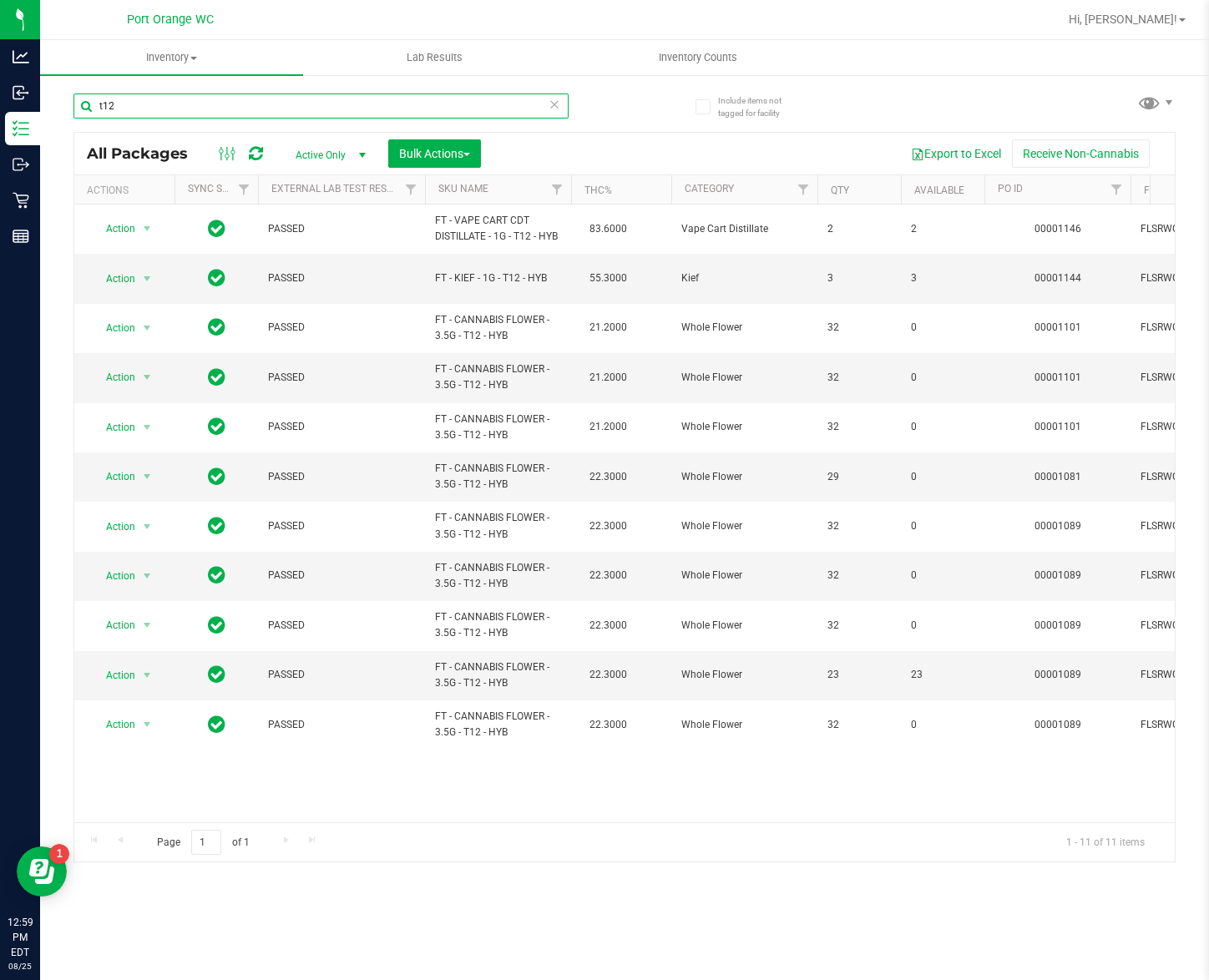
type input "t12"
